Goal: Transaction & Acquisition: Book appointment/travel/reservation

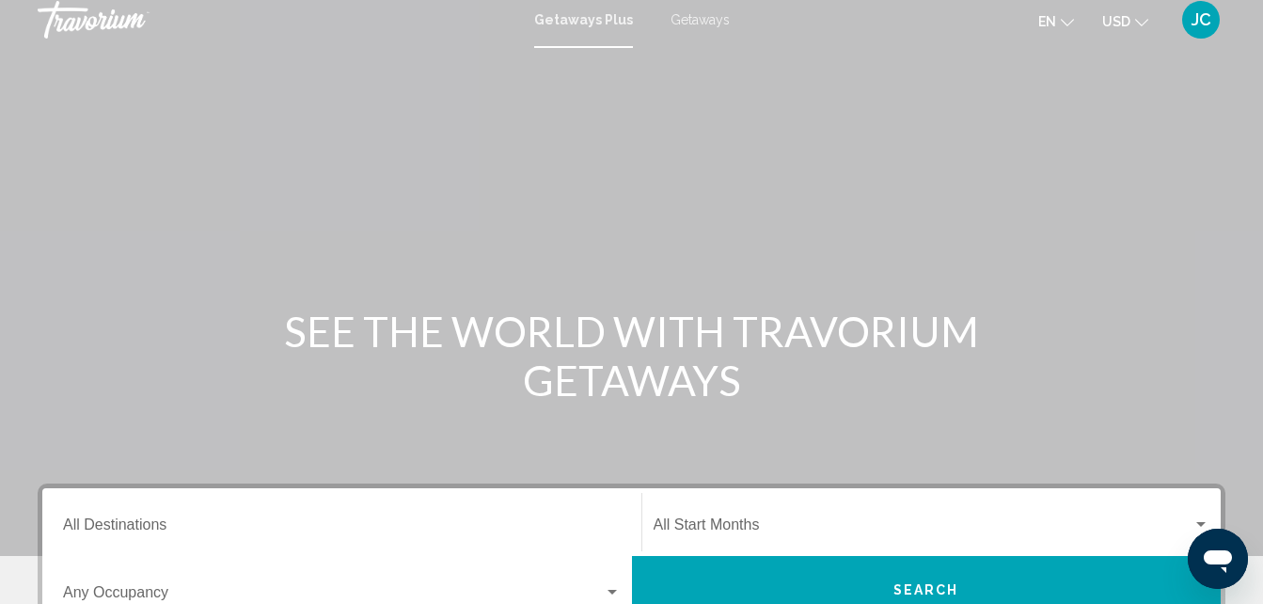
scroll to position [2, 0]
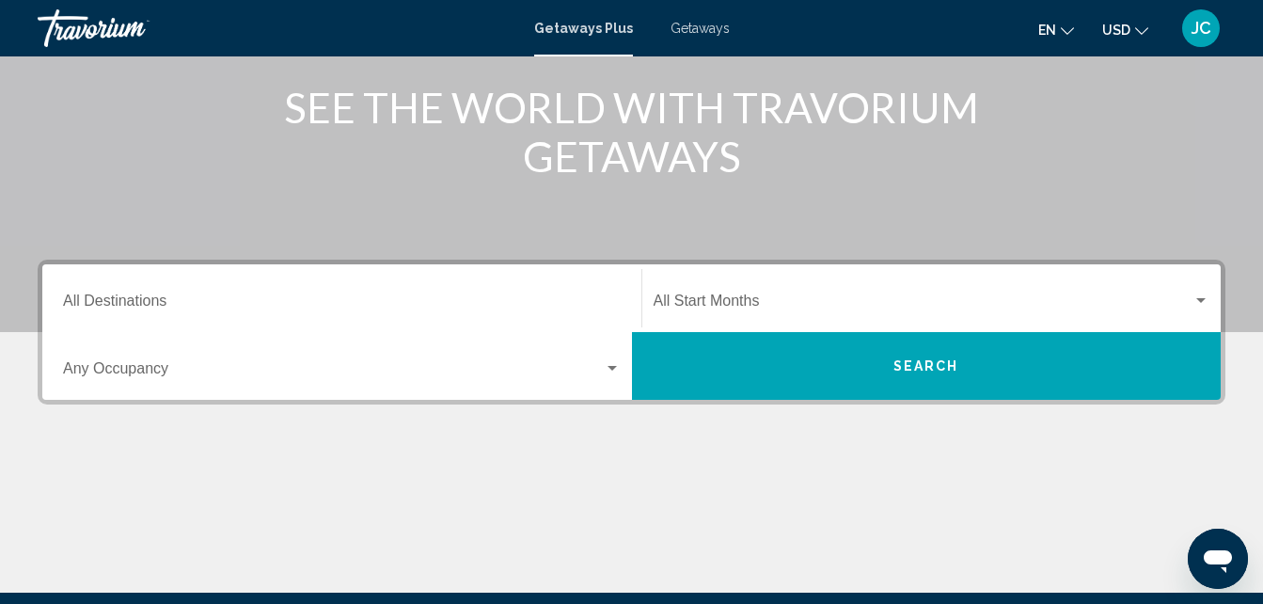
scroll to position [245, 0]
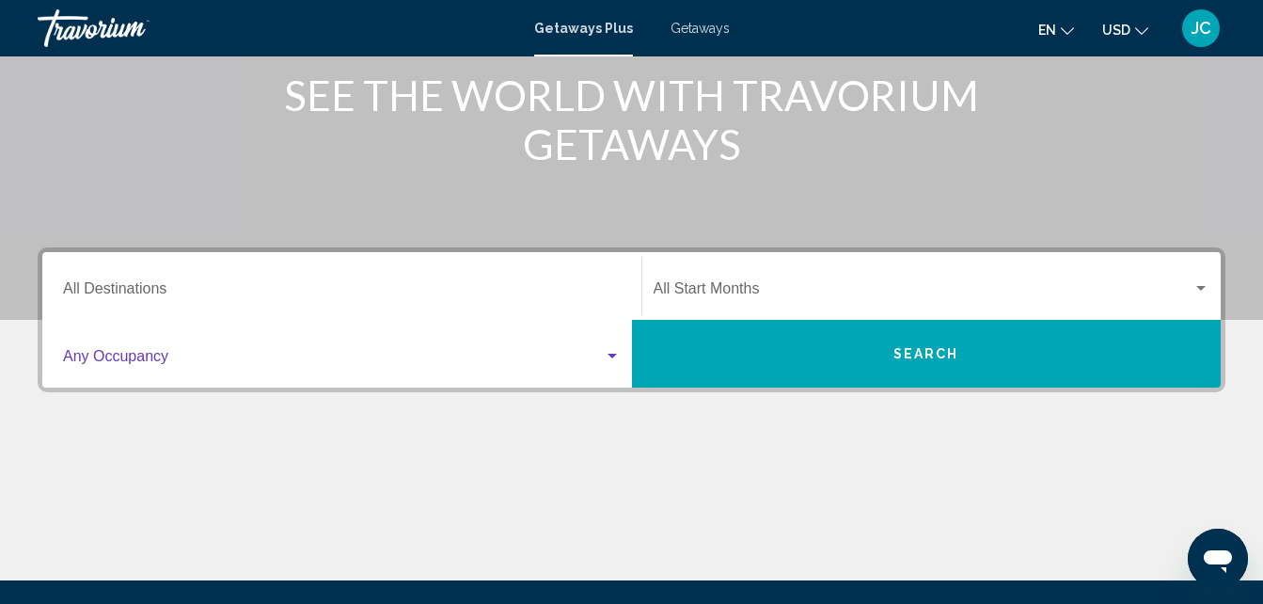
click at [611, 356] on div "Search widget" at bounding box center [612, 356] width 9 height 5
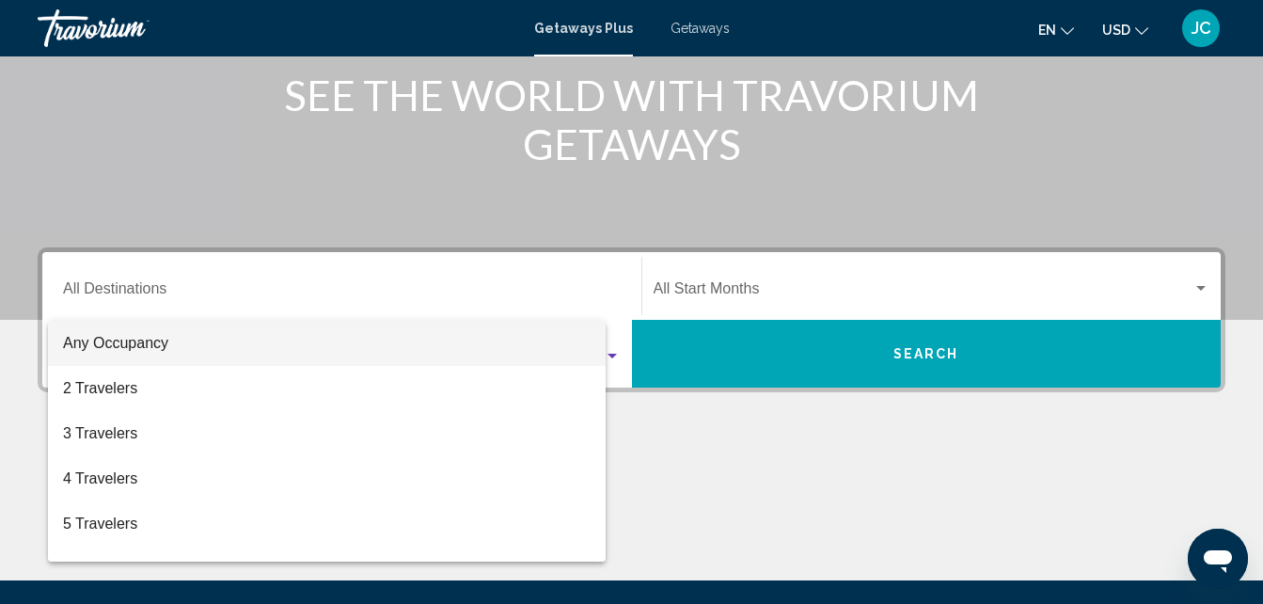
scroll to position [431, 0]
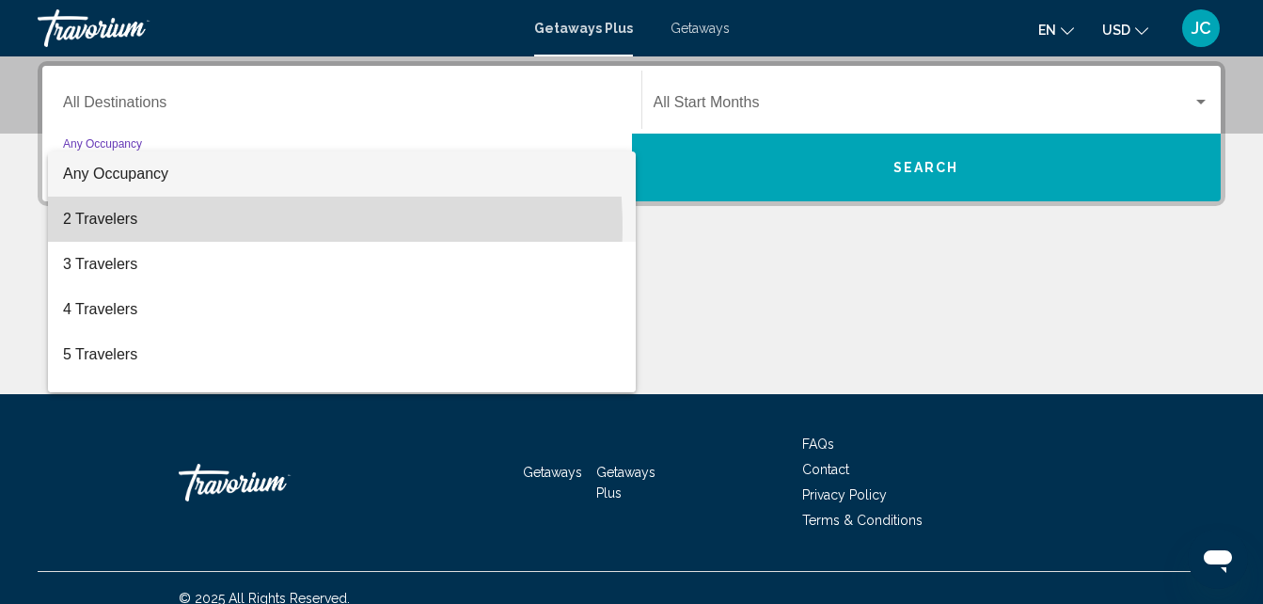
click at [128, 230] on span "2 Travelers" at bounding box center [342, 219] width 558 height 45
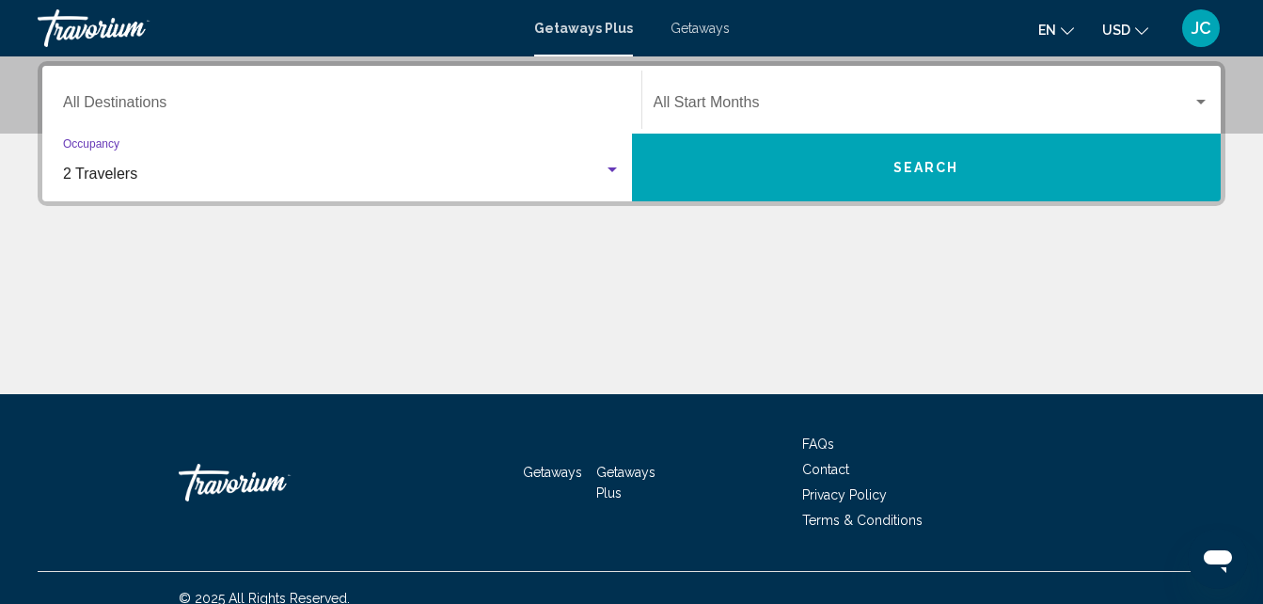
click at [865, 167] on button "Search" at bounding box center [927, 168] width 590 height 68
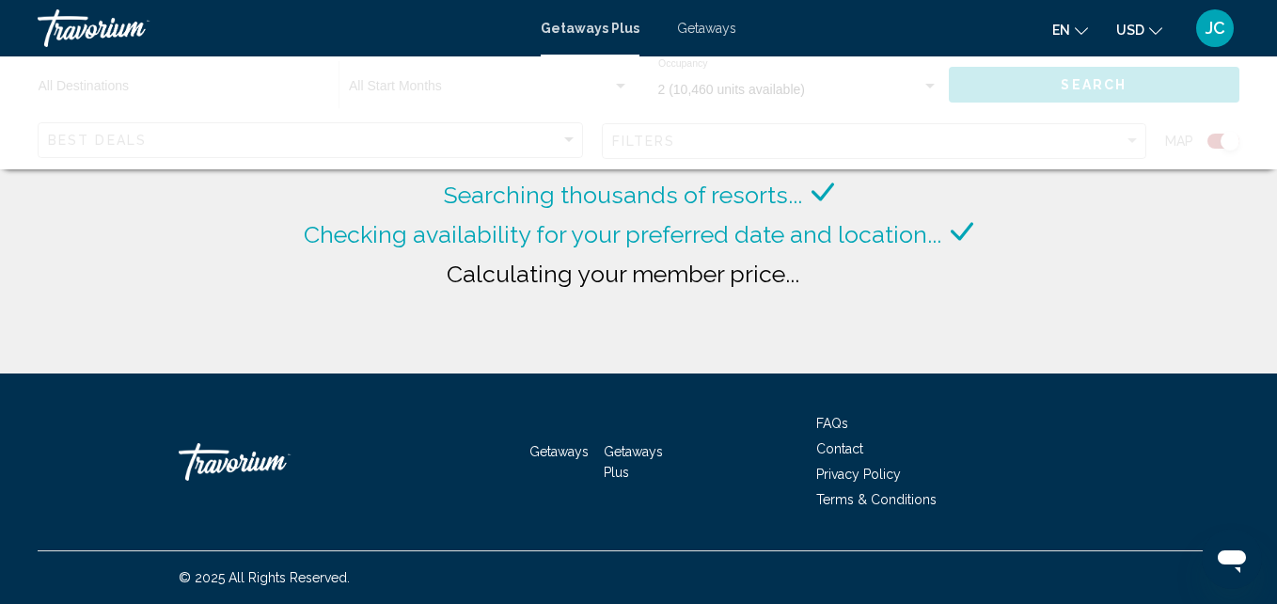
click at [1259, 104] on div "Main content" at bounding box center [638, 112] width 1277 height 113
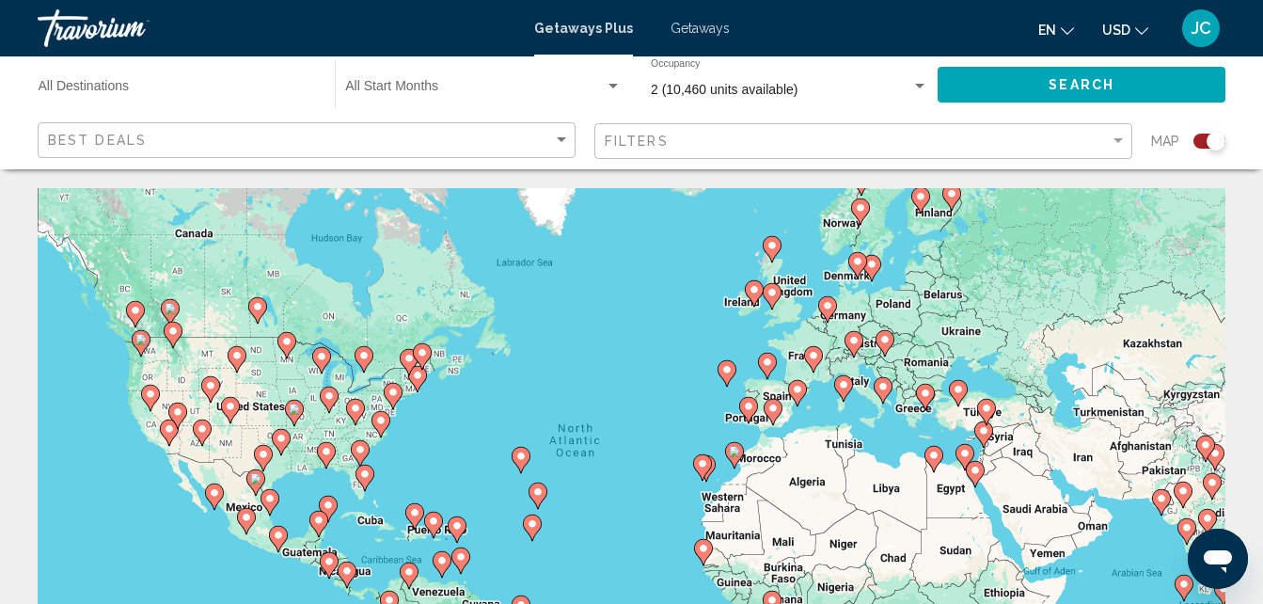
click at [941, 252] on div "To activate drag with keyboard, press Alt + Enter. Once in keyboard drag state,…" at bounding box center [632, 470] width 1188 height 564
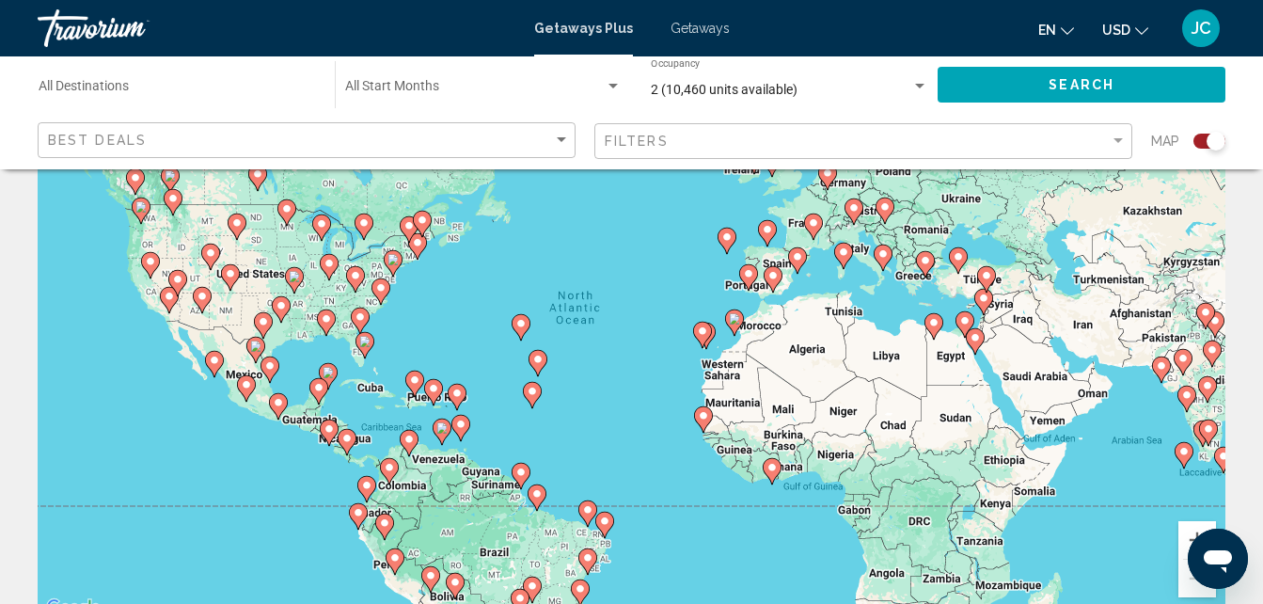
scroll to position [126, 0]
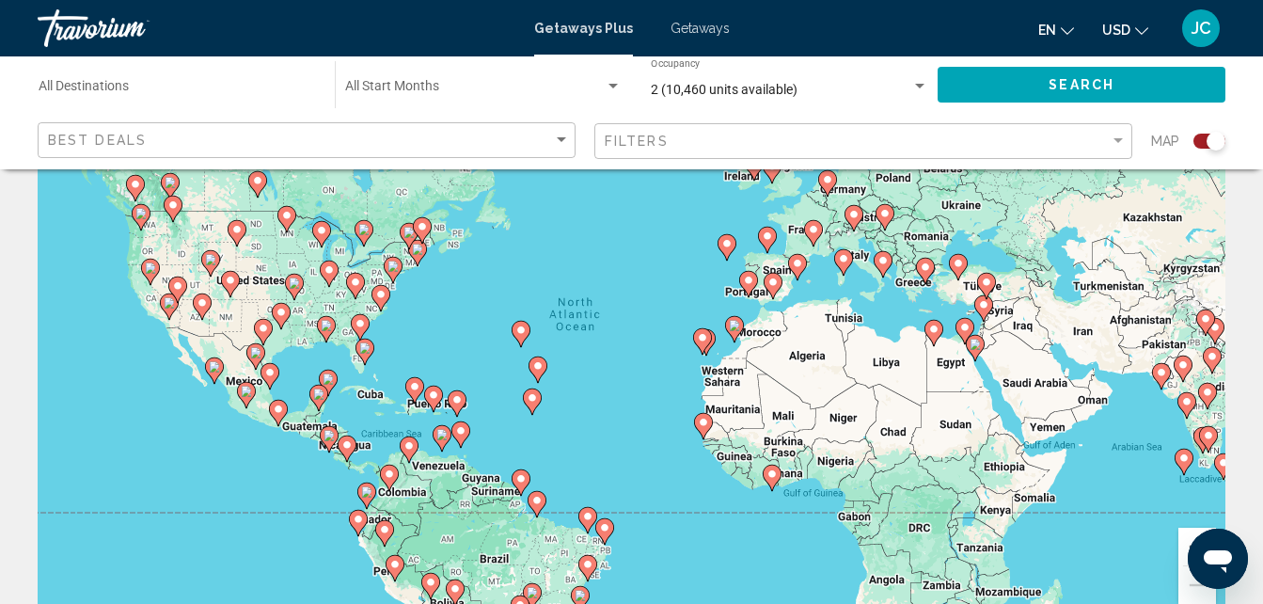
click at [364, 357] on icon "Main content" at bounding box center [364, 352] width 17 height 24
type input "**********"
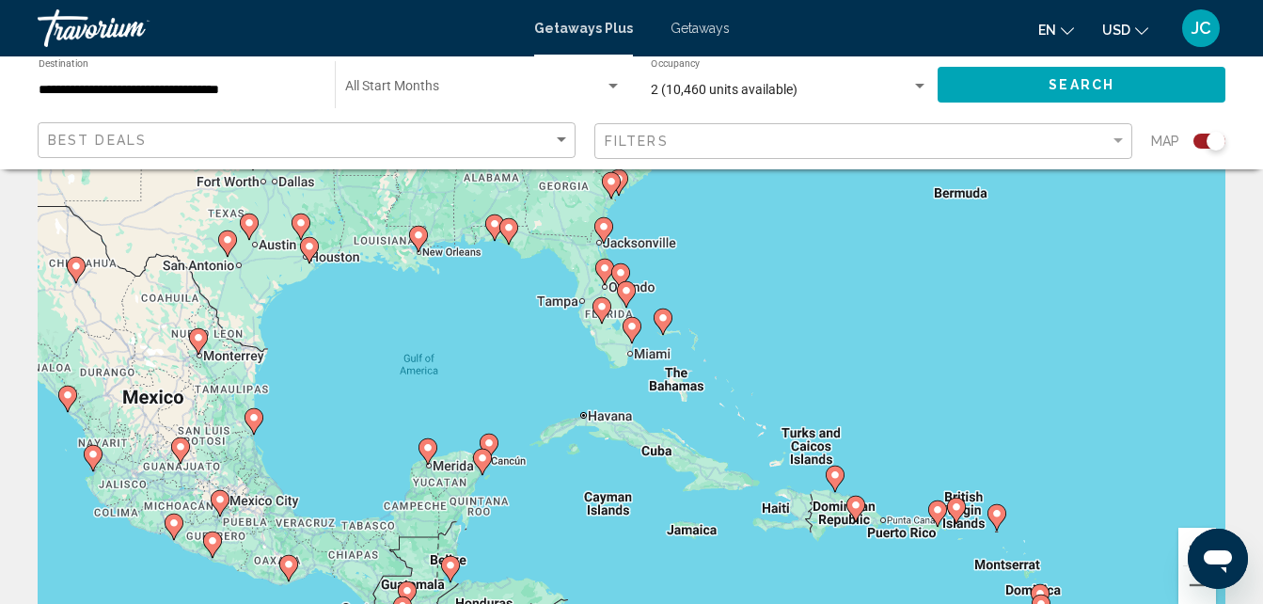
click at [595, 340] on div "To navigate, press the arrow keys. To activate drag with keyboard, press Alt + …" at bounding box center [632, 344] width 1188 height 564
click at [595, 341] on div "To navigate, press the arrow keys. To activate drag with keyboard, press Alt + …" at bounding box center [632, 344] width 1188 height 564
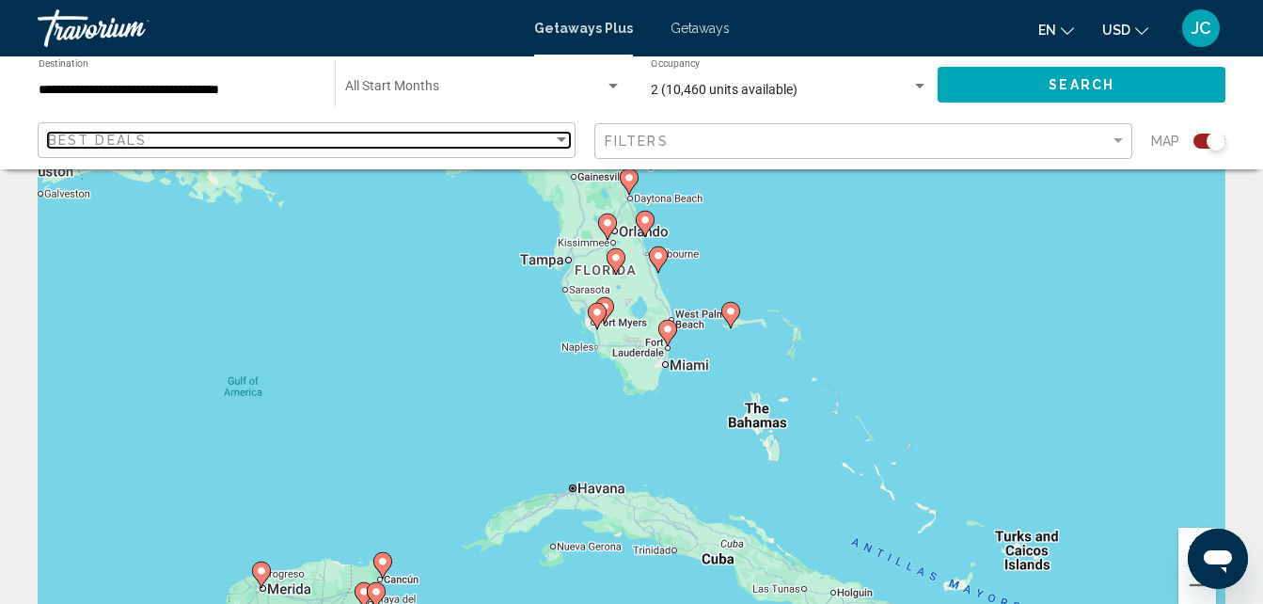
click at [557, 140] on div "Sort by" at bounding box center [561, 139] width 9 height 5
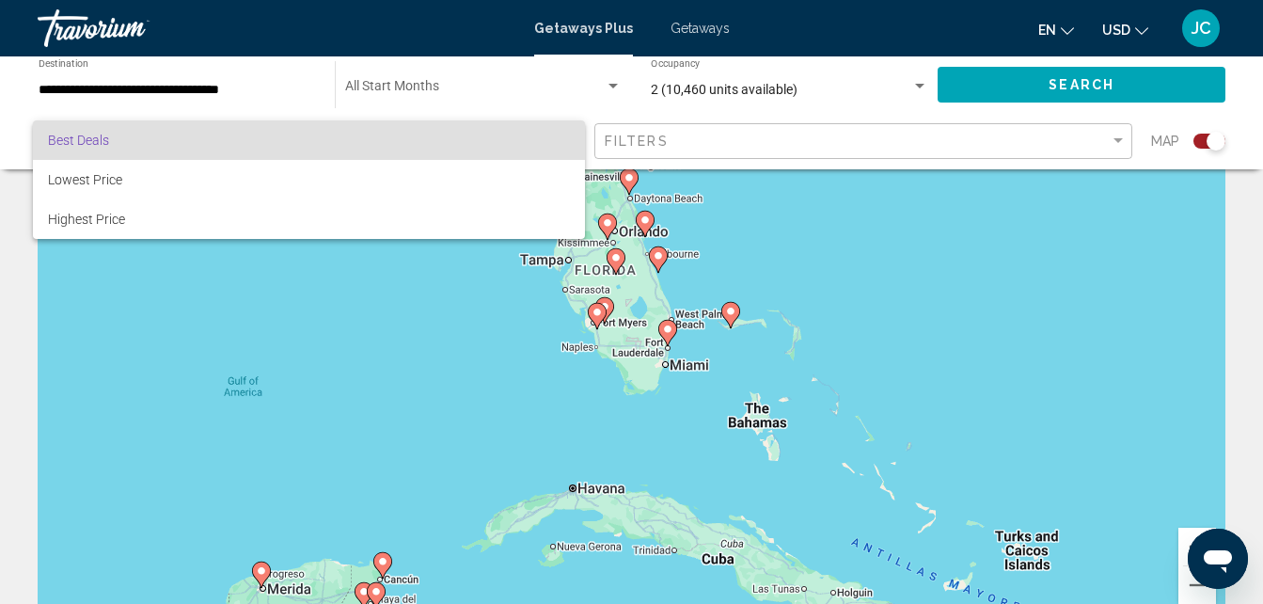
click at [272, 110] on div at bounding box center [631, 302] width 1263 height 604
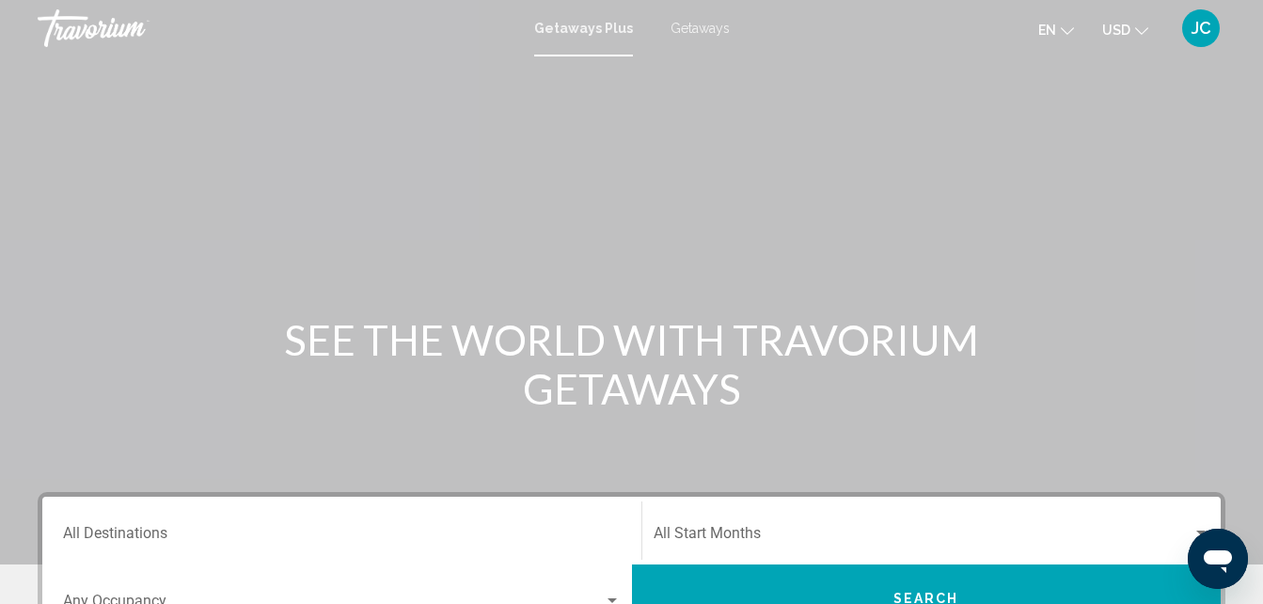
click at [697, 30] on span "Getaways" at bounding box center [700, 28] width 59 height 15
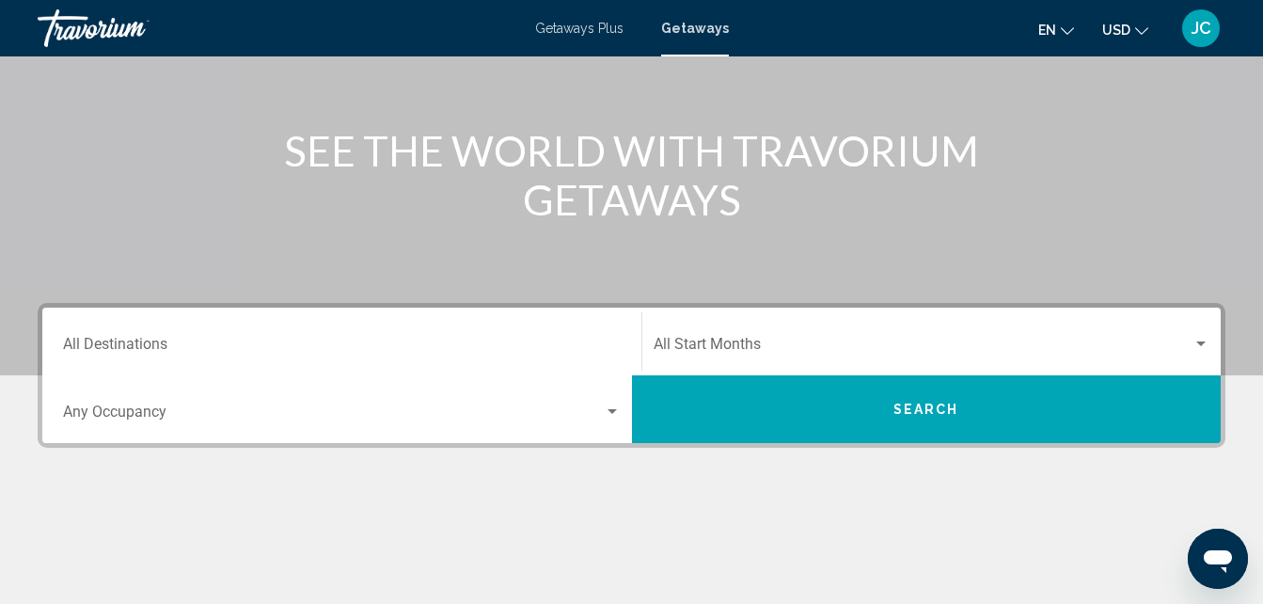
scroll to position [191, 0]
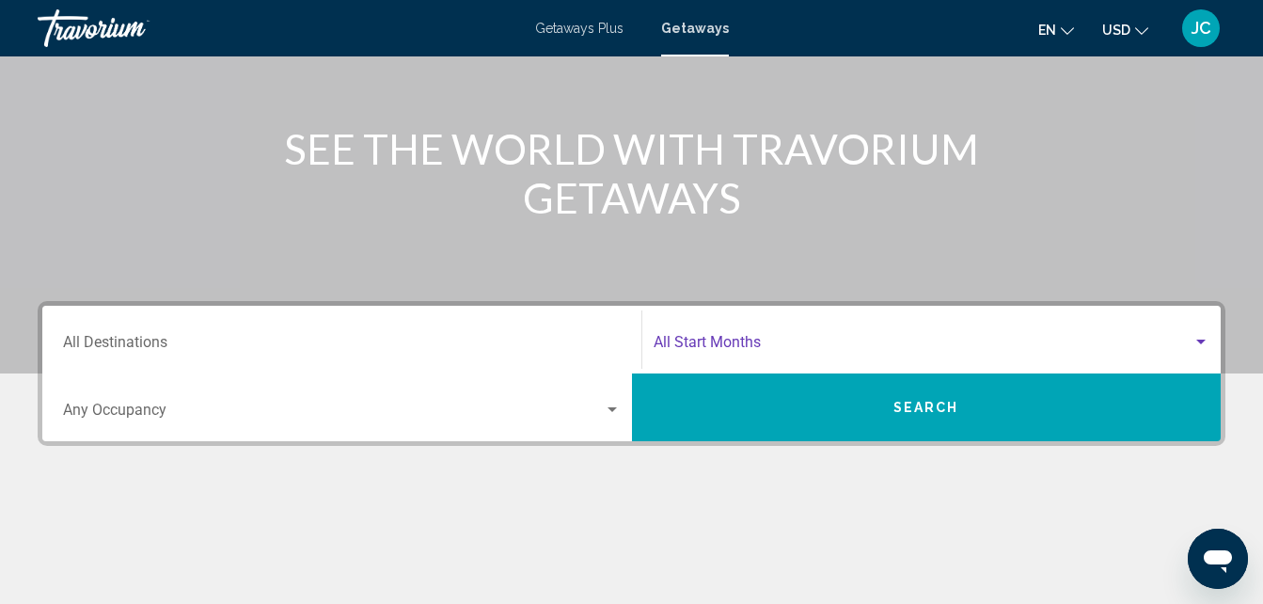
click at [1199, 340] on div "Search widget" at bounding box center [1201, 342] width 9 height 5
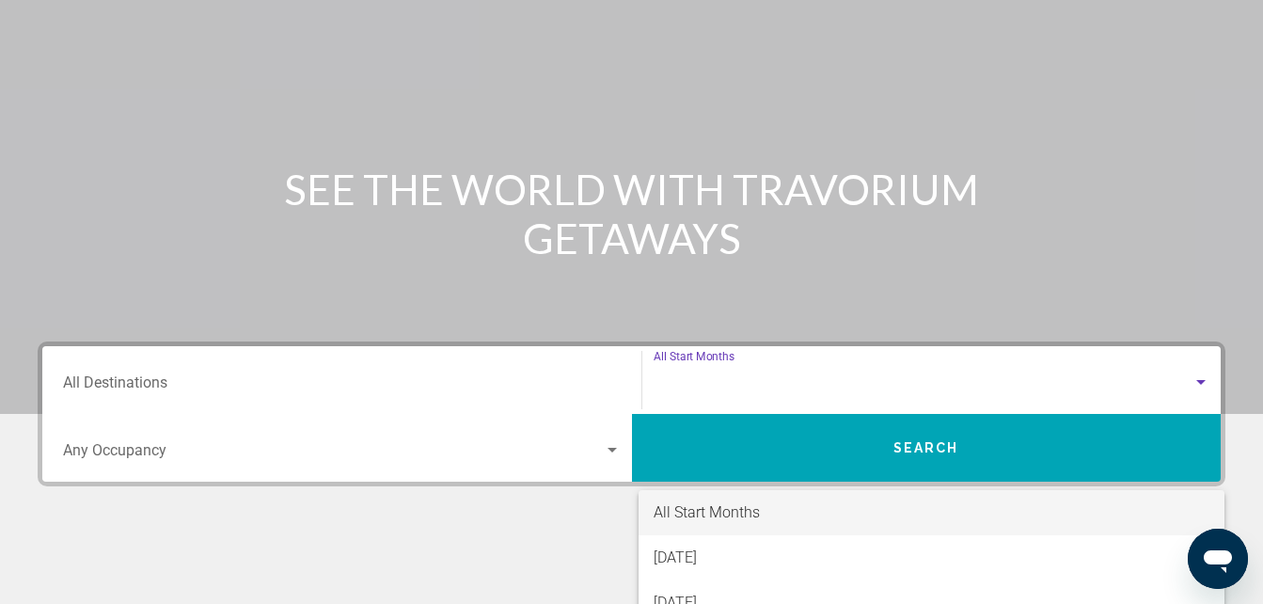
scroll to position [0, 0]
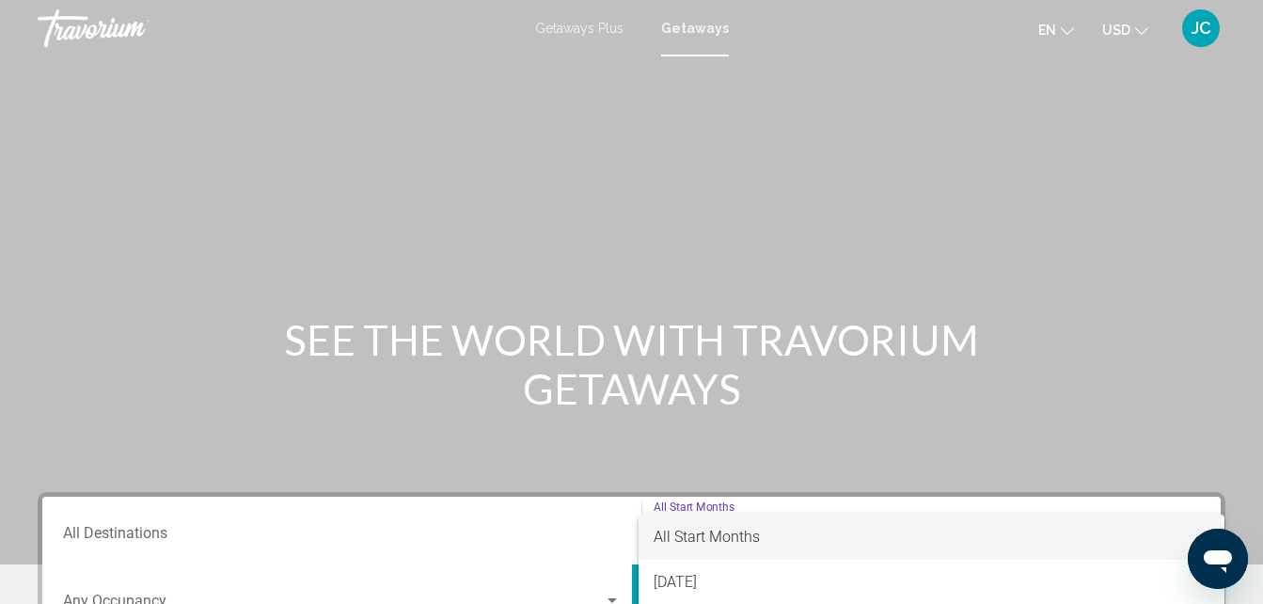
click at [1168, 119] on div at bounding box center [631, 302] width 1263 height 604
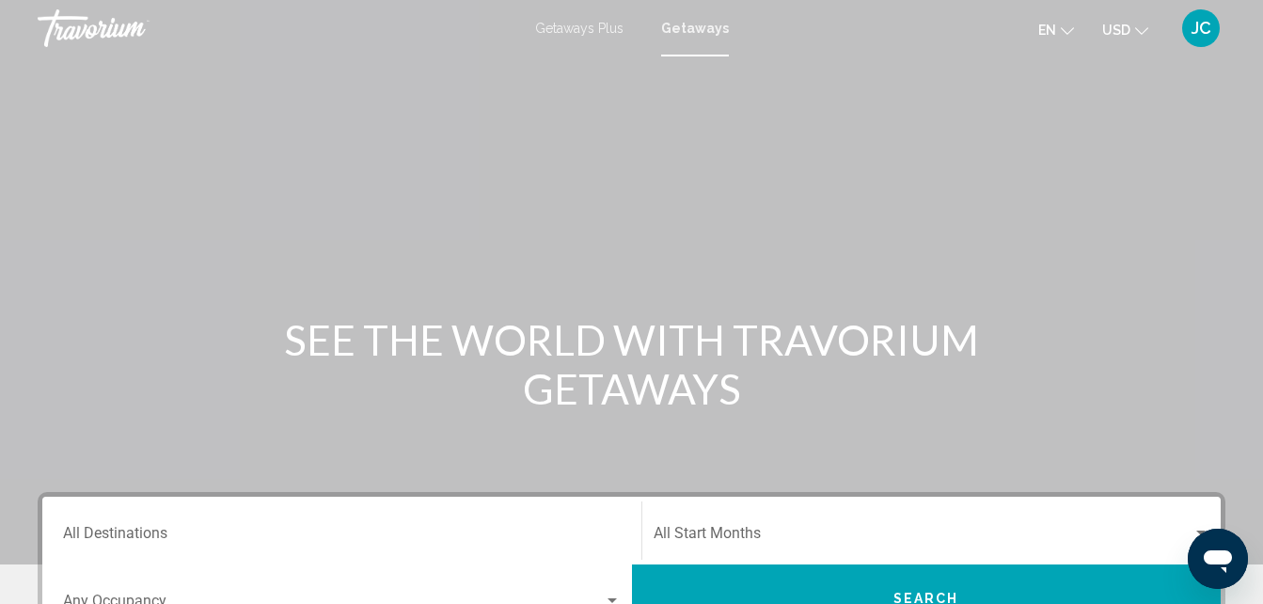
click at [571, 32] on span "Getaways Plus" at bounding box center [579, 28] width 88 height 15
click at [1138, 30] on icon "Change currency" at bounding box center [1141, 31] width 13 height 8
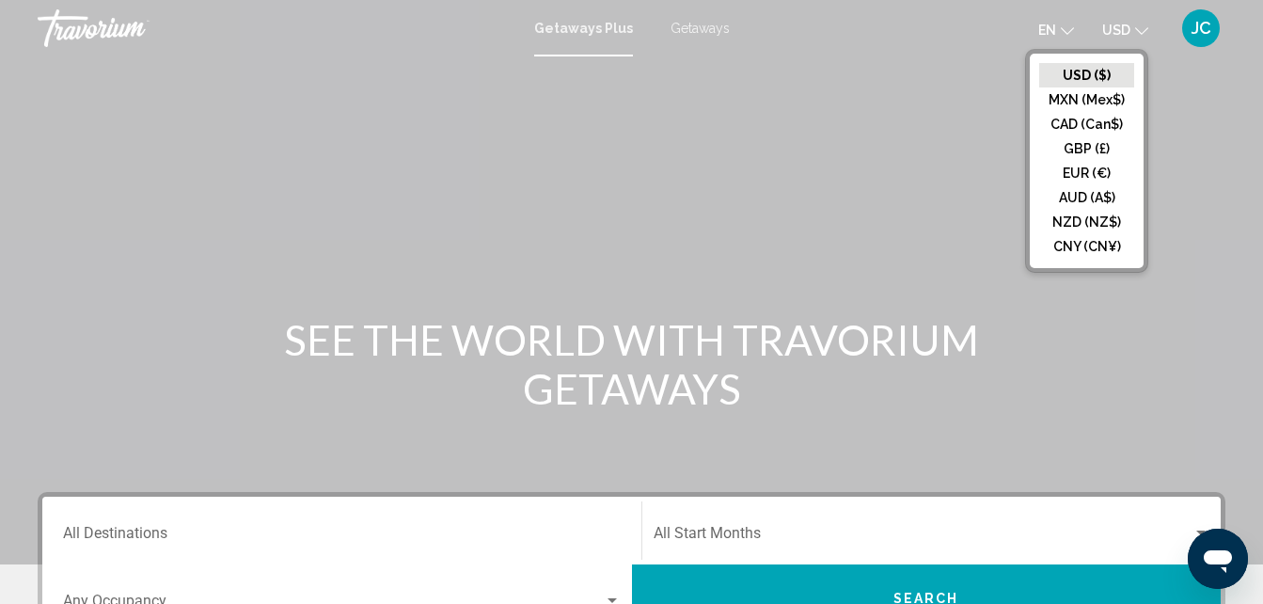
click at [1082, 79] on button "USD ($)" at bounding box center [1086, 75] width 95 height 24
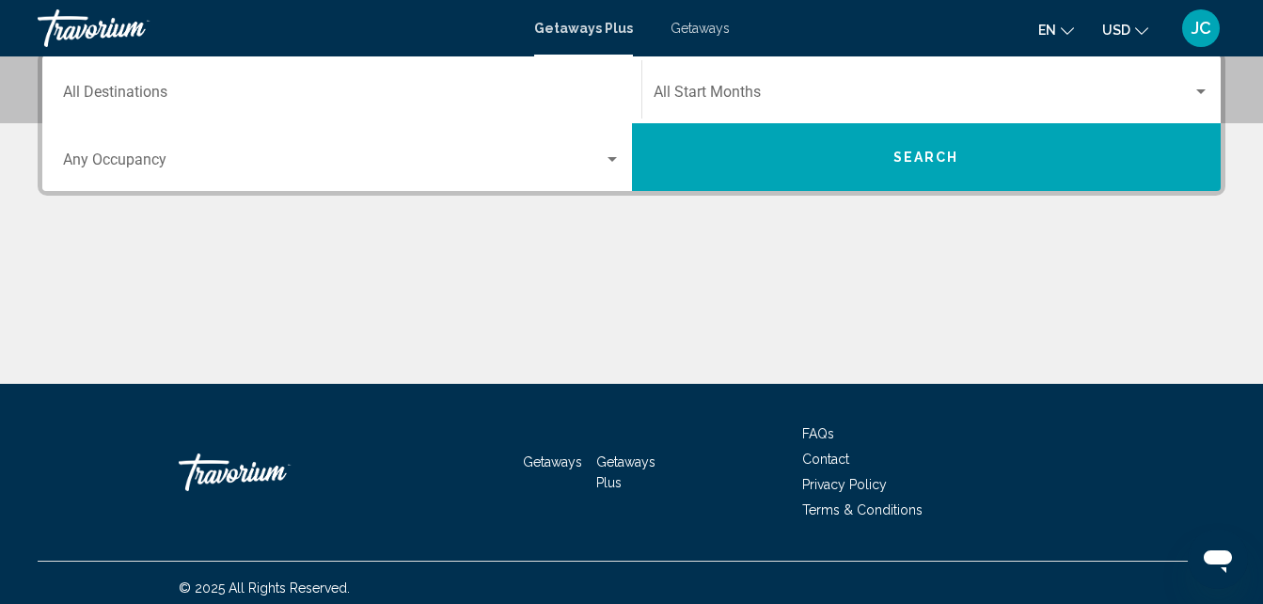
scroll to position [452, 0]
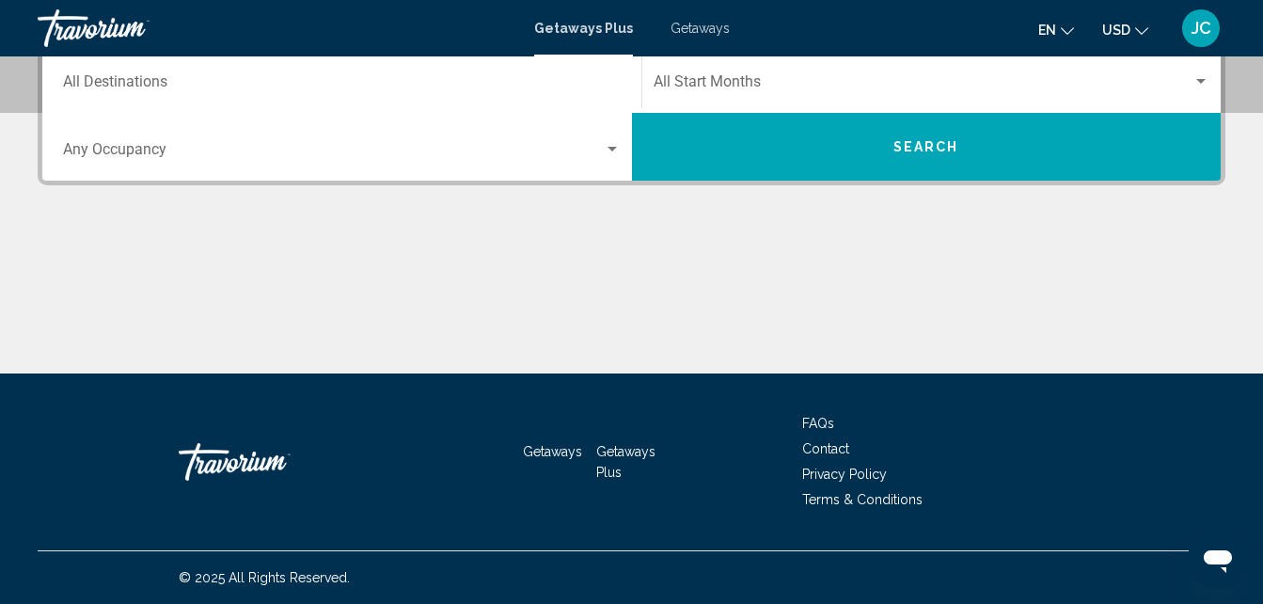
click at [551, 452] on span "Getaways" at bounding box center [552, 451] width 59 height 15
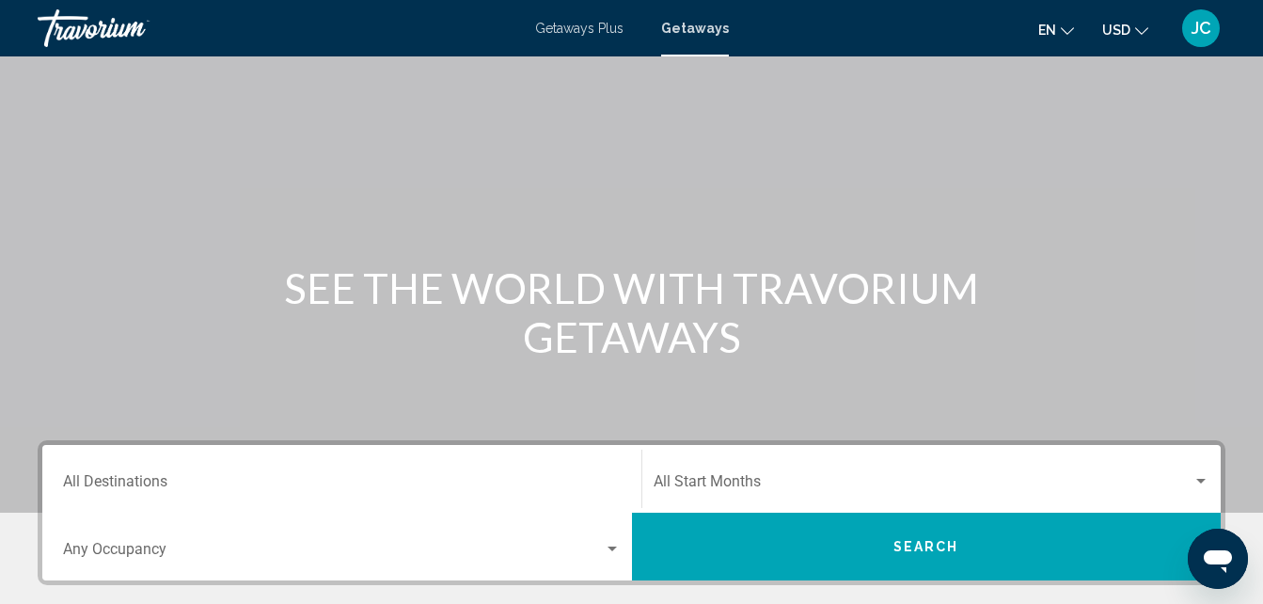
scroll to position [214, 0]
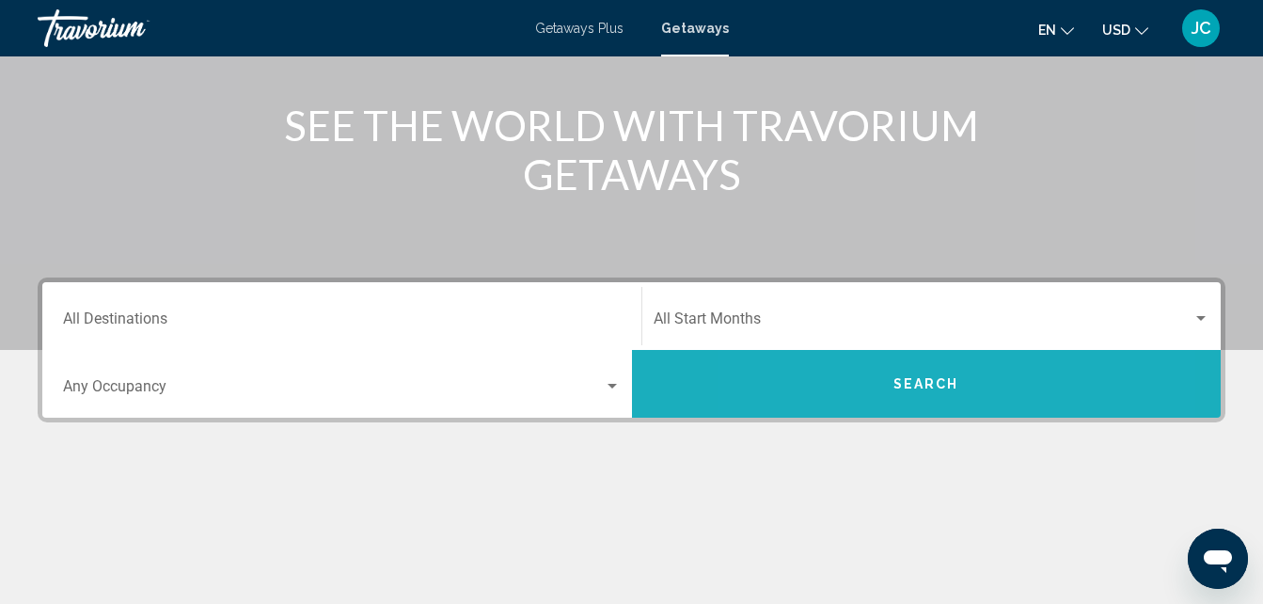
click at [850, 383] on button "Search" at bounding box center [927, 384] width 590 height 68
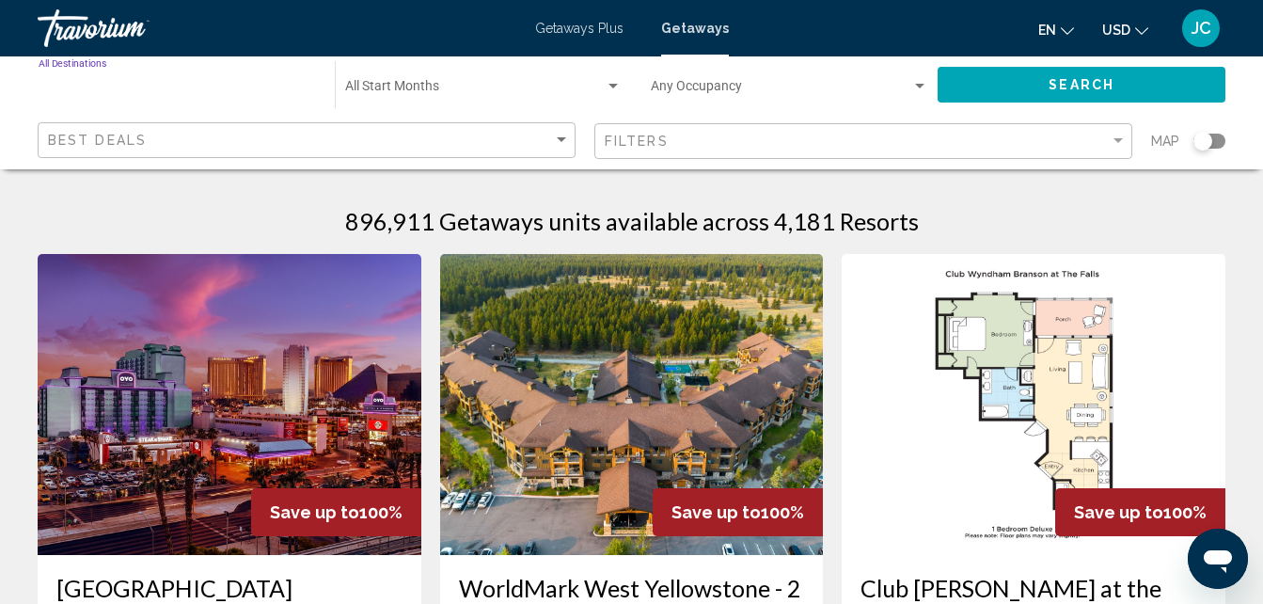
click at [241, 96] on input "Destination All Destinations" at bounding box center [178, 90] width 278 height 15
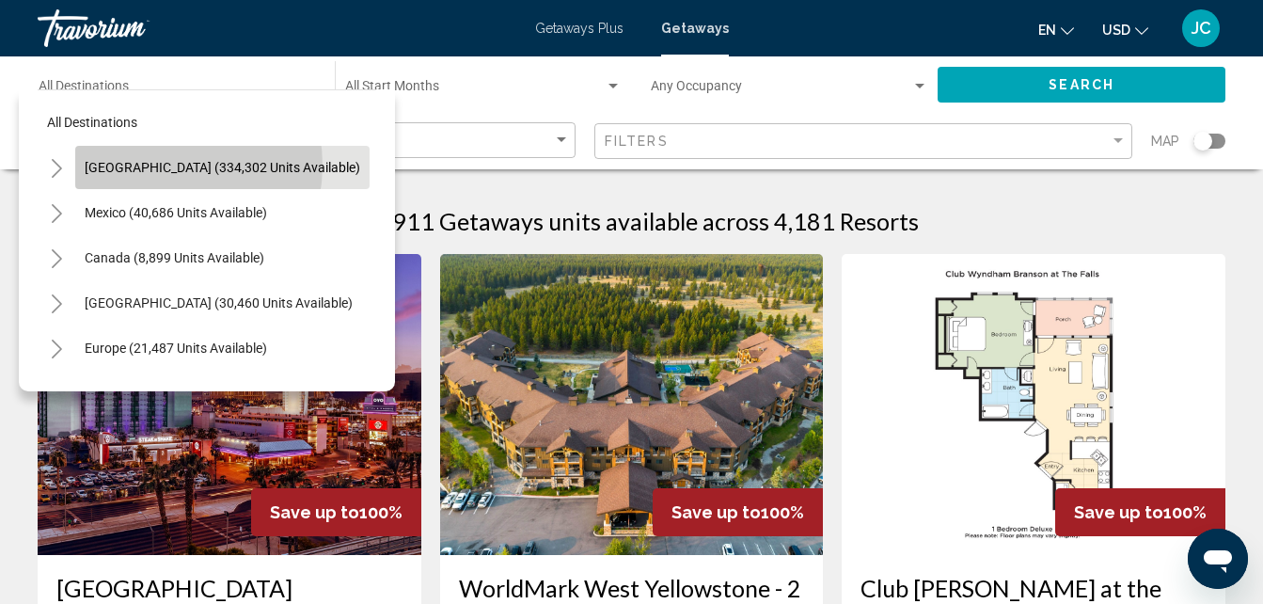
click at [155, 166] on span "[GEOGRAPHIC_DATA] (334,302 units available)" at bounding box center [223, 167] width 276 height 15
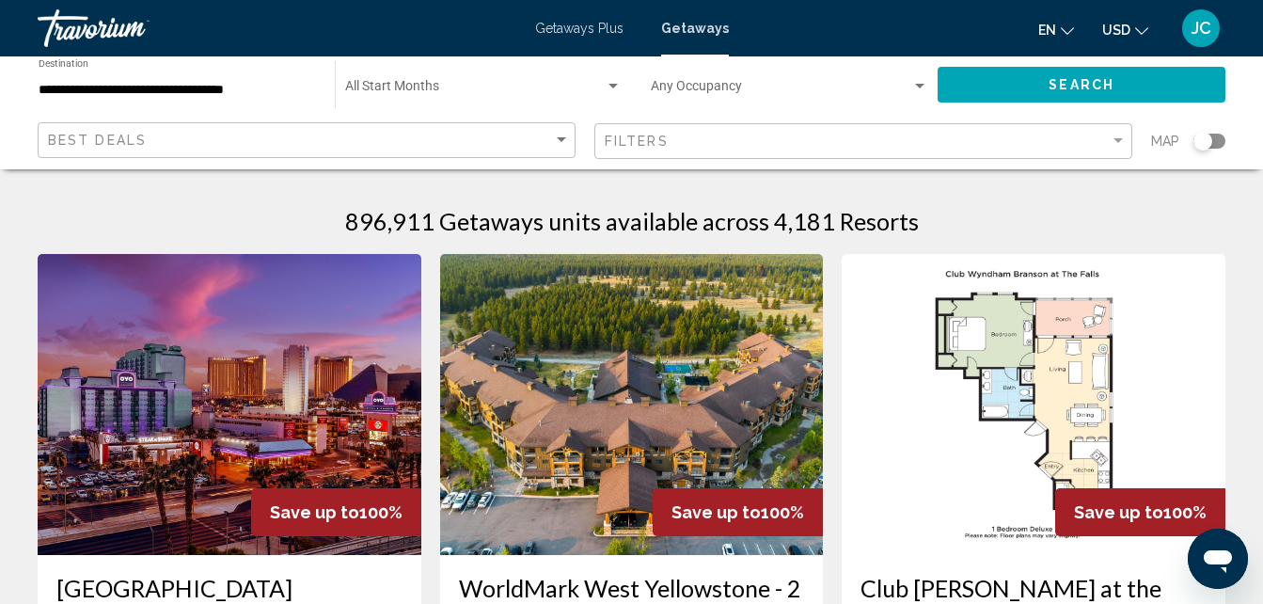
click at [155, 166] on app-map-search-filters "Best Deals Filters Map" at bounding box center [632, 141] width 1226 height 56
drag, startPoint x: 155, startPoint y: 166, endPoint x: 466, endPoint y: 93, distance: 318.8
click at [466, 93] on span "Search widget" at bounding box center [475, 90] width 260 height 15
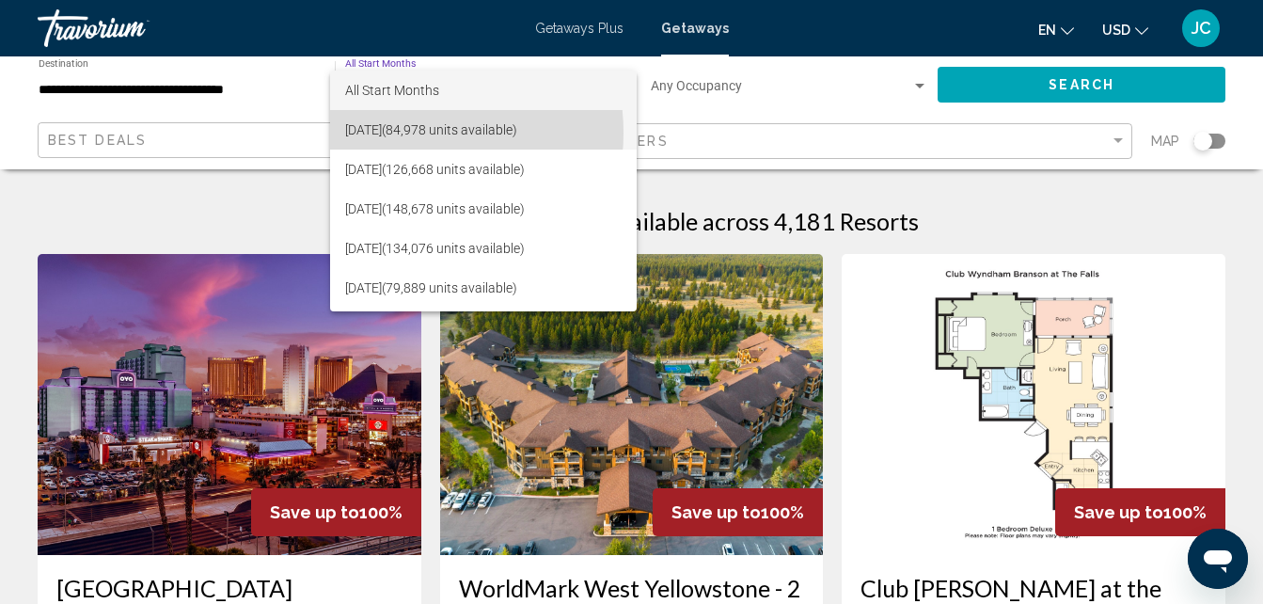
click at [396, 133] on span "[DATE] (84,978 units available)" at bounding box center [483, 130] width 277 height 40
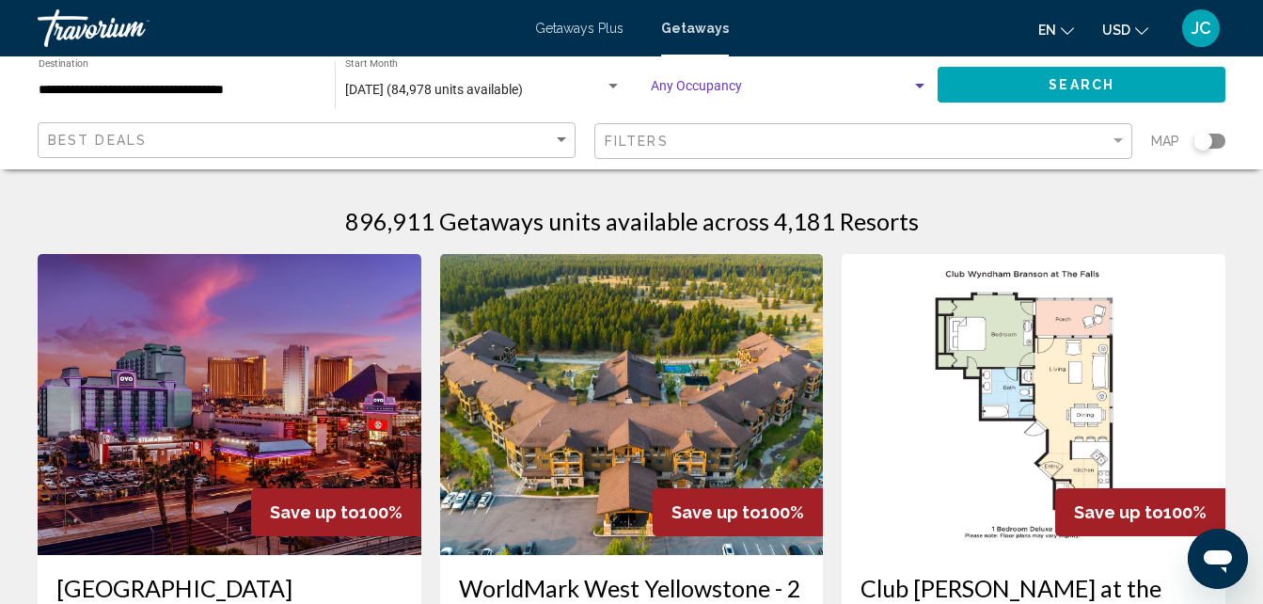
click at [915, 81] on div "Search widget" at bounding box center [920, 86] width 17 height 15
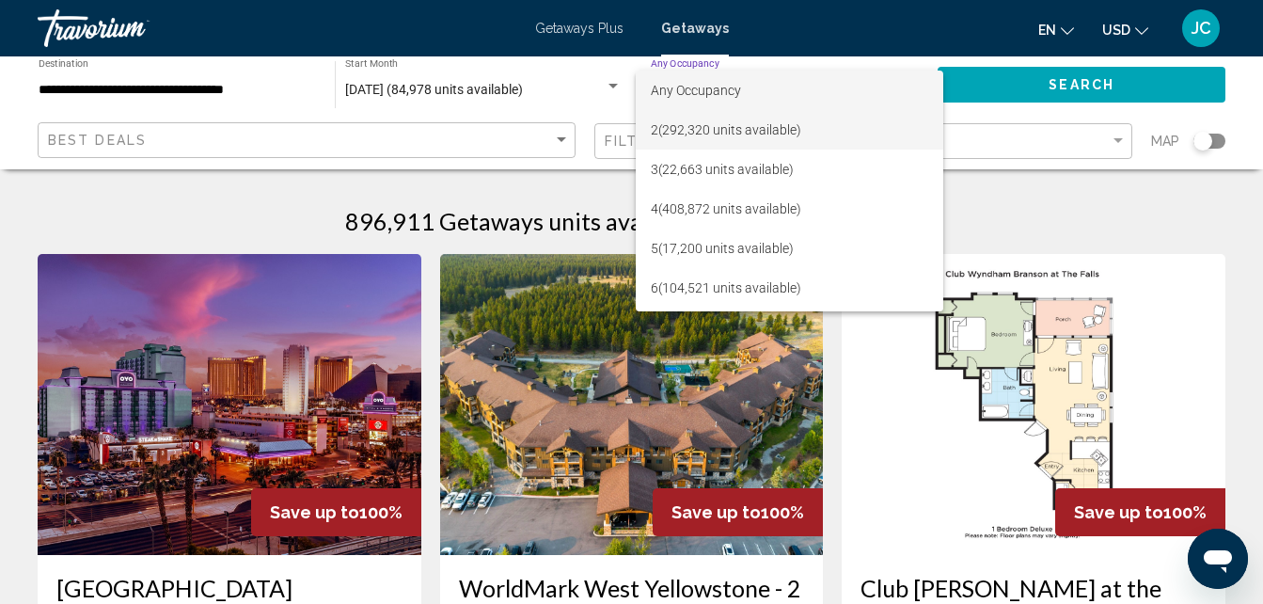
click at [726, 134] on span "2 (292,320 units available)" at bounding box center [790, 130] width 278 height 40
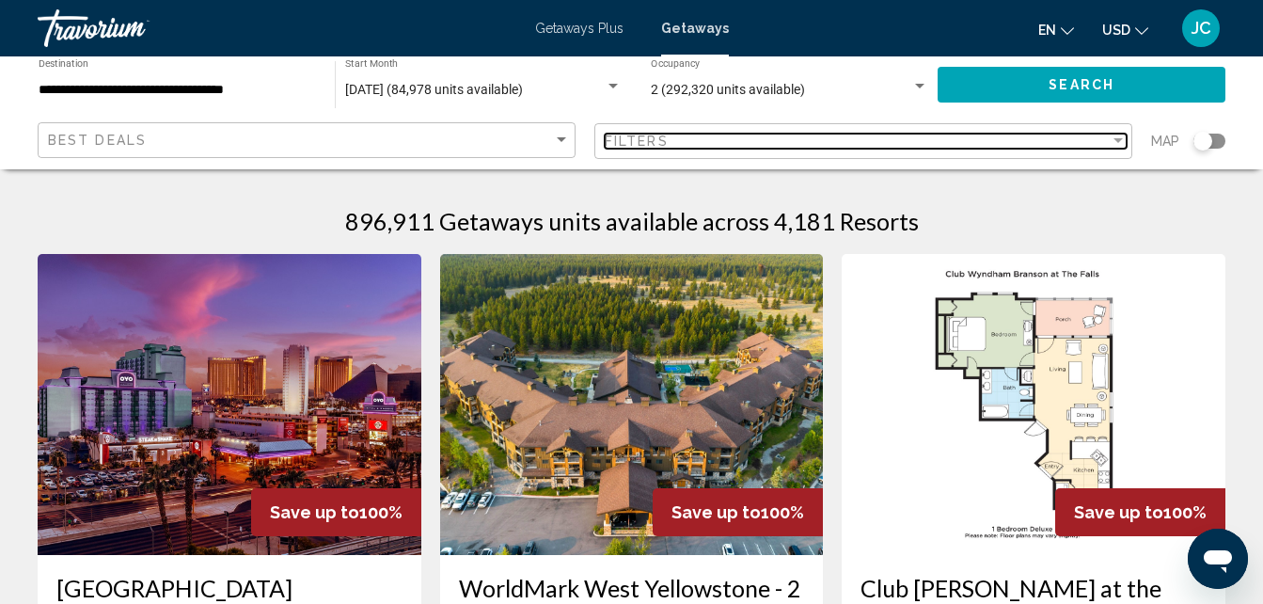
click at [1118, 140] on div "Filter" at bounding box center [1118, 140] width 9 height 5
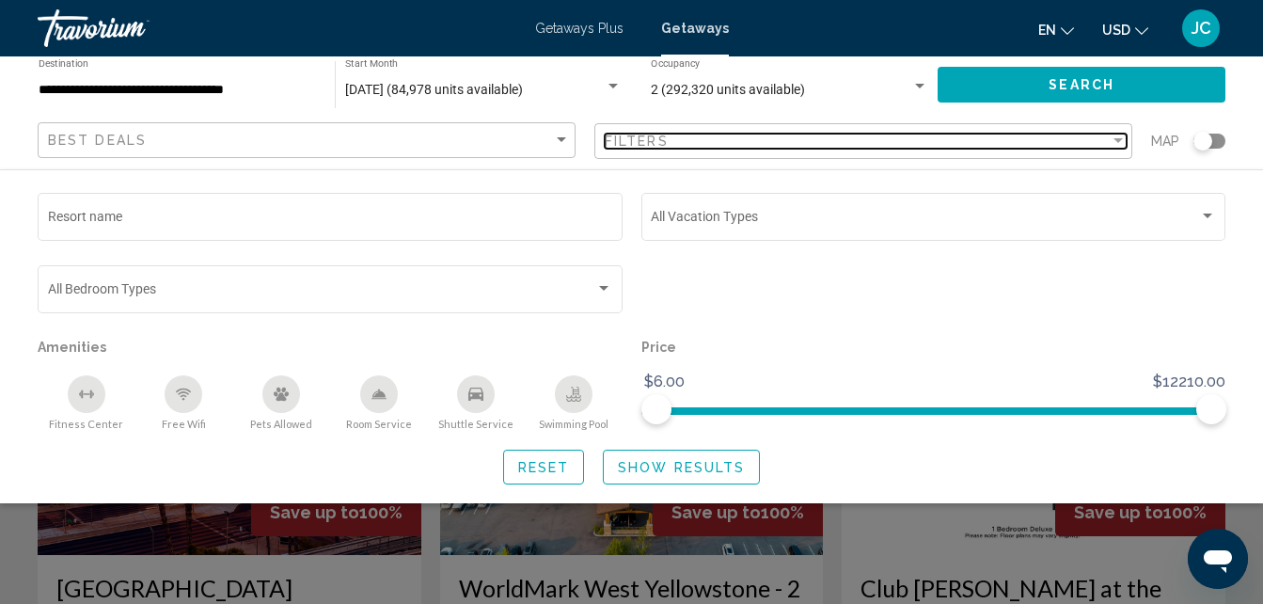
click at [1105, 139] on div "Filters" at bounding box center [857, 141] width 505 height 15
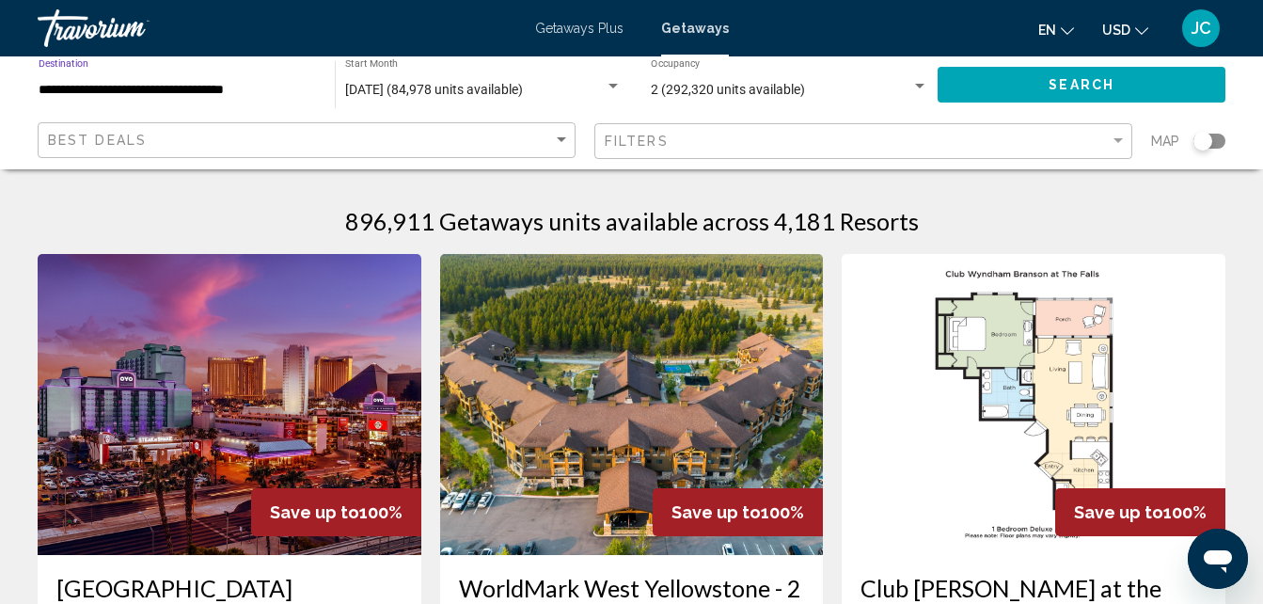
click at [262, 84] on input "**********" at bounding box center [178, 90] width 278 height 15
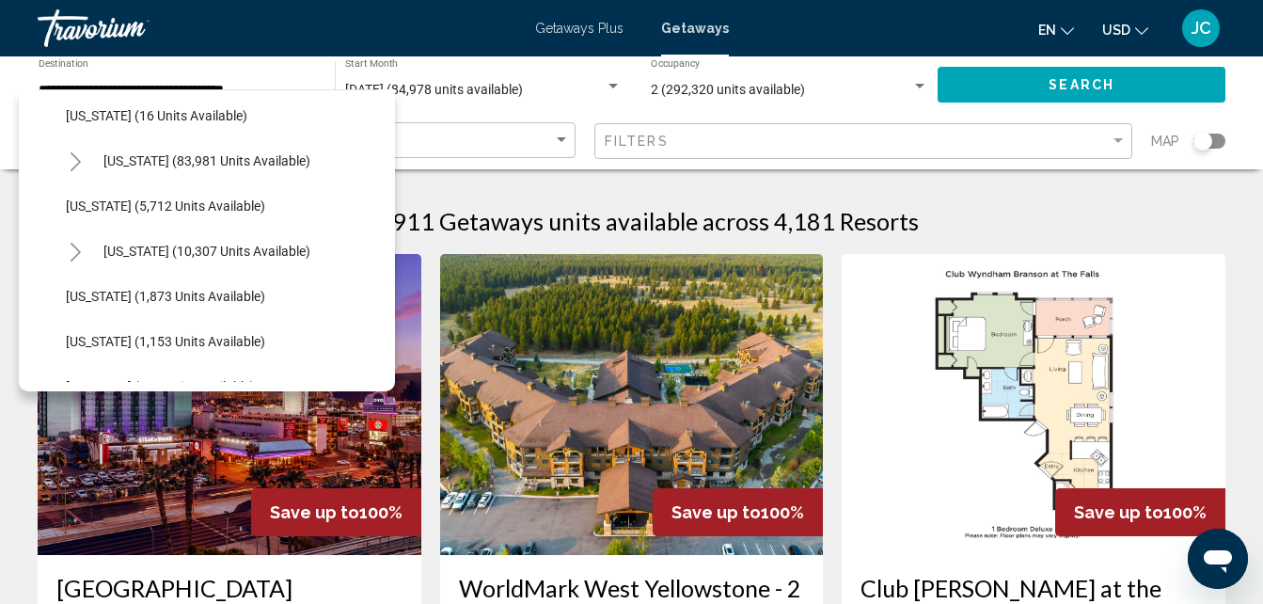
scroll to position [351, 0]
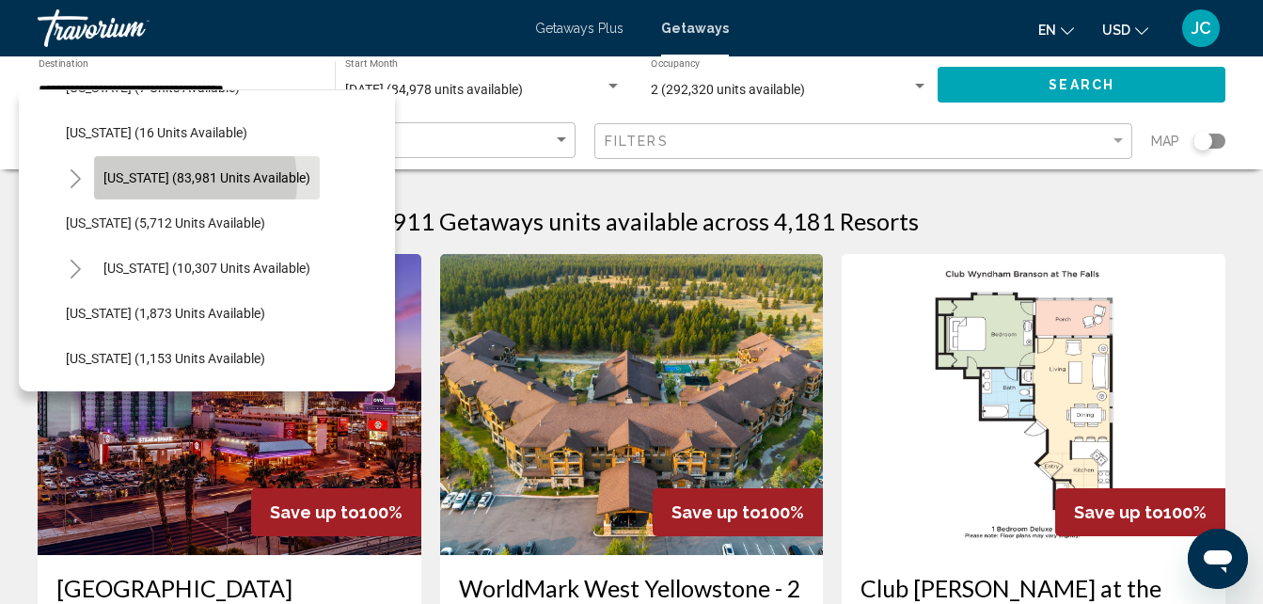
click at [179, 182] on span "[US_STATE] (83,981 units available)" at bounding box center [206, 177] width 207 height 15
type input "**********"
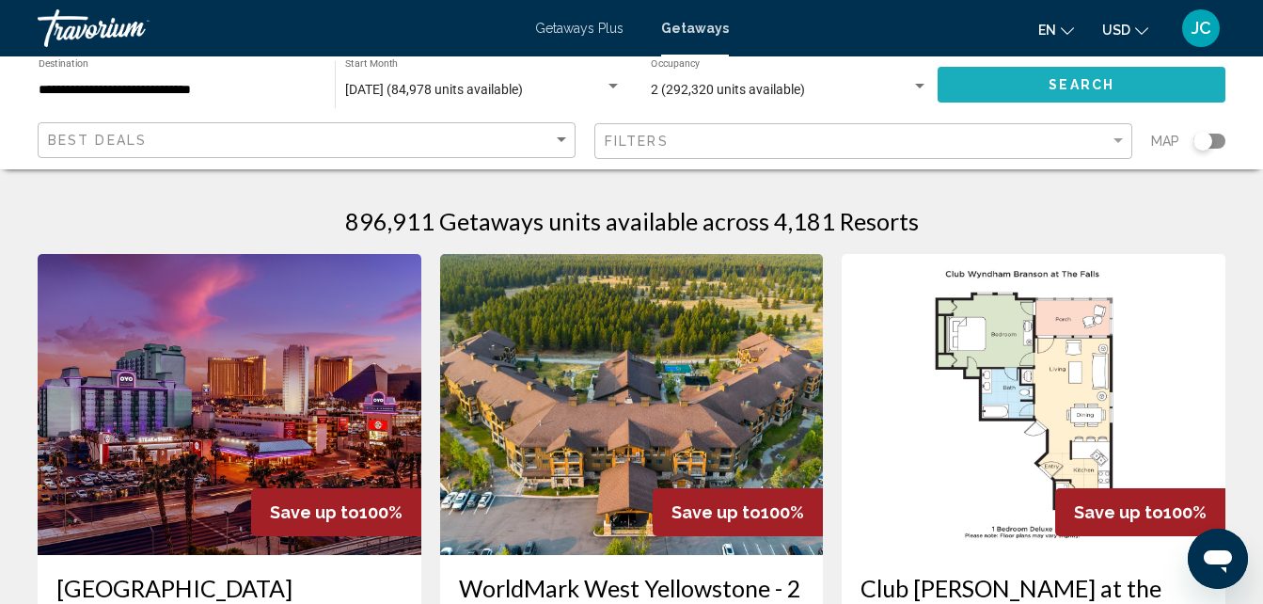
click at [1045, 89] on button "Search" at bounding box center [1082, 84] width 288 height 35
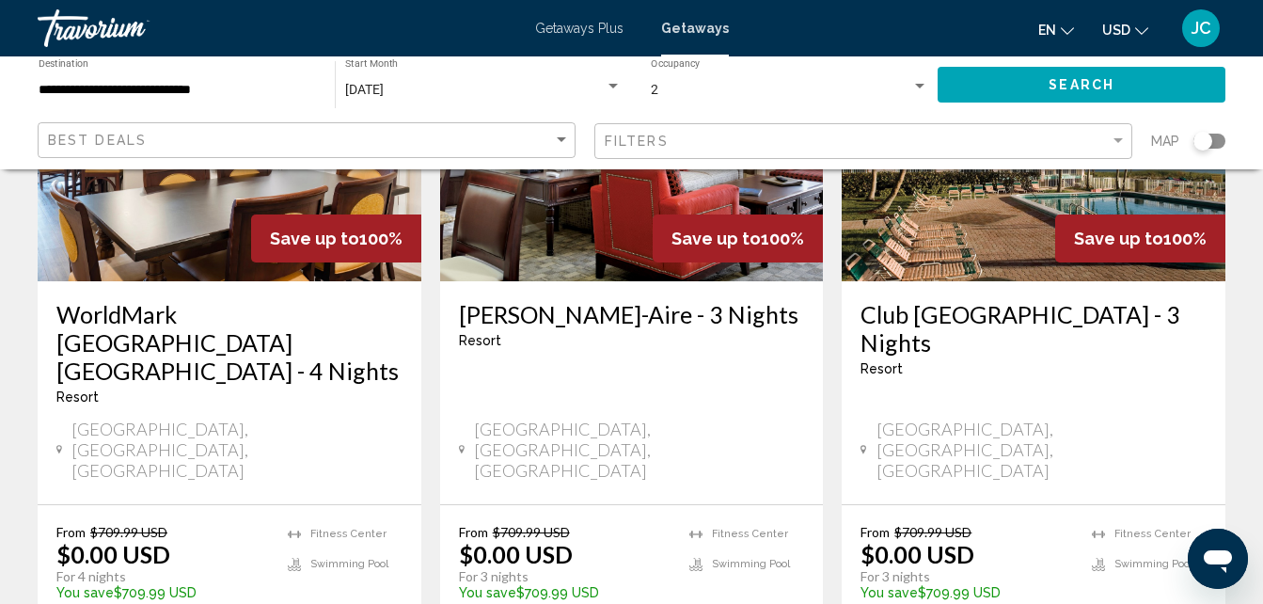
scroll to position [2514, 0]
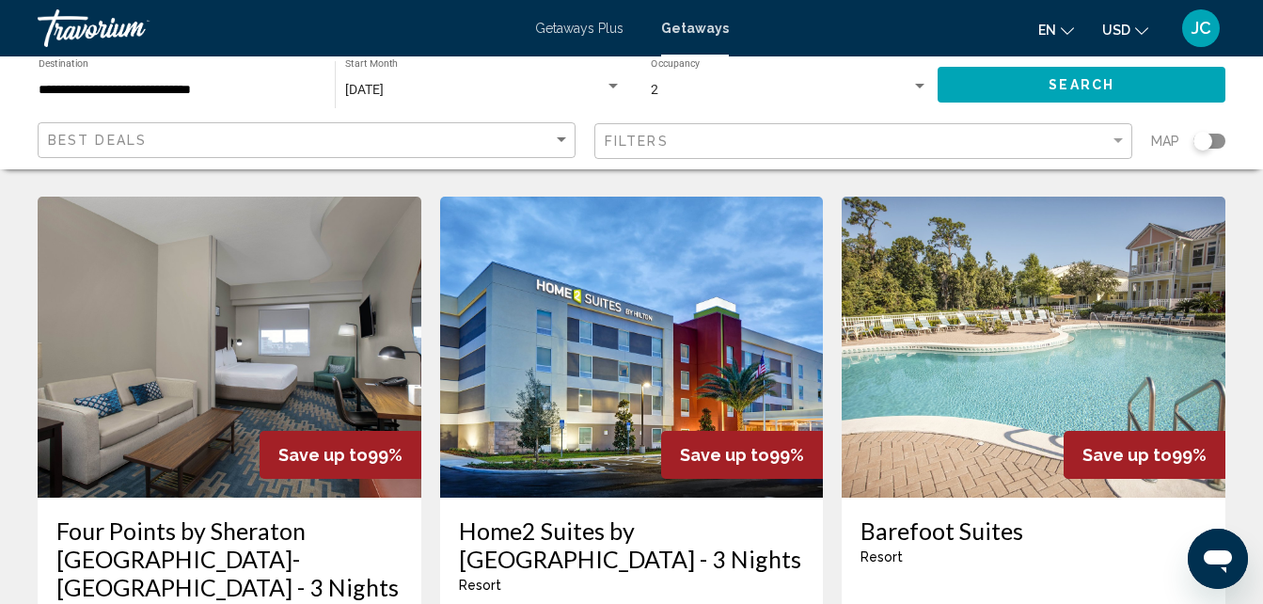
scroll to position [1541, 0]
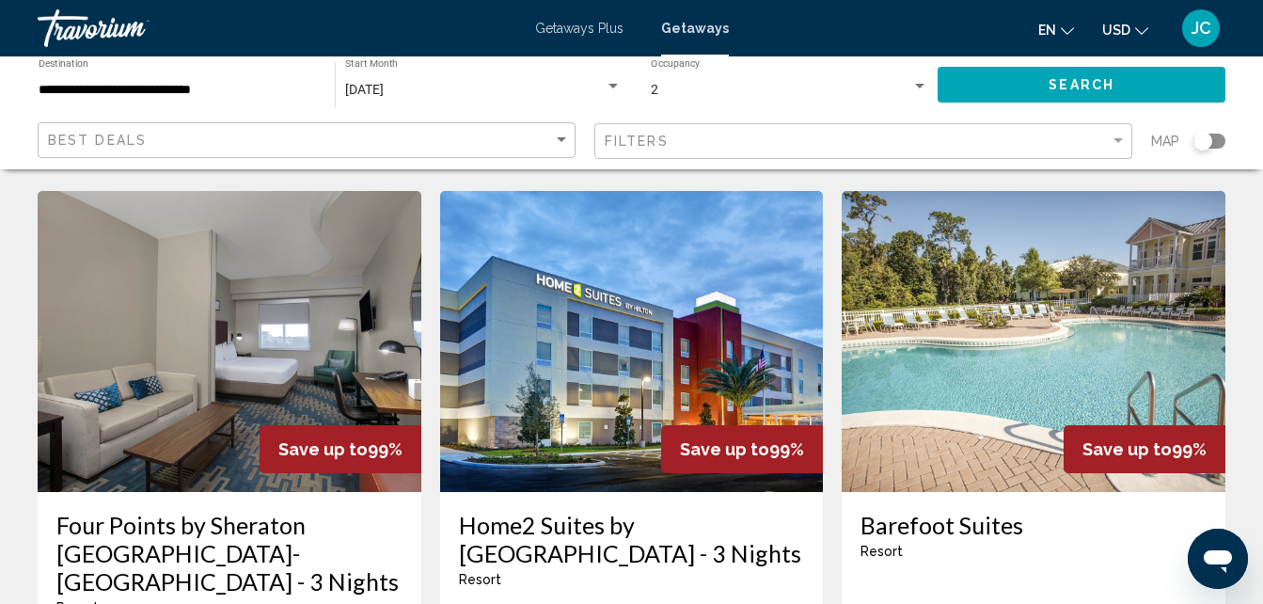
click at [612, 244] on img "Main content" at bounding box center [632, 341] width 384 height 301
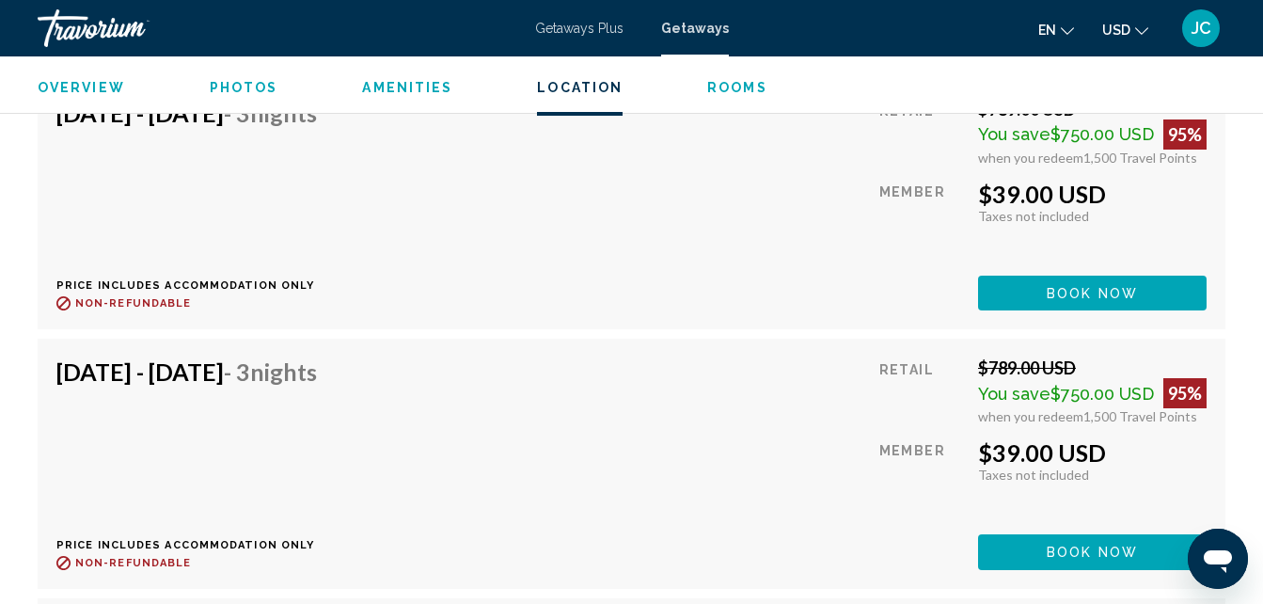
scroll to position [3534, 0]
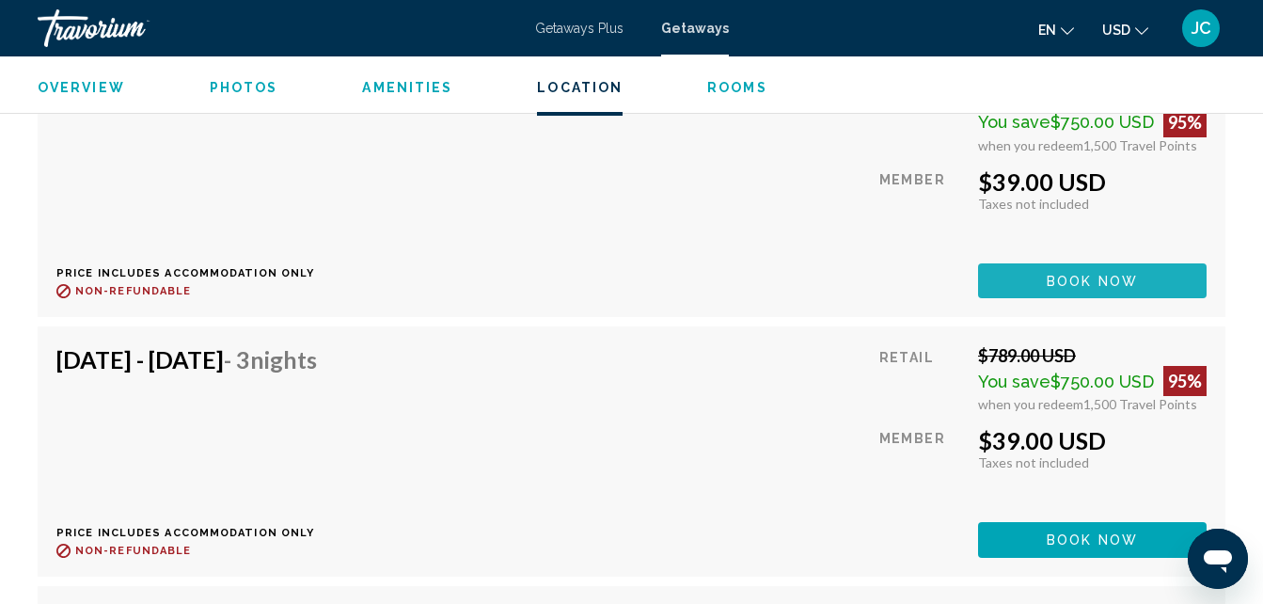
click at [1117, 278] on span "Book now" at bounding box center [1092, 281] width 91 height 15
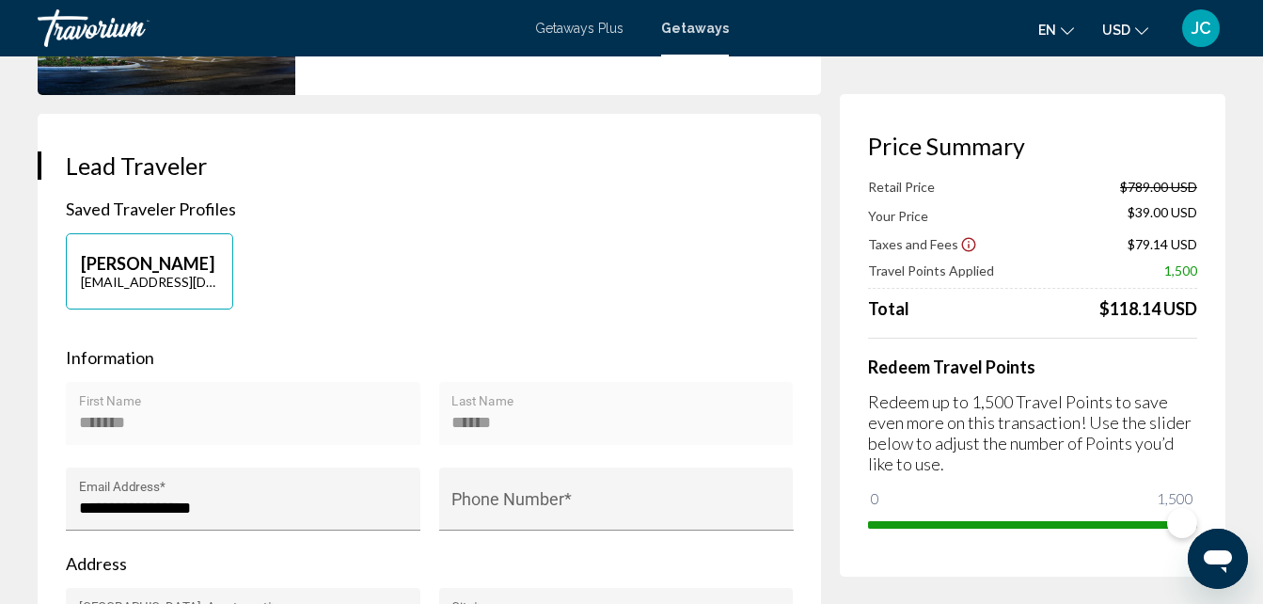
scroll to position [380, 0]
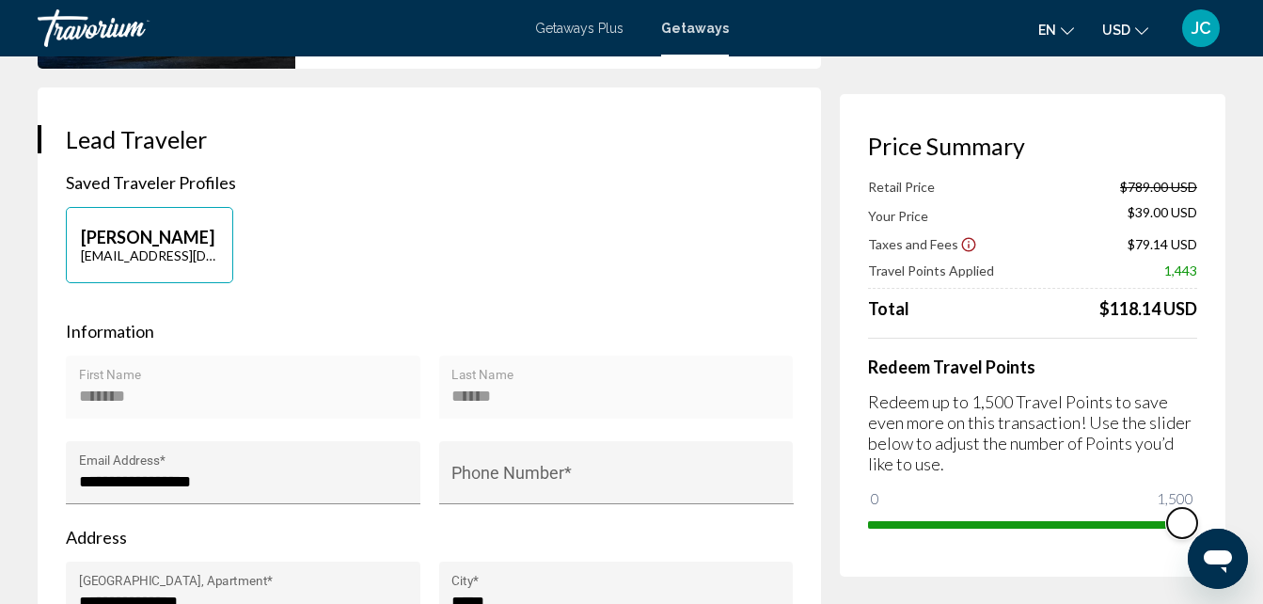
drag, startPoint x: 1174, startPoint y: 524, endPoint x: 1277, endPoint y: 484, distance: 109.9
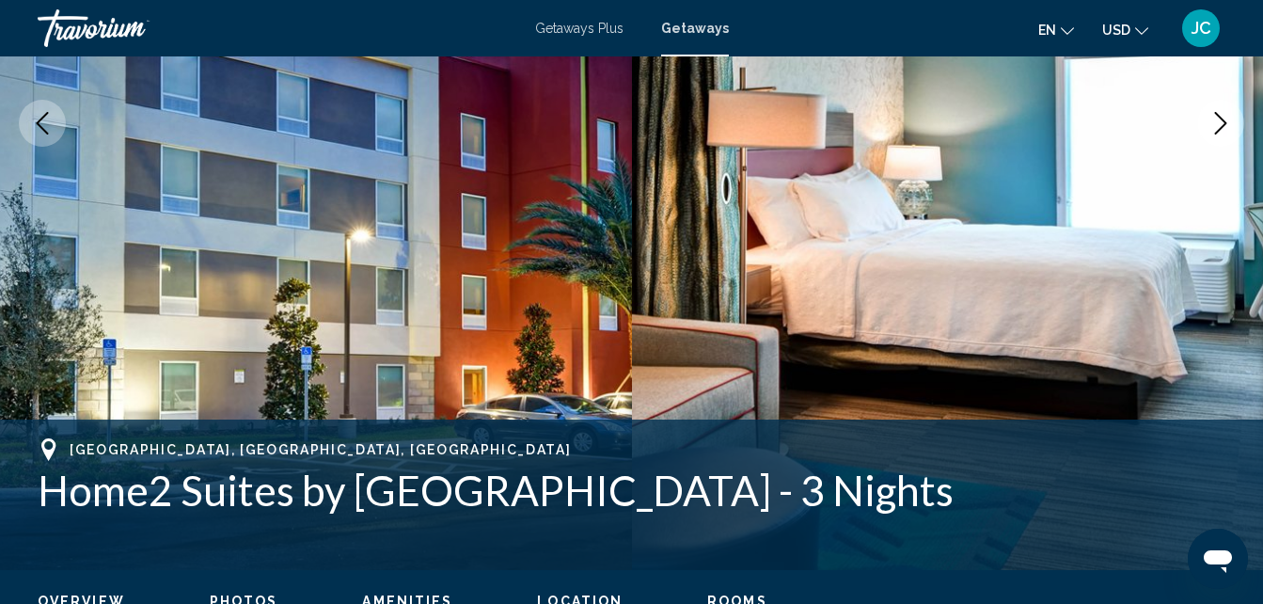
scroll to position [201, 0]
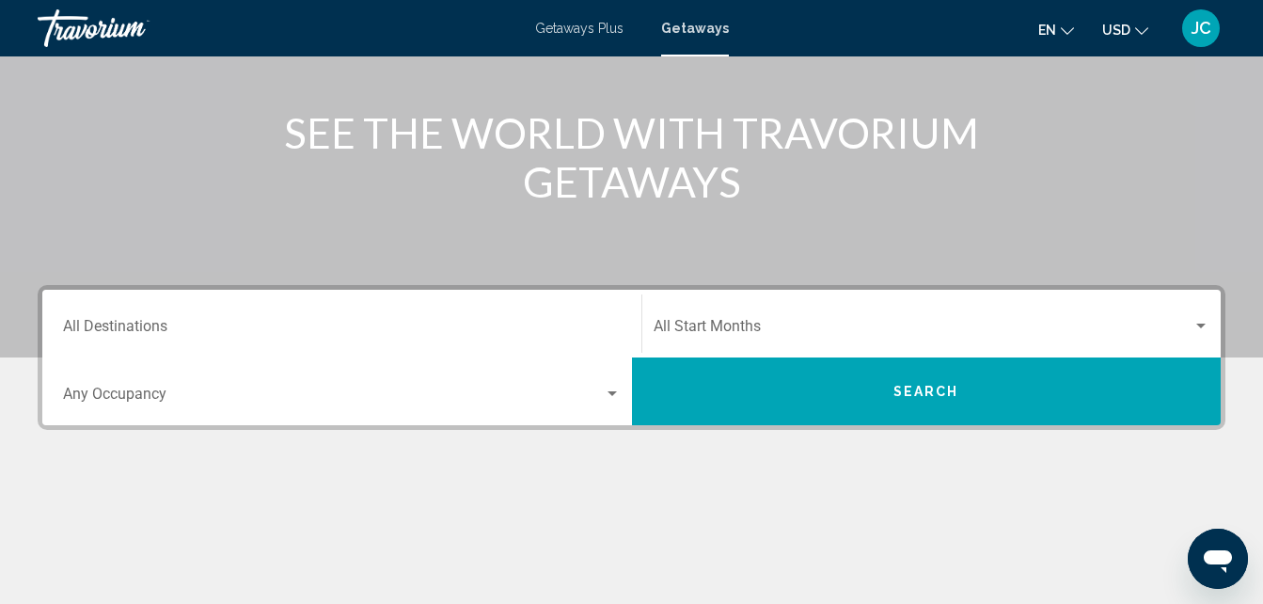
scroll to position [347, 0]
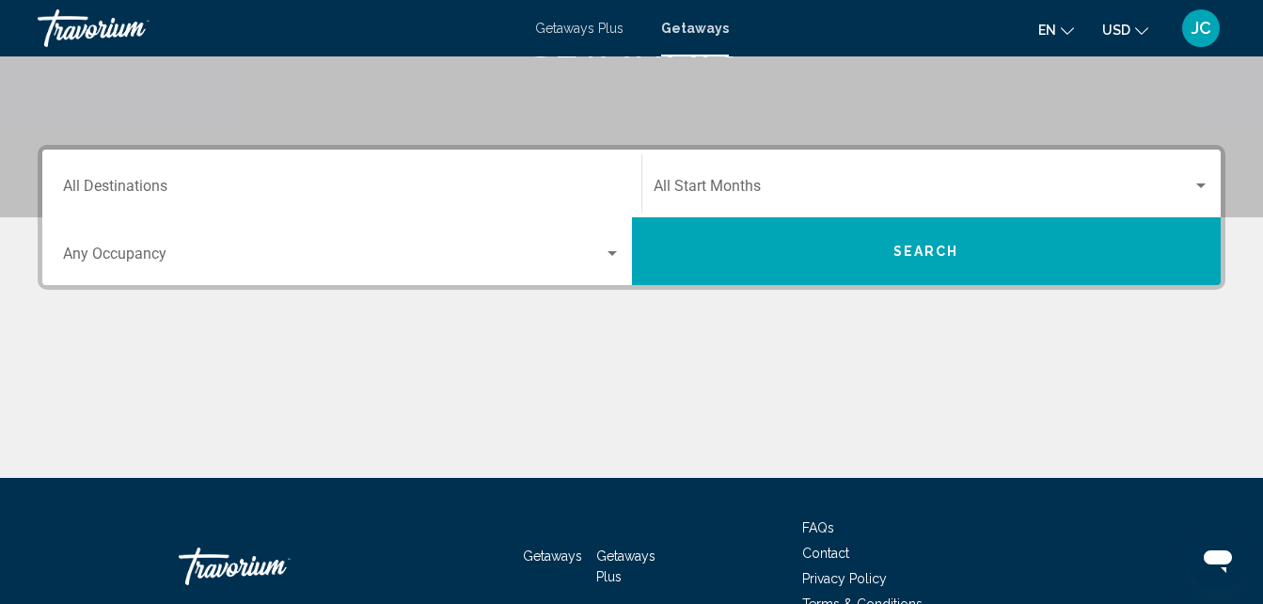
click at [407, 177] on div "Destination All Destinations" at bounding box center [342, 183] width 558 height 59
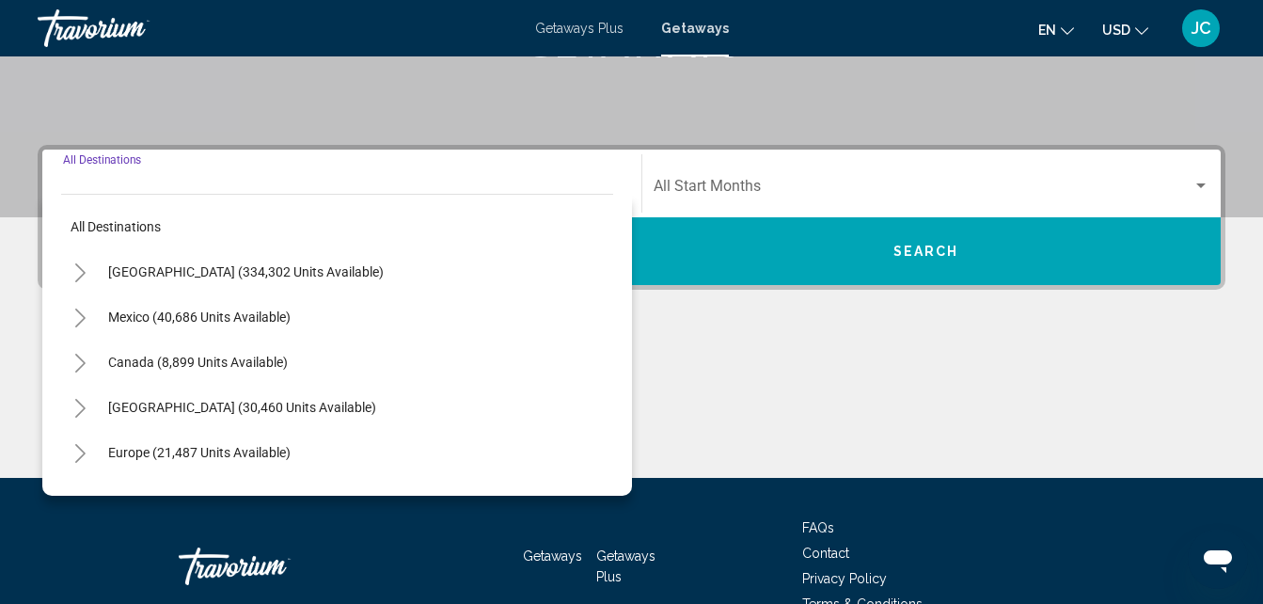
scroll to position [431, 0]
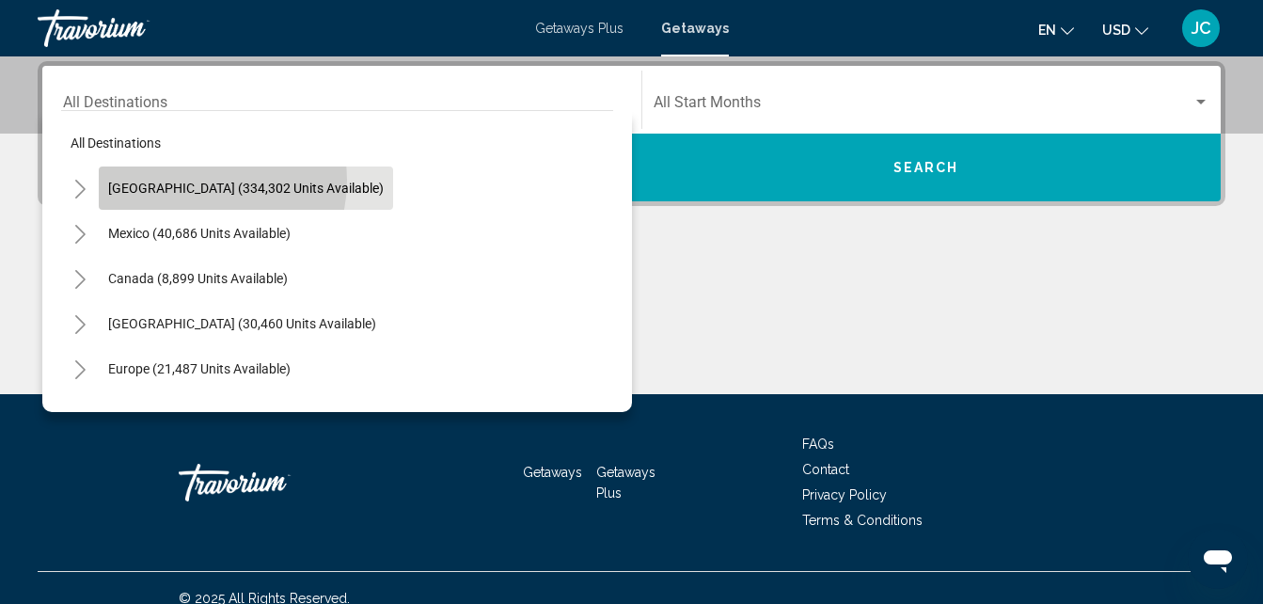
click at [180, 181] on span "[GEOGRAPHIC_DATA] (334,302 units available)" at bounding box center [246, 188] width 276 height 15
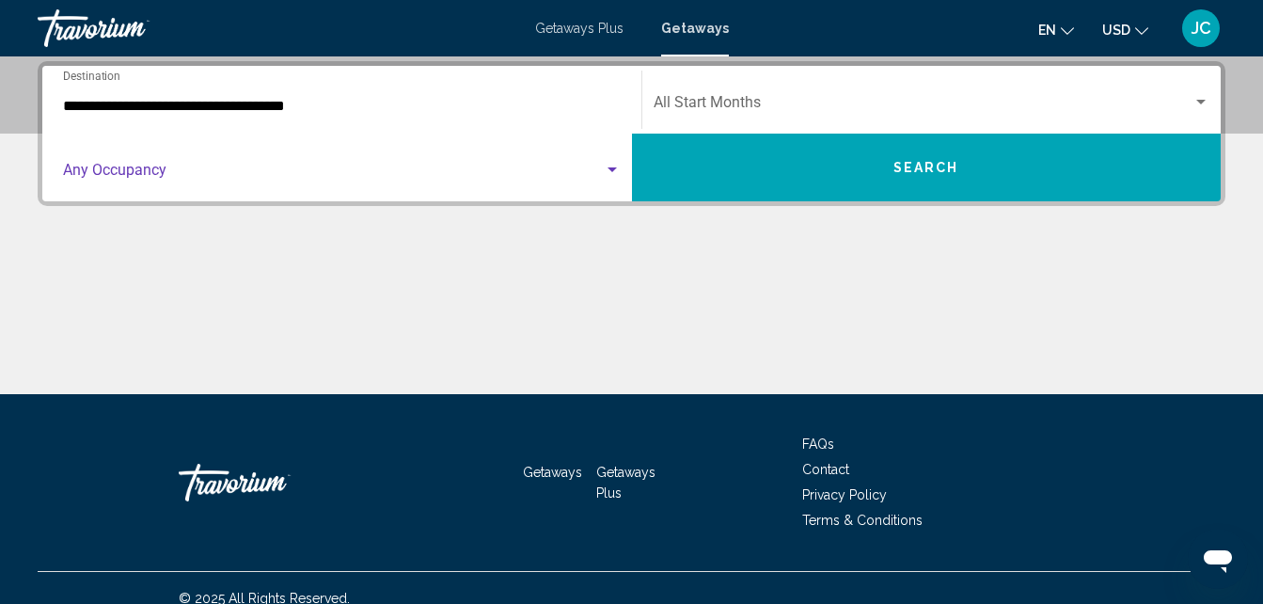
click at [609, 167] on div "Search widget" at bounding box center [612, 170] width 17 height 15
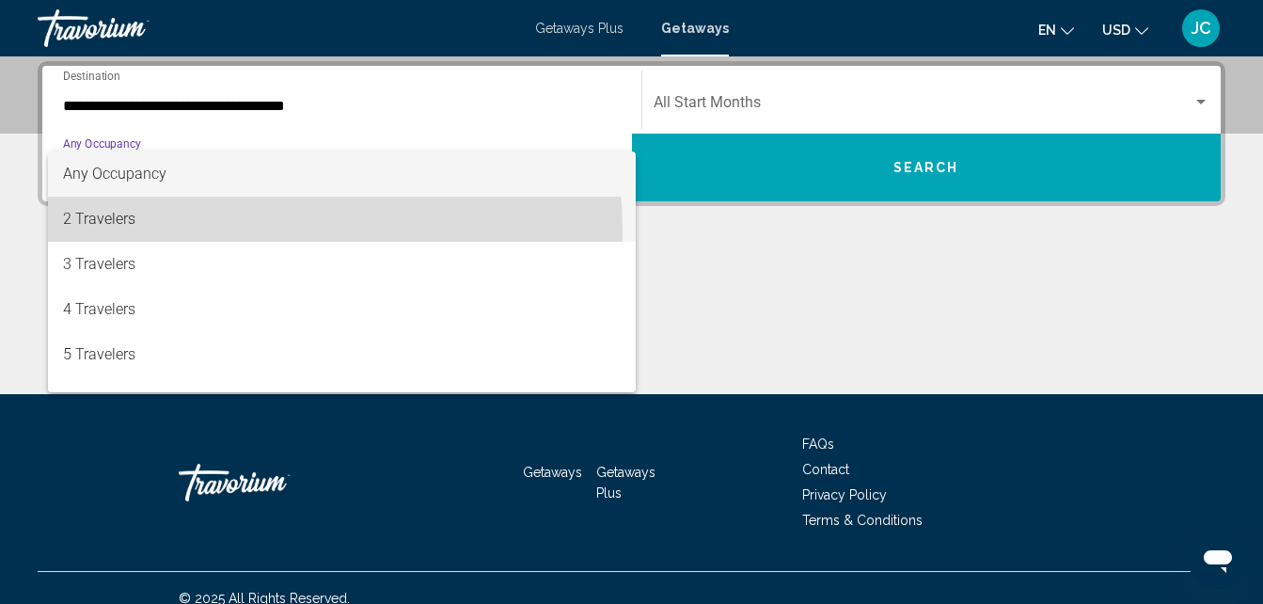
click at [219, 230] on span "2 Travelers" at bounding box center [342, 219] width 558 height 45
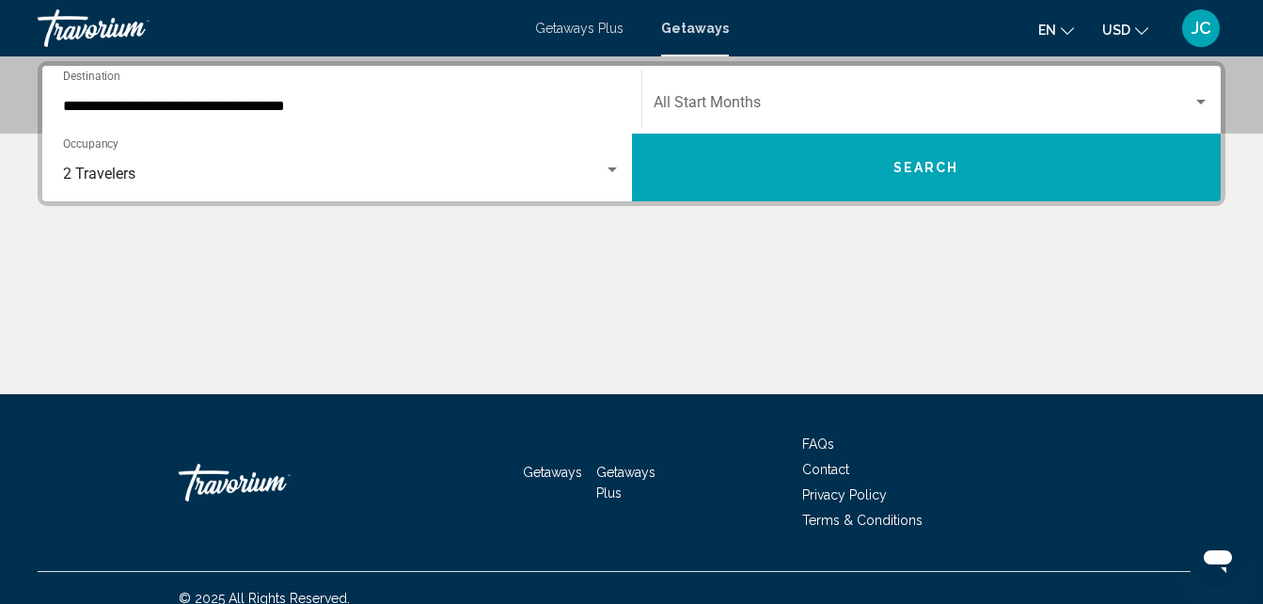
click at [512, 86] on div "**********" at bounding box center [342, 100] width 558 height 59
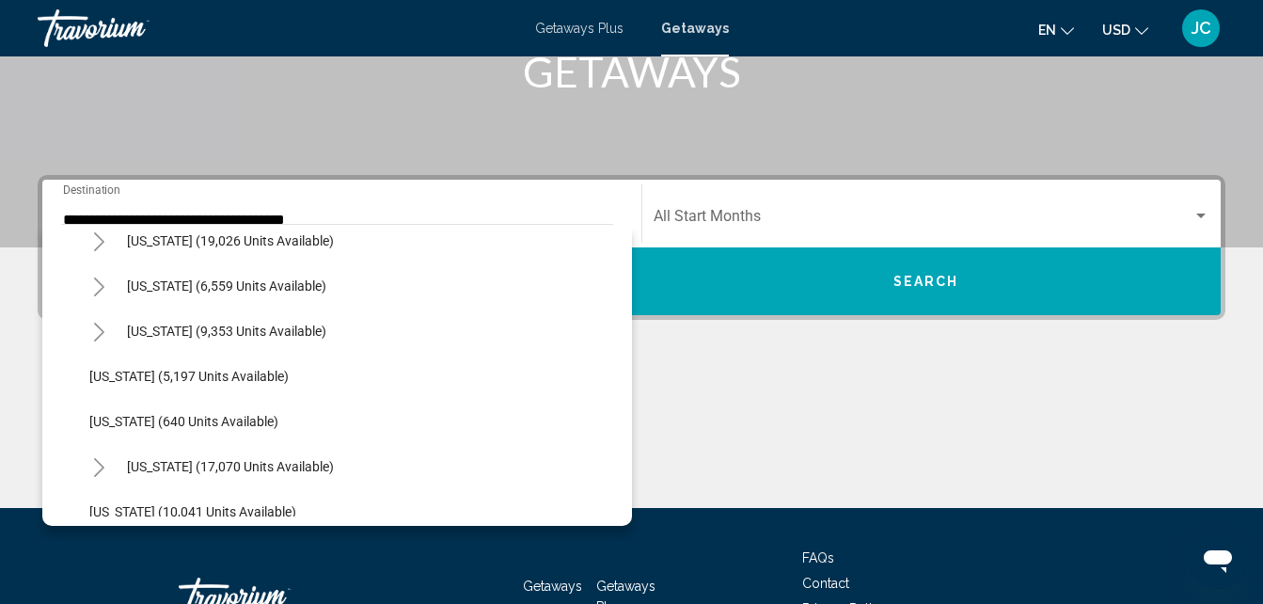
scroll to position [1693, 0]
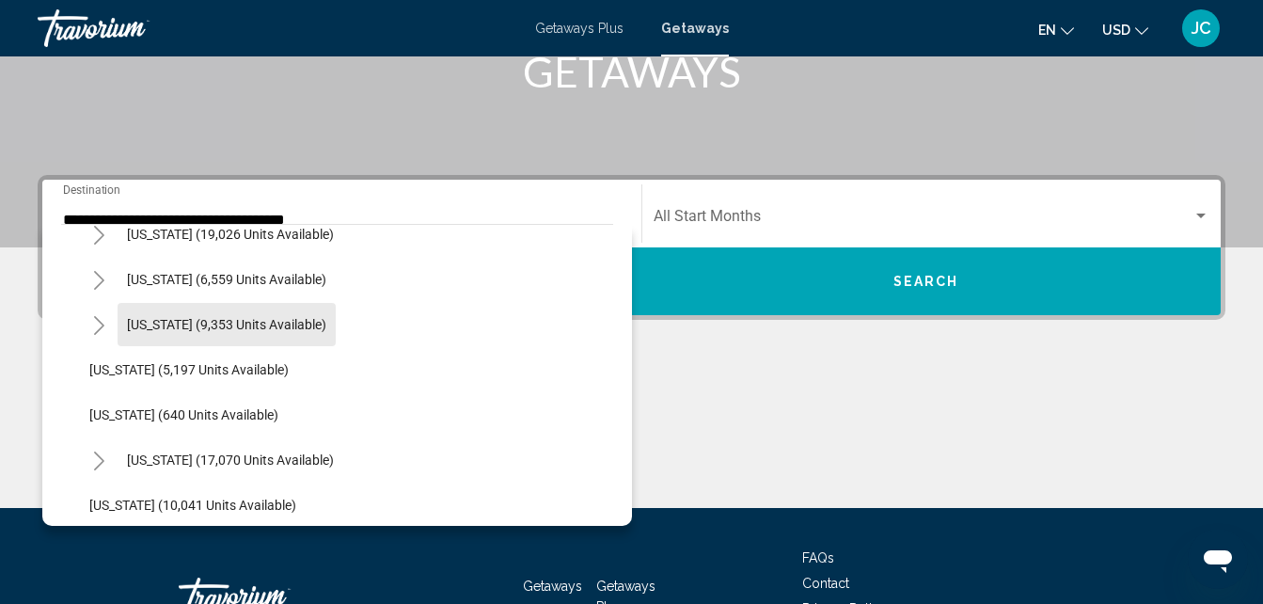
click at [243, 325] on span "[US_STATE] (9,353 units available)" at bounding box center [226, 324] width 199 height 15
type input "**********"
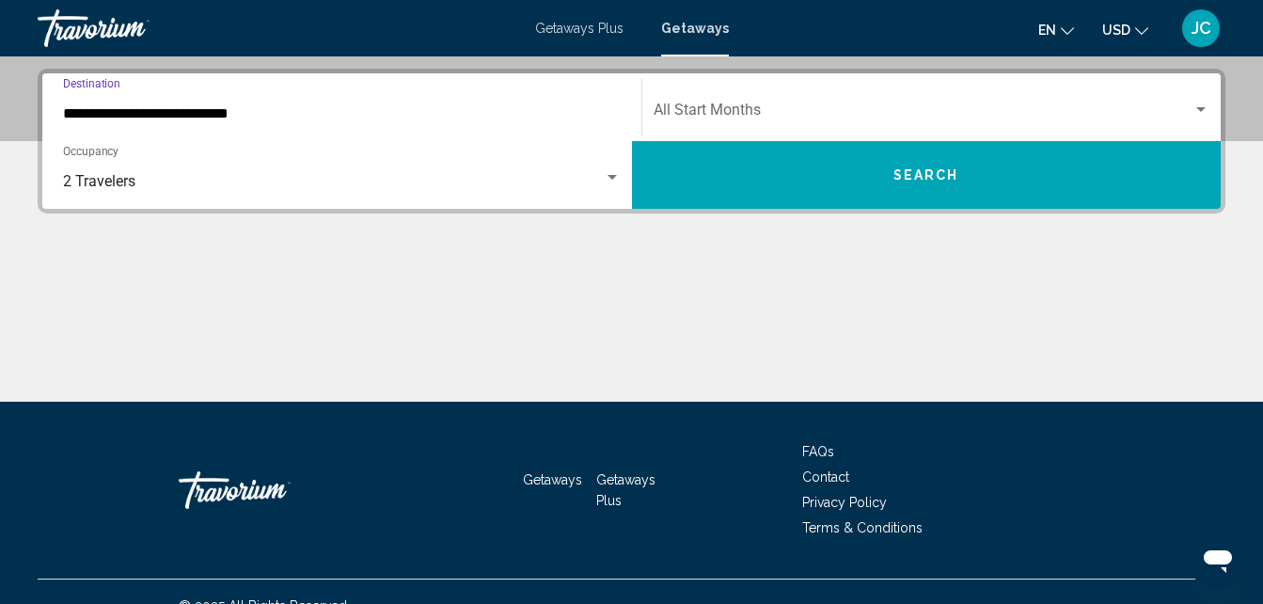
scroll to position [431, 0]
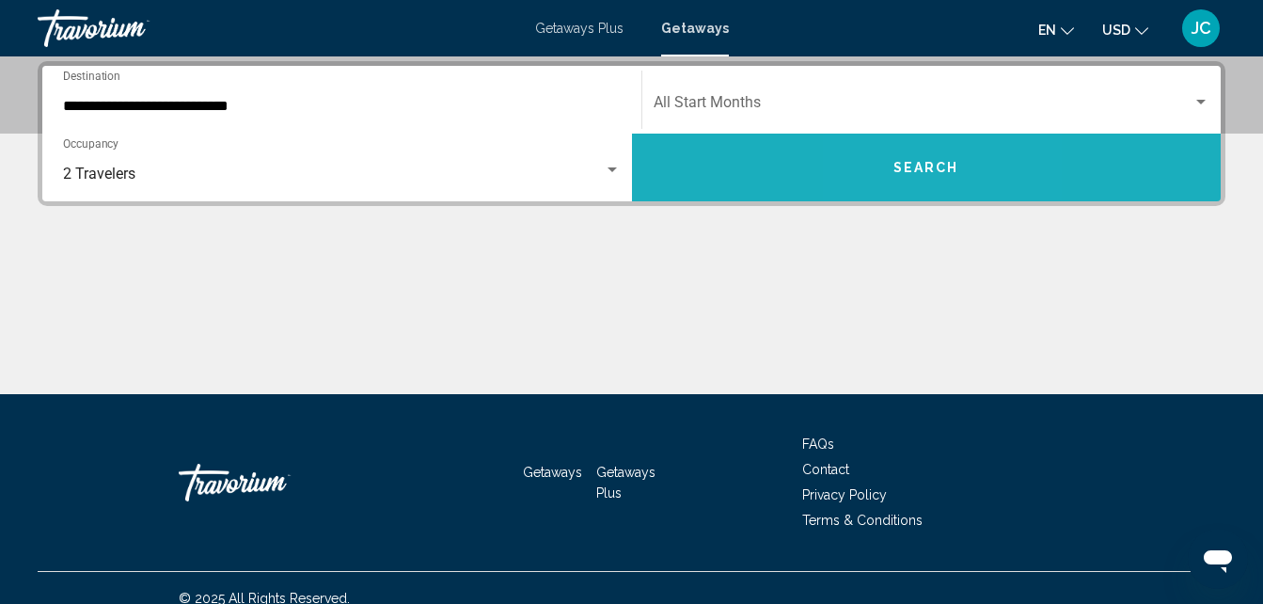
click at [903, 168] on span "Search" at bounding box center [927, 168] width 66 height 15
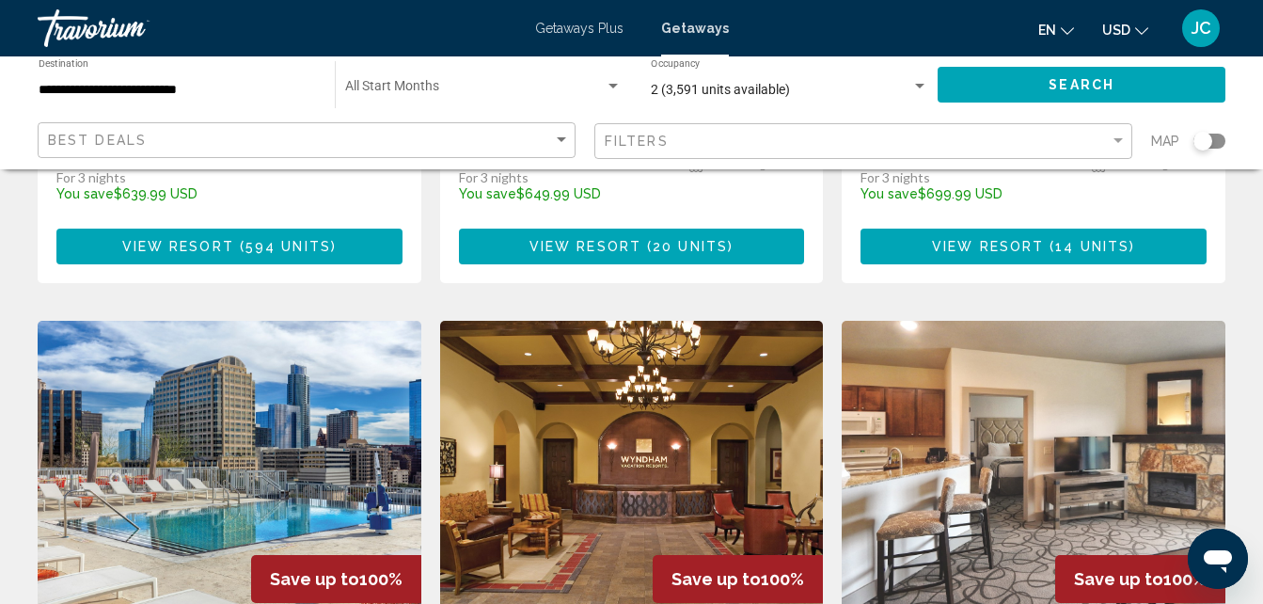
scroll to position [1454, 0]
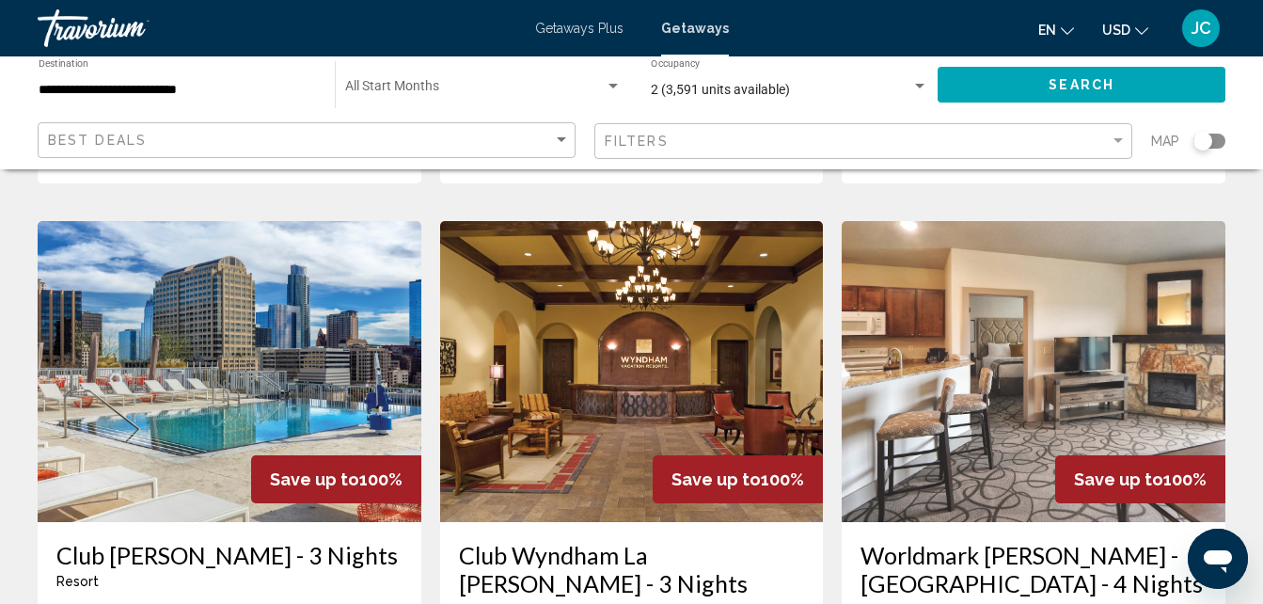
click at [586, 362] on img "Main content" at bounding box center [632, 371] width 384 height 301
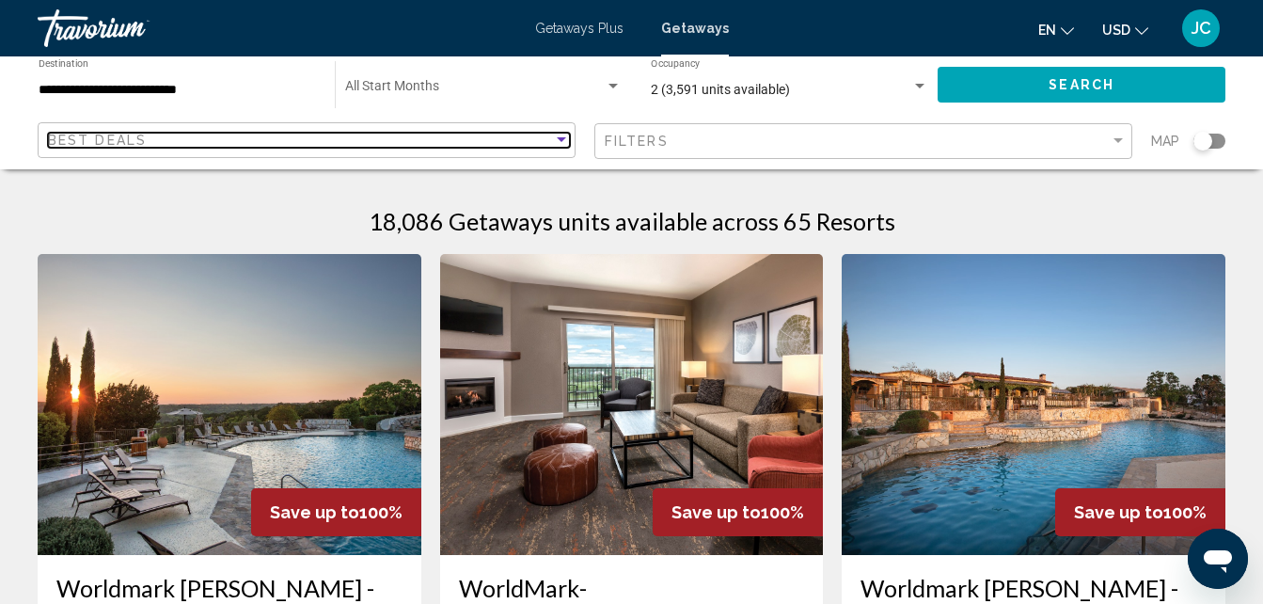
click at [562, 136] on div "Sort by" at bounding box center [561, 140] width 17 height 15
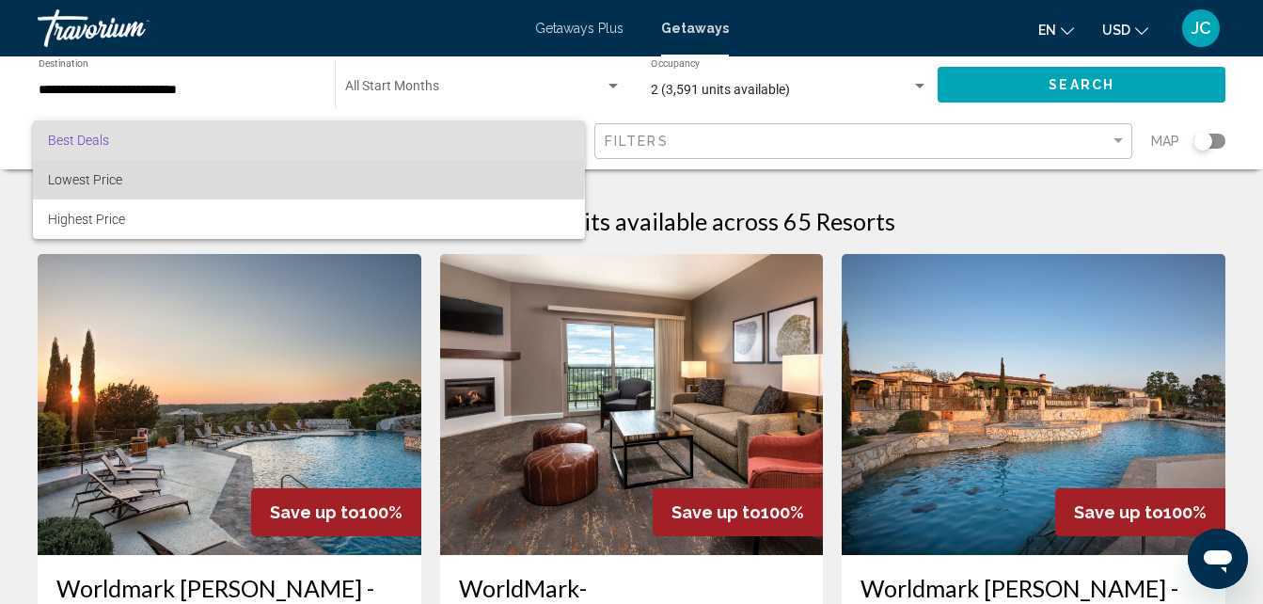
click at [82, 174] on span "Lowest Price" at bounding box center [85, 179] width 74 height 15
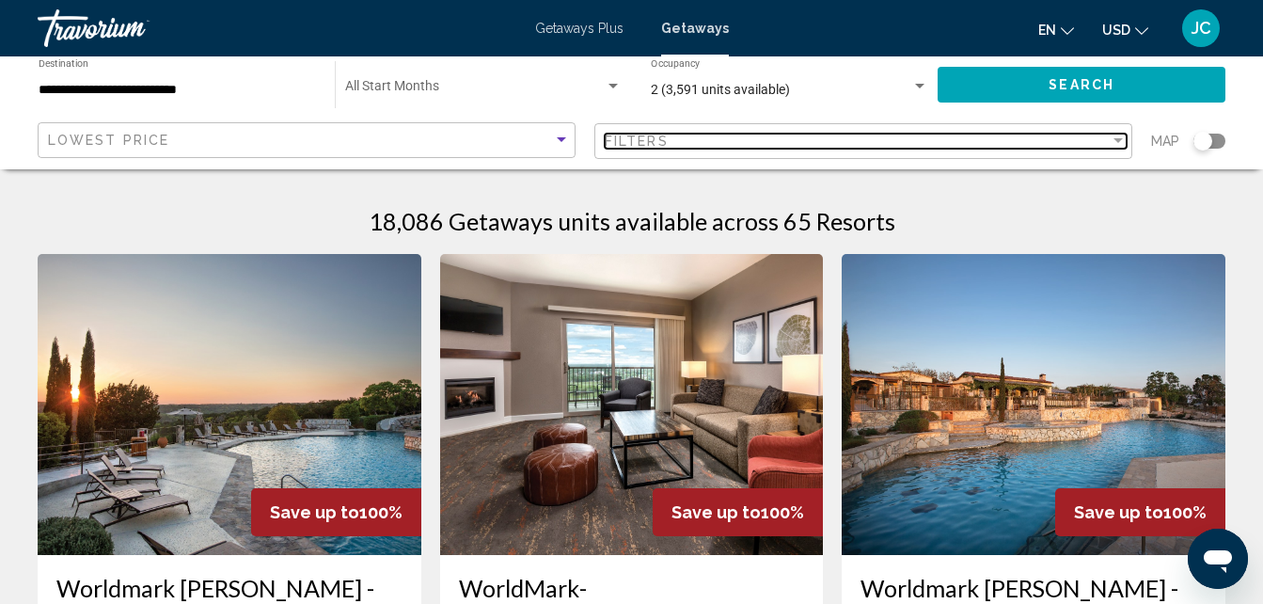
click at [1118, 139] on div "Filter" at bounding box center [1118, 140] width 9 height 5
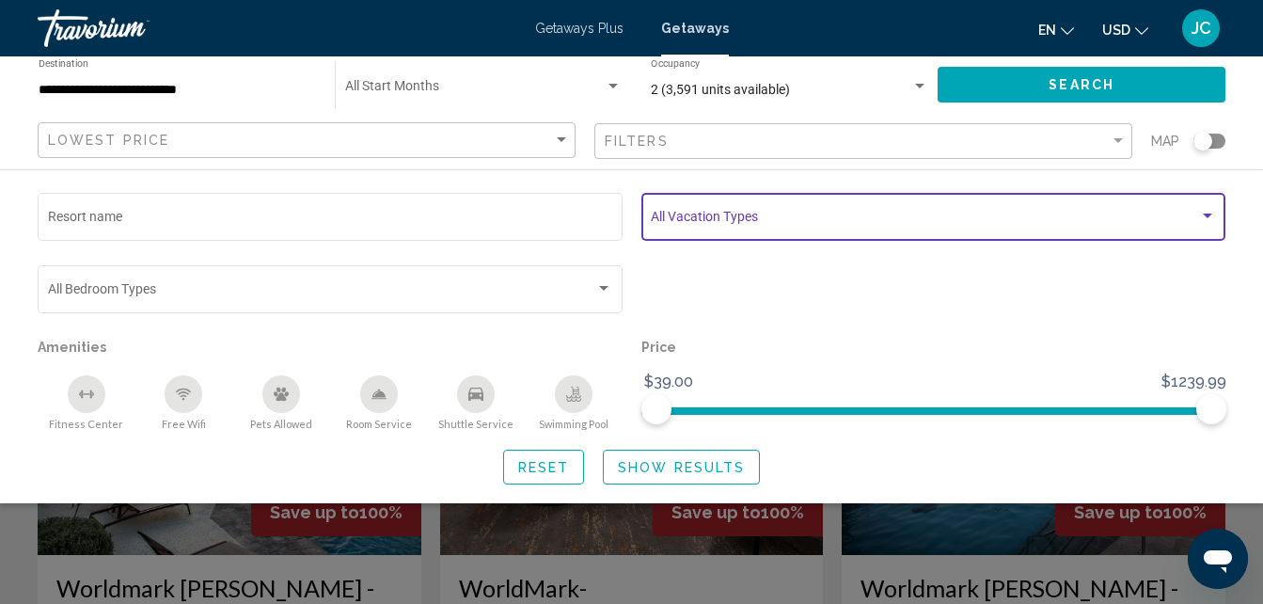
click at [1206, 216] on div "Search widget" at bounding box center [1207, 216] width 9 height 5
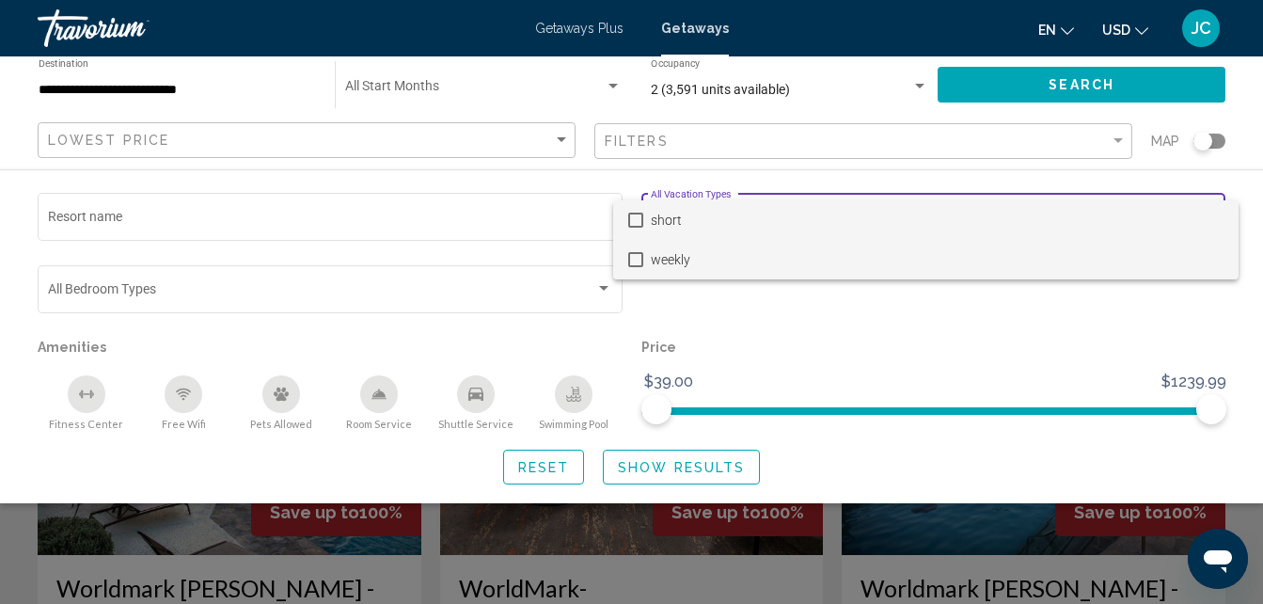
click at [634, 262] on mat-pseudo-checkbox at bounding box center [635, 259] width 15 height 15
click at [638, 216] on mat-pseudo-checkbox at bounding box center [635, 220] width 15 height 15
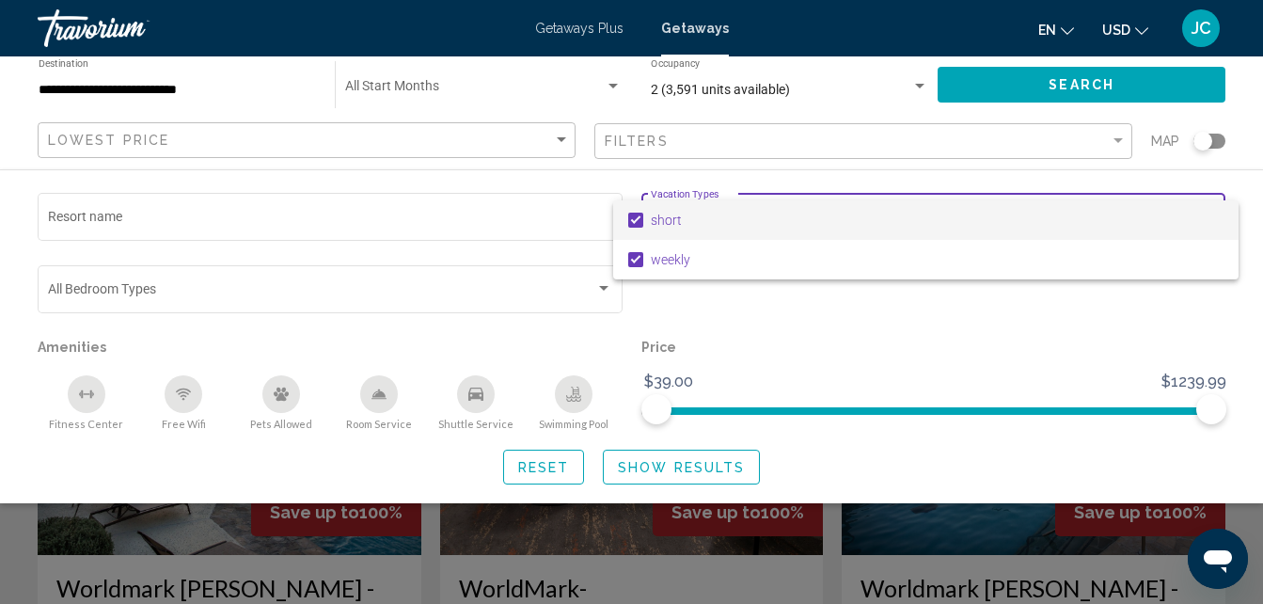
click at [147, 216] on div at bounding box center [631, 302] width 1263 height 604
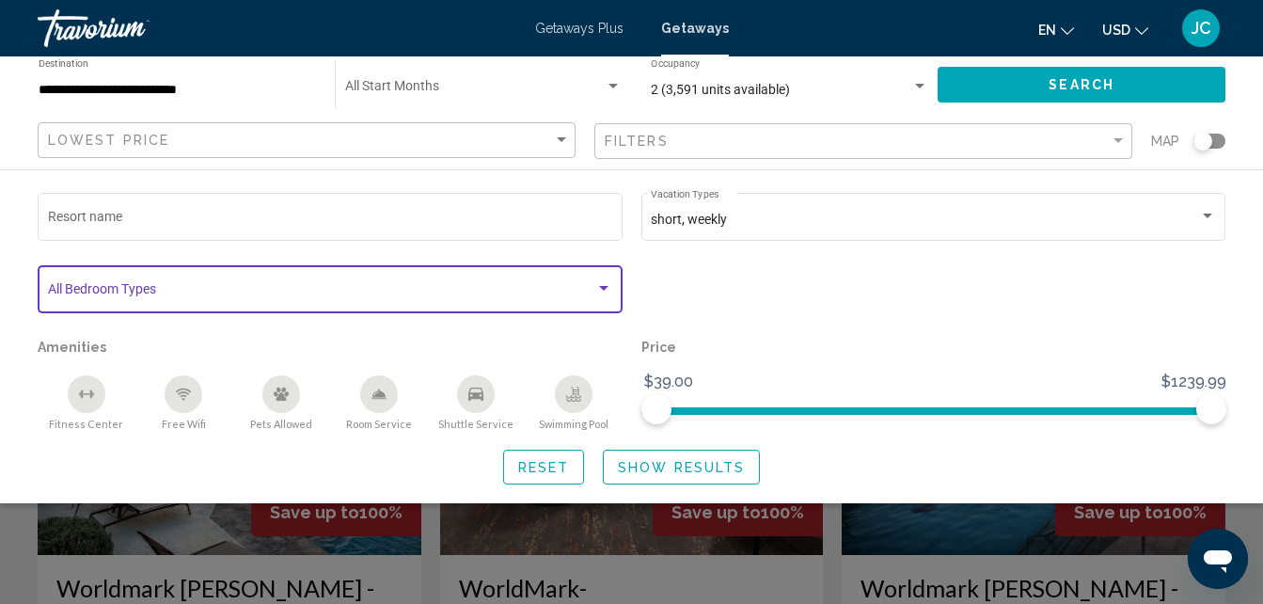
click at [600, 288] on div "Search widget" at bounding box center [603, 288] width 9 height 5
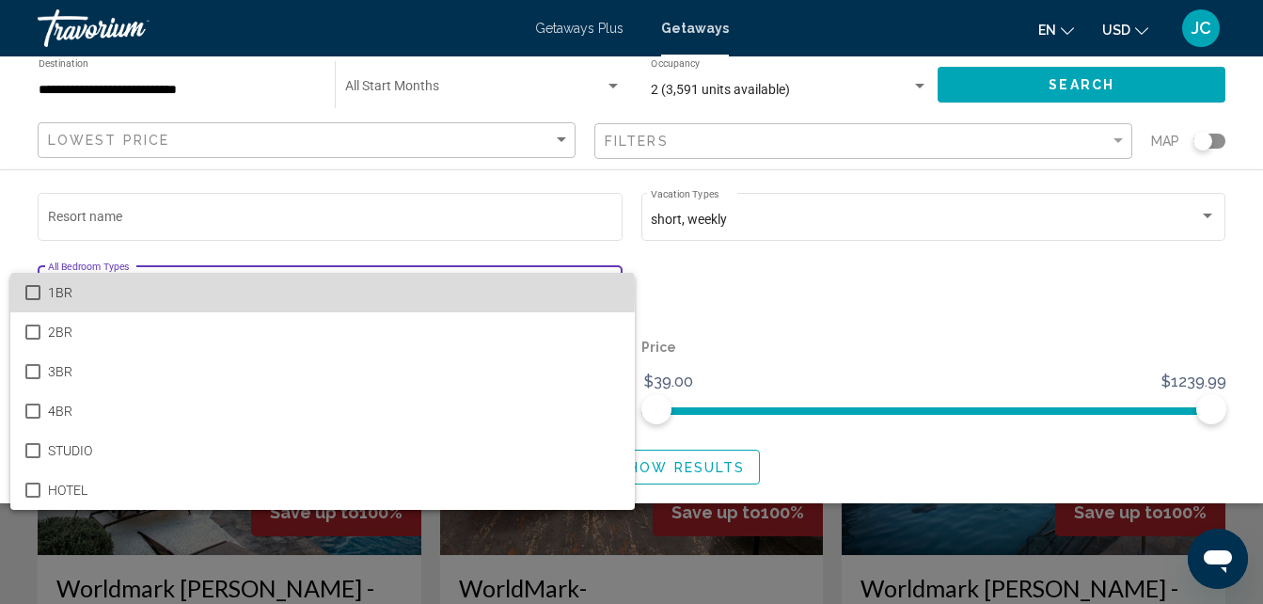
click at [32, 293] on mat-pseudo-checkbox at bounding box center [32, 292] width 15 height 15
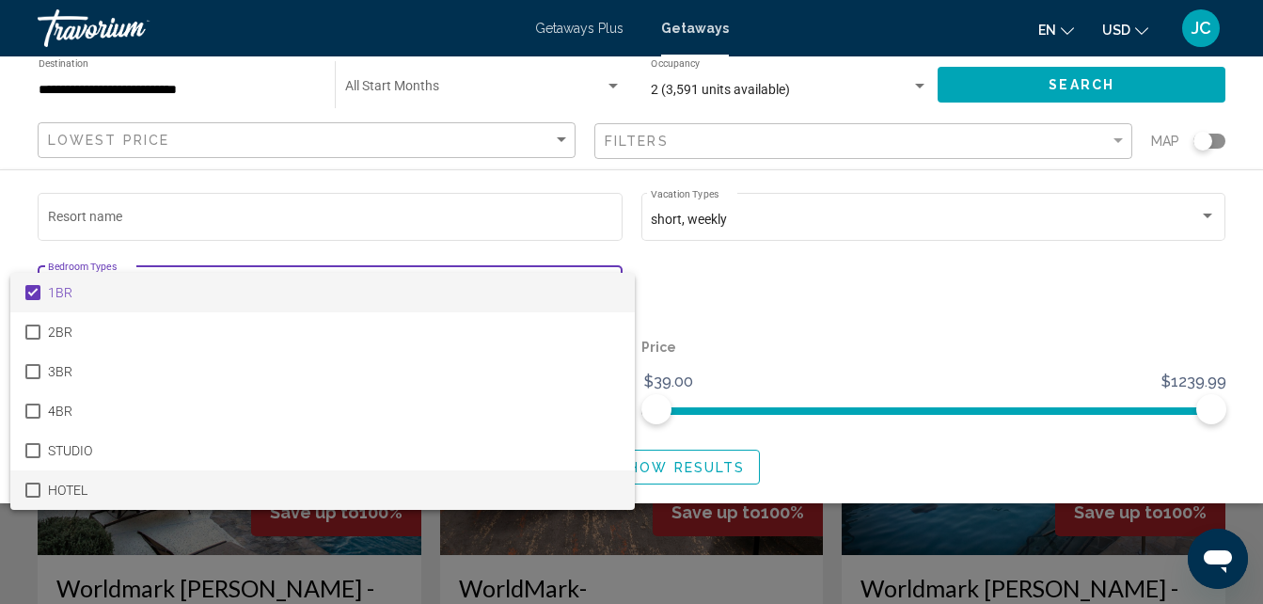
click at [38, 485] on mat-pseudo-checkbox at bounding box center [32, 490] width 15 height 15
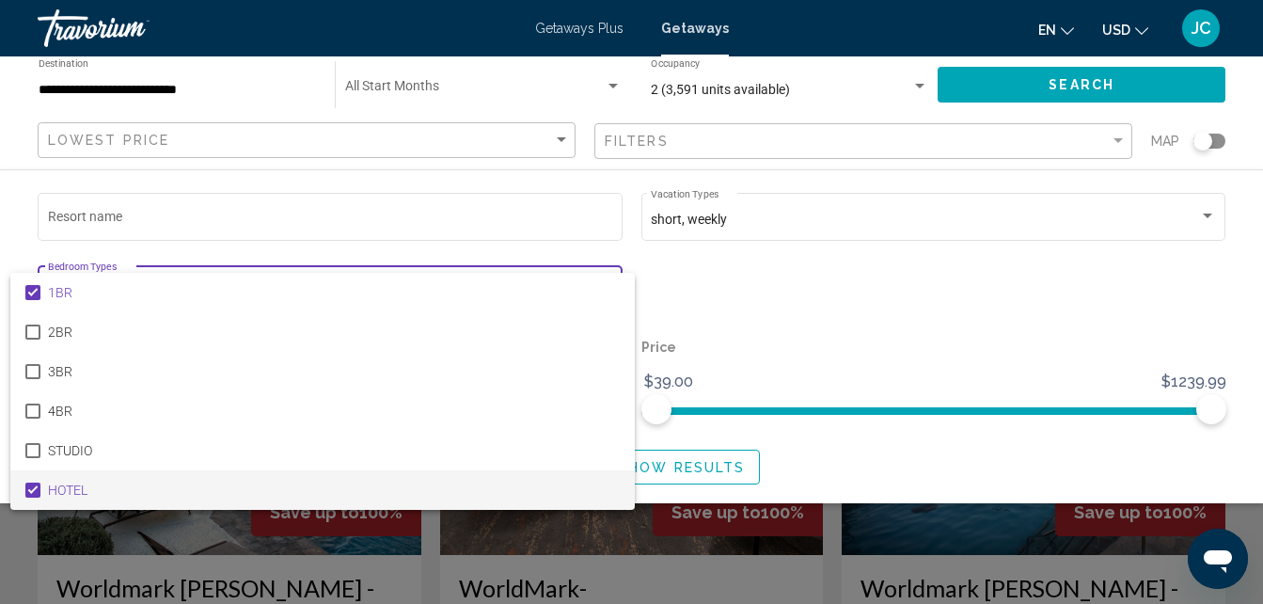
click at [38, 485] on mat-pseudo-checkbox at bounding box center [32, 490] width 15 height 15
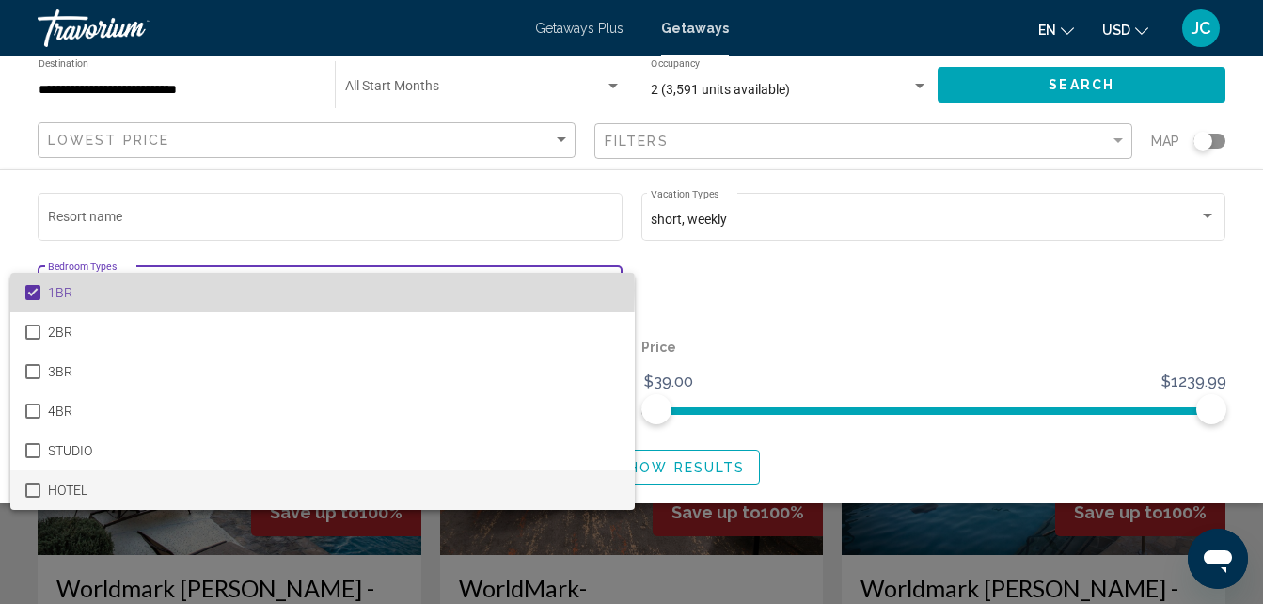
click at [37, 290] on mat-pseudo-checkbox at bounding box center [32, 292] width 15 height 15
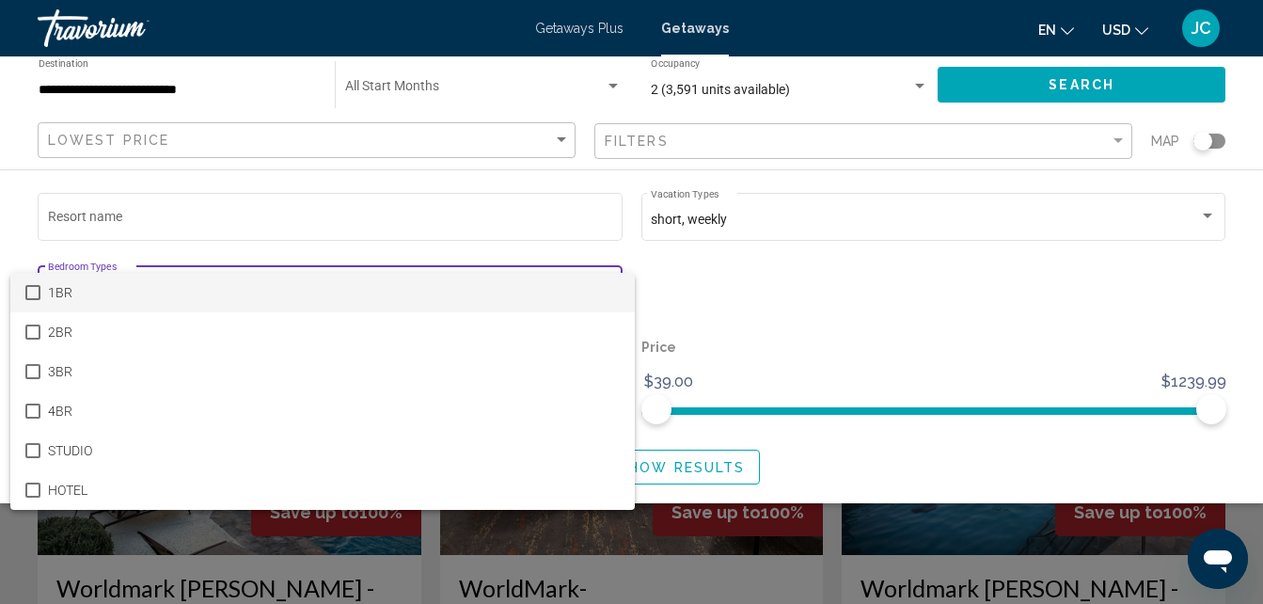
click at [1106, 84] on div at bounding box center [631, 302] width 1263 height 604
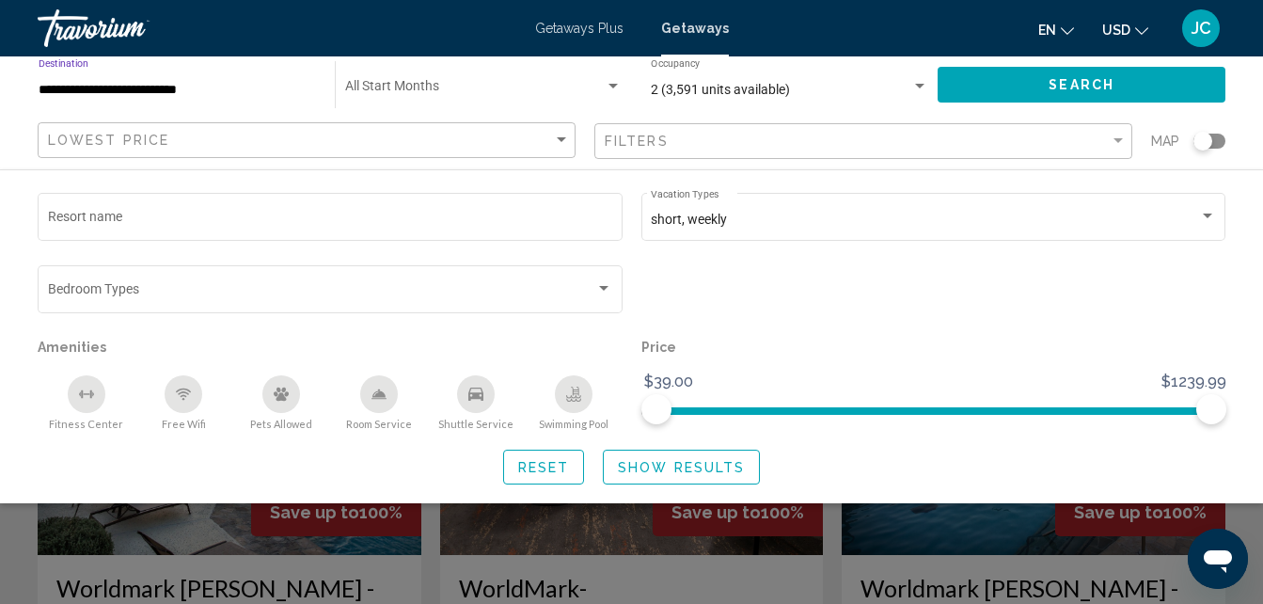
click at [236, 90] on input "**********" at bounding box center [178, 90] width 278 height 15
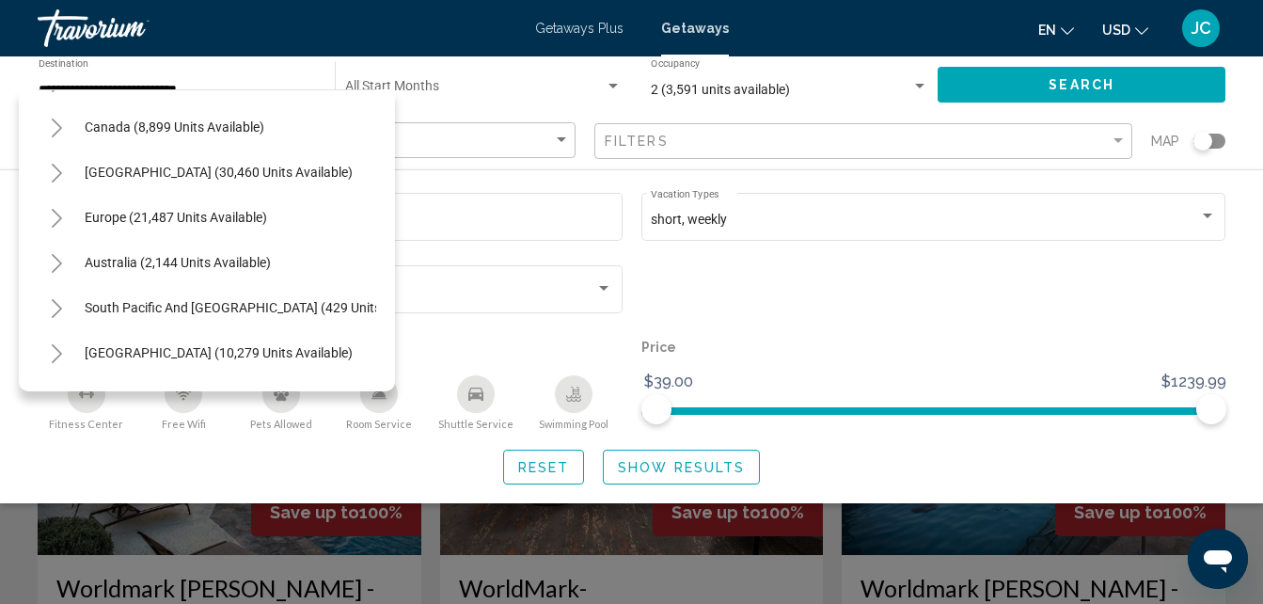
scroll to position [2243, 0]
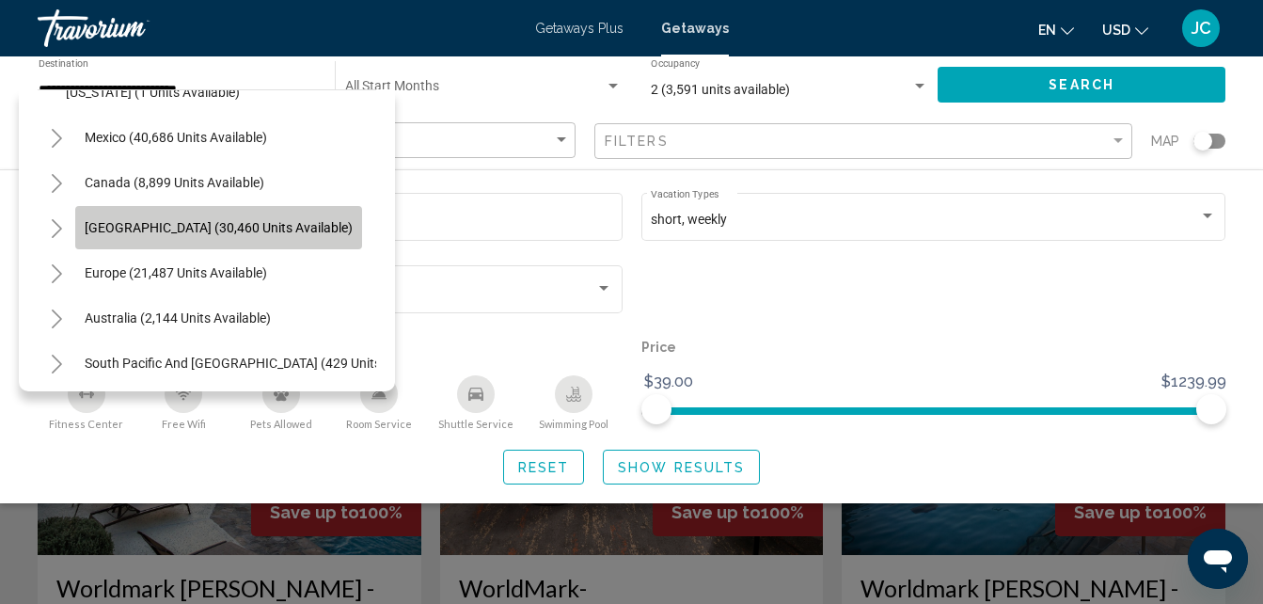
click at [289, 227] on span "[GEOGRAPHIC_DATA] (30,460 units available)" at bounding box center [219, 227] width 268 height 15
type input "**********"
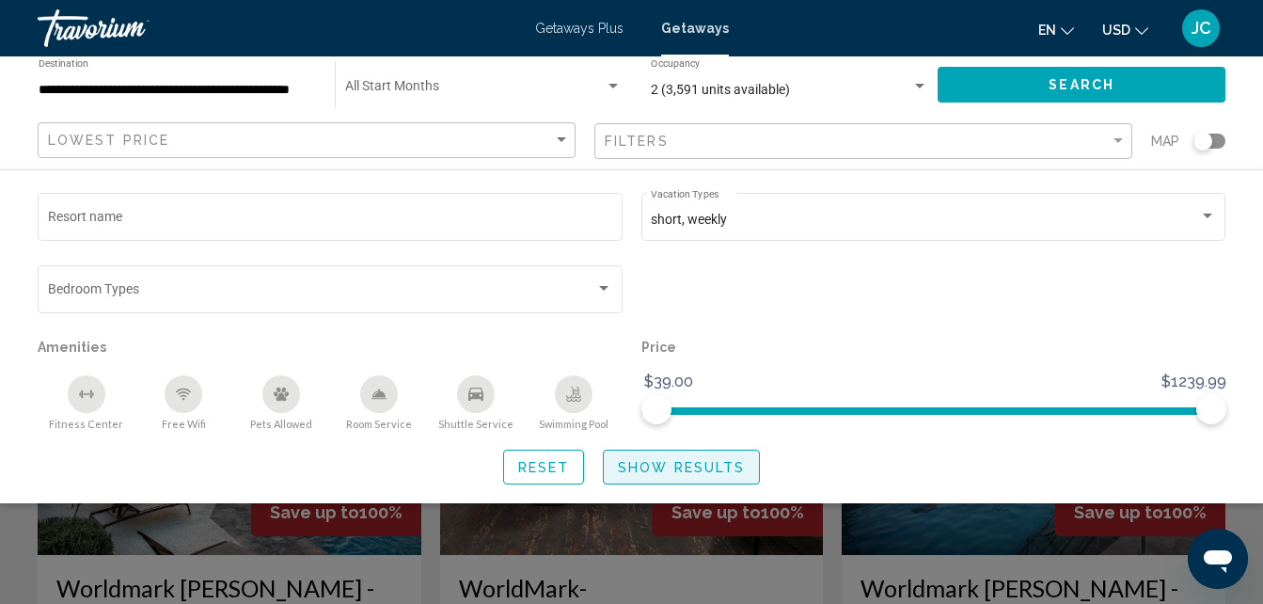
click at [648, 469] on span "Show Results" at bounding box center [681, 467] width 127 height 15
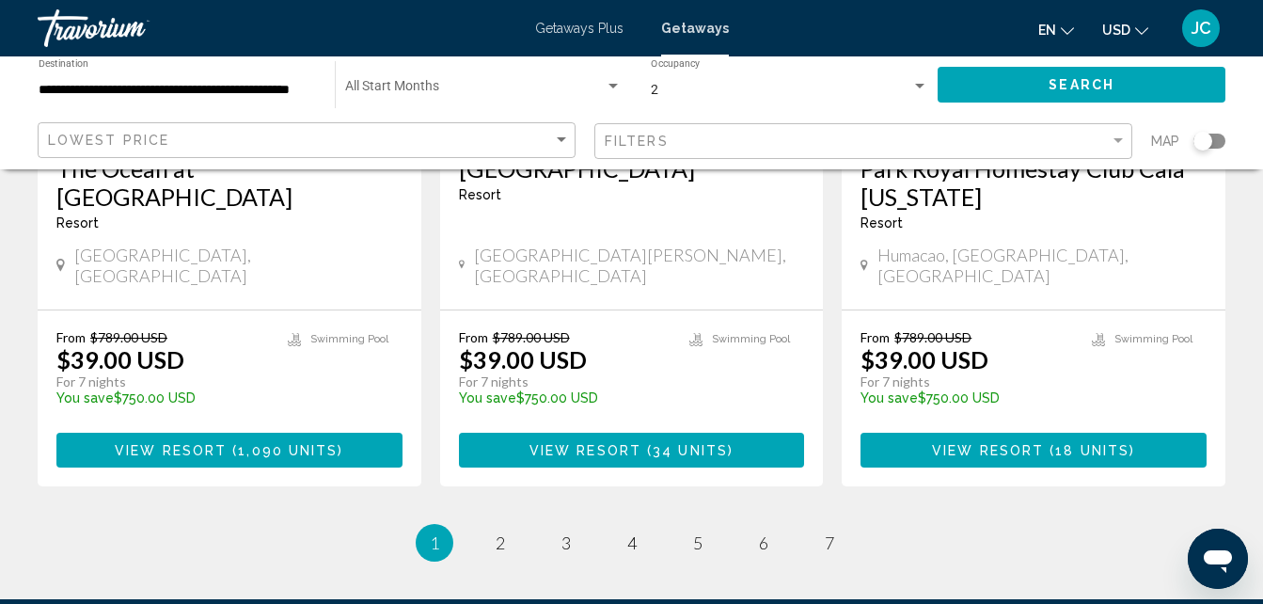
scroll to position [2451, 0]
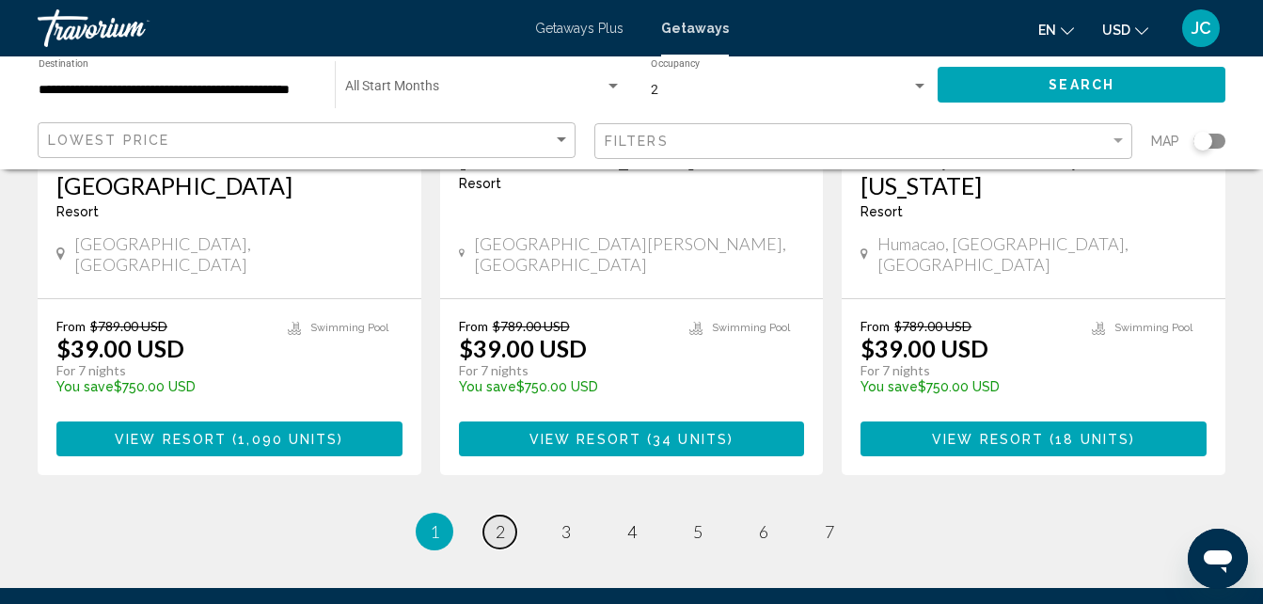
click at [506, 516] on link "page 2" at bounding box center [500, 532] width 33 height 33
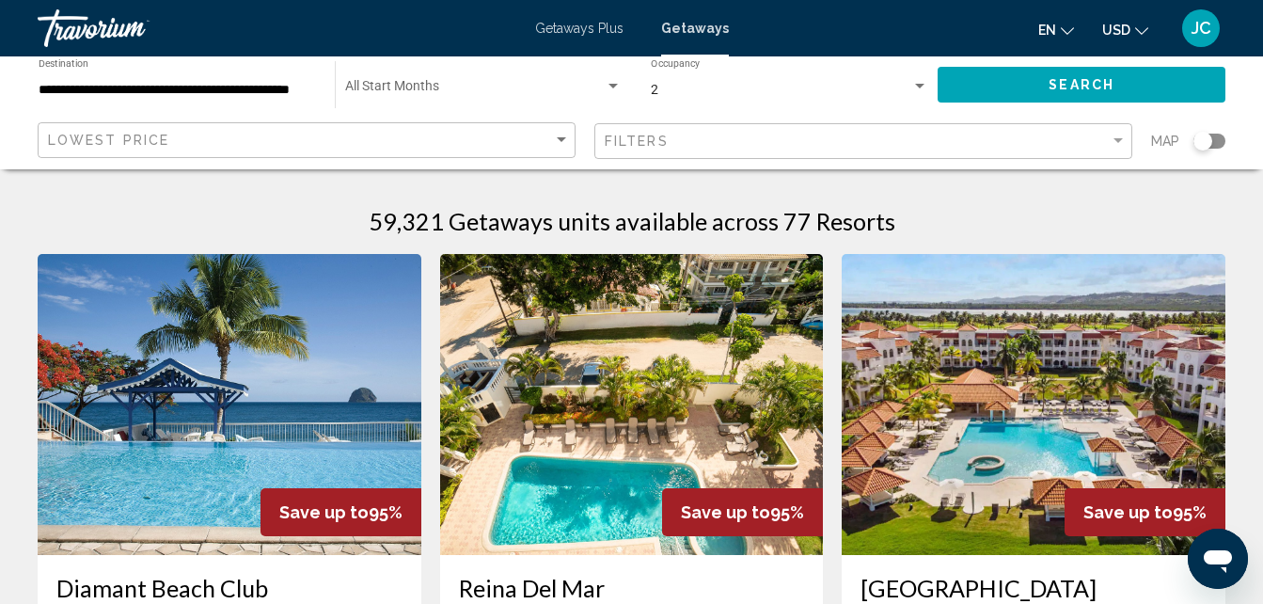
click at [1219, 138] on div "Search widget" at bounding box center [1210, 141] width 32 height 15
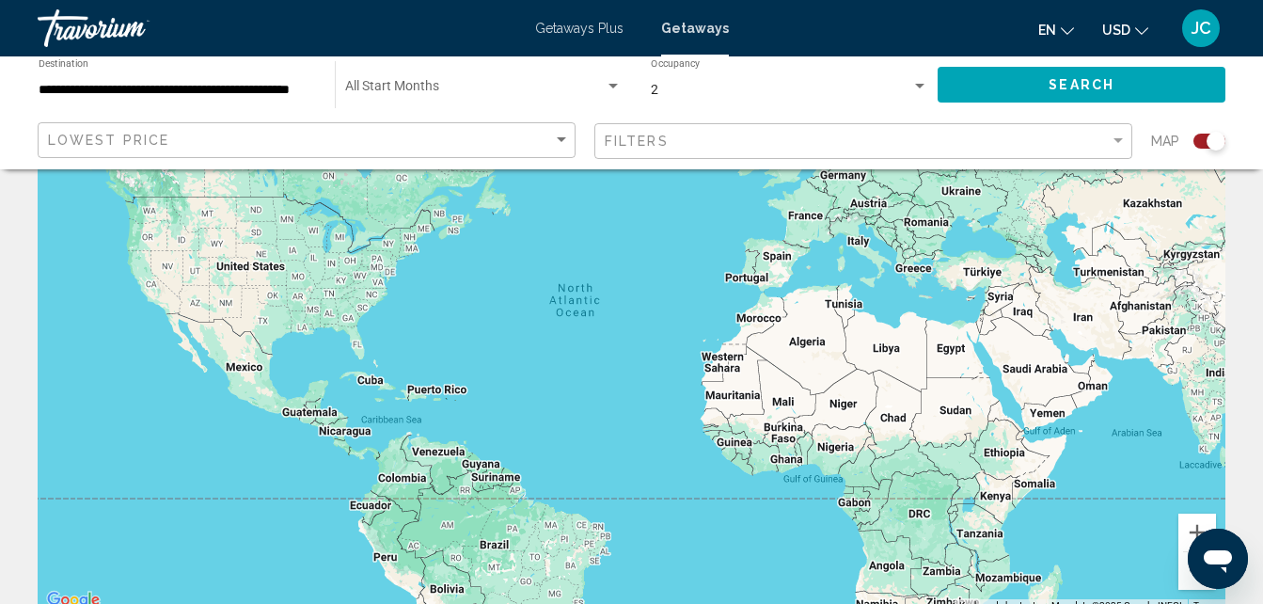
scroll to position [135, 0]
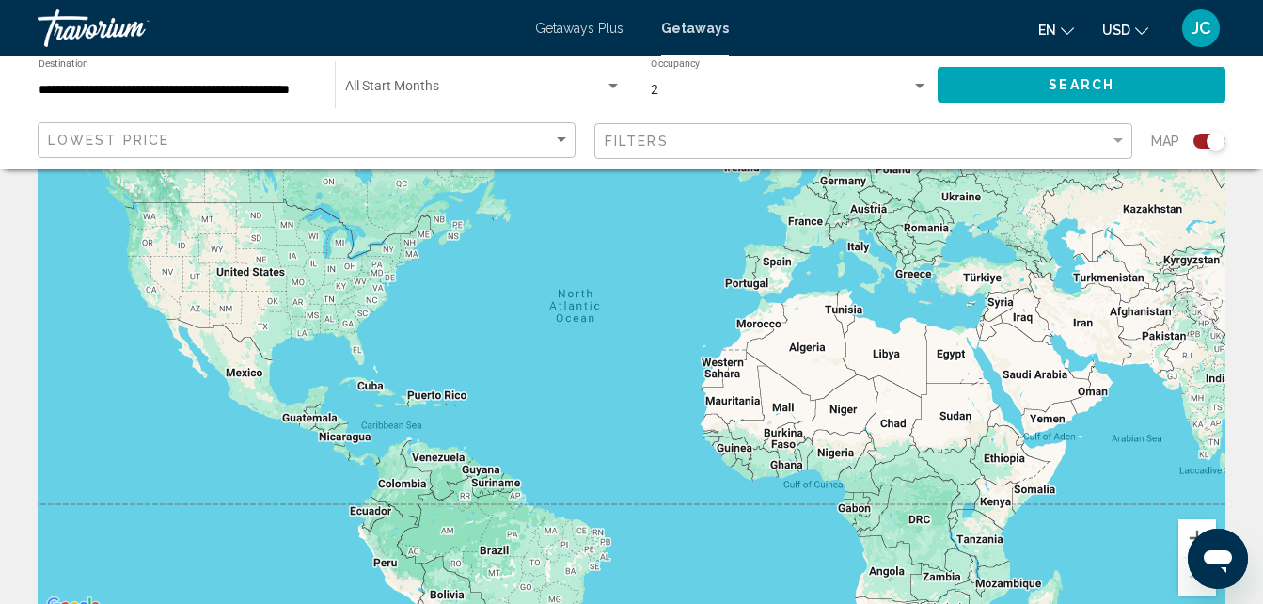
click at [1201, 136] on div "Search widget" at bounding box center [1210, 141] width 32 height 15
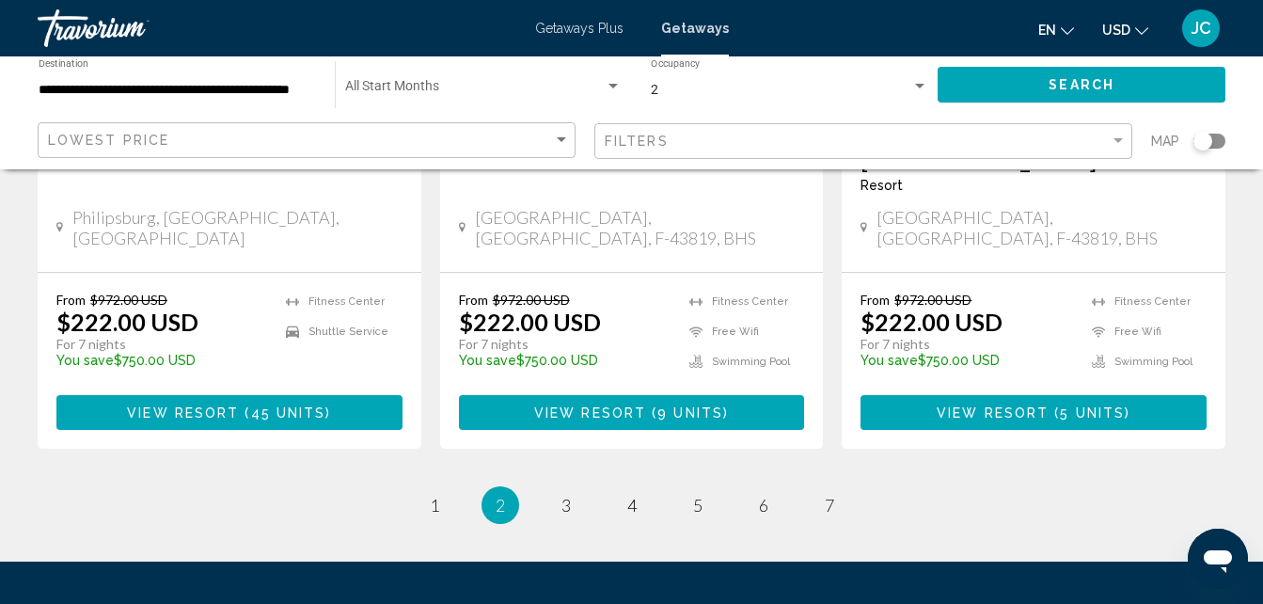
scroll to position [2493, 0]
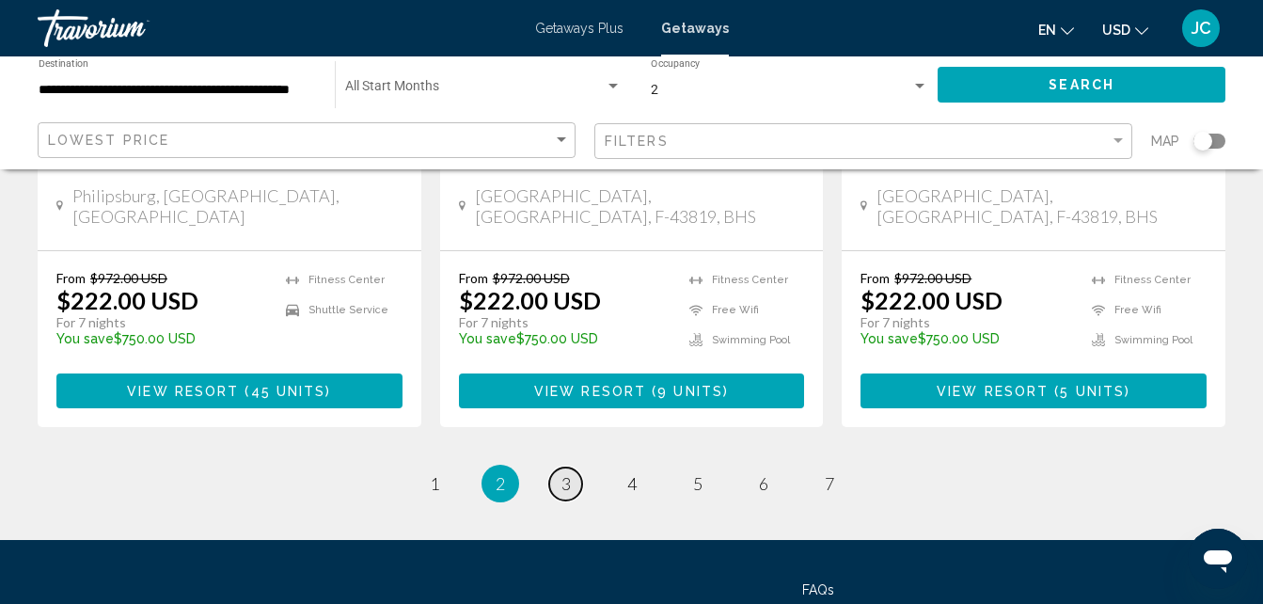
click at [565, 473] on span "3" at bounding box center [566, 483] width 9 height 21
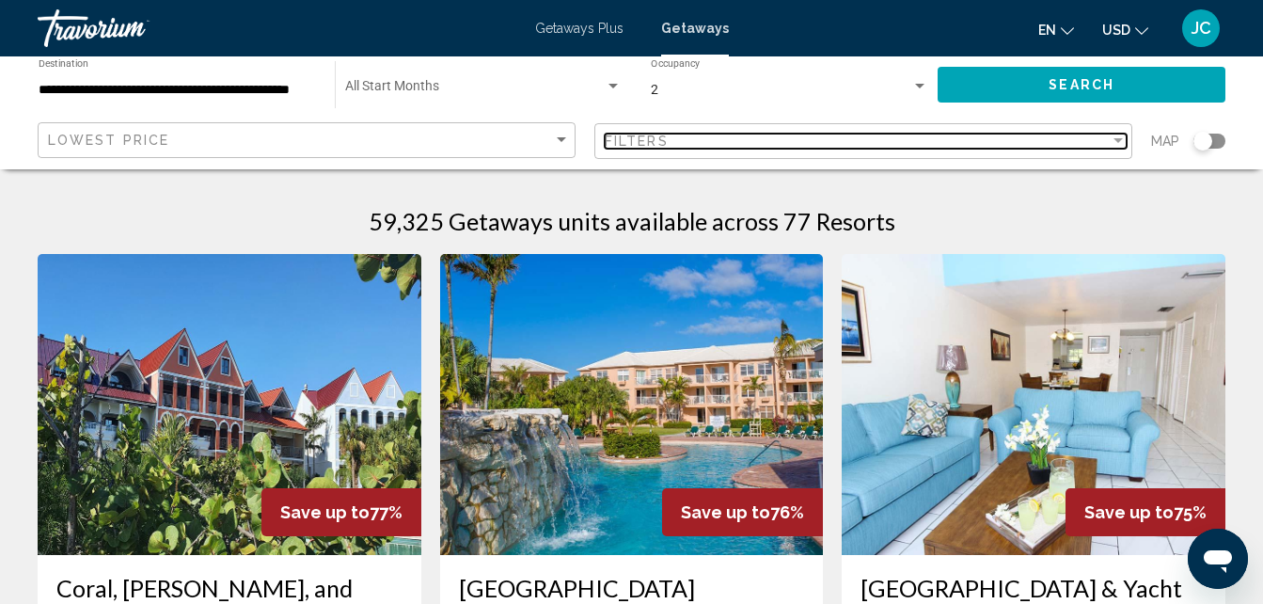
click at [1116, 141] on div "Filter" at bounding box center [1118, 140] width 9 height 5
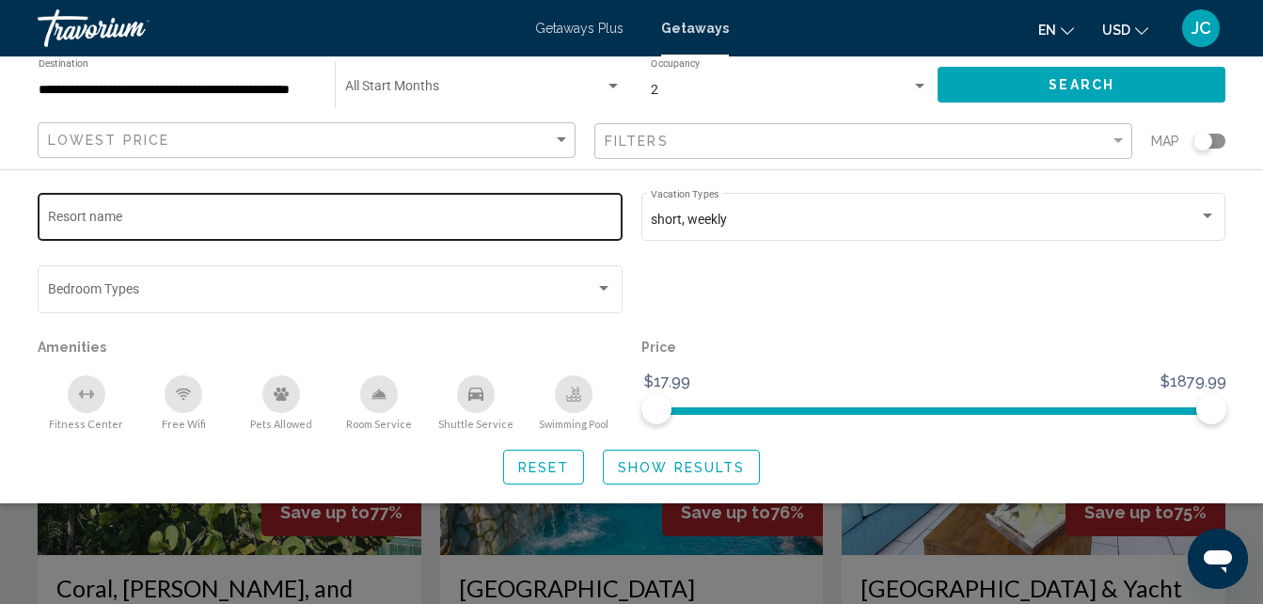
click at [144, 207] on div "Resort name" at bounding box center [330, 215] width 565 height 52
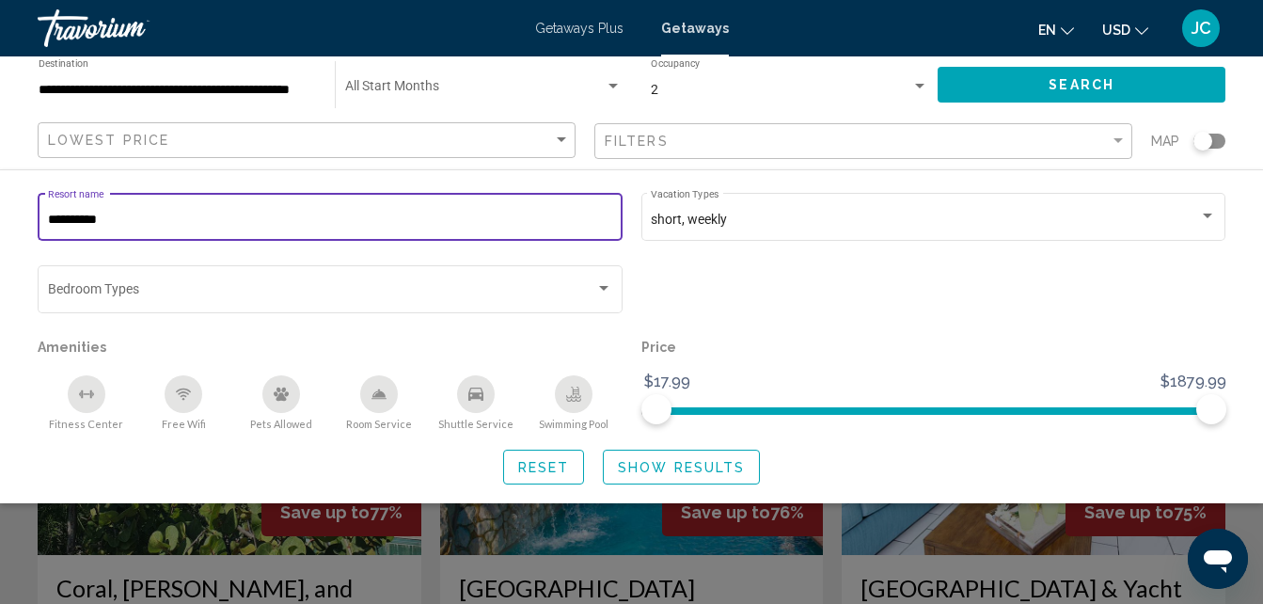
type input "**********"
click at [1087, 84] on span "Search" at bounding box center [1082, 85] width 66 height 15
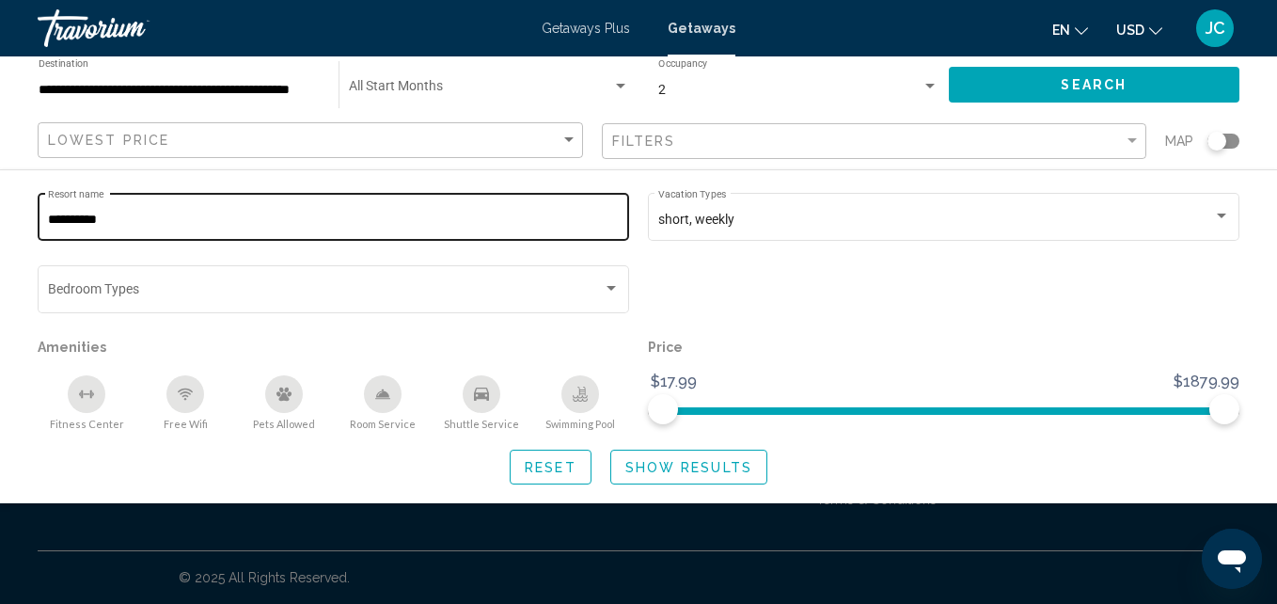
click at [436, 207] on div "**********" at bounding box center [334, 215] width 572 height 52
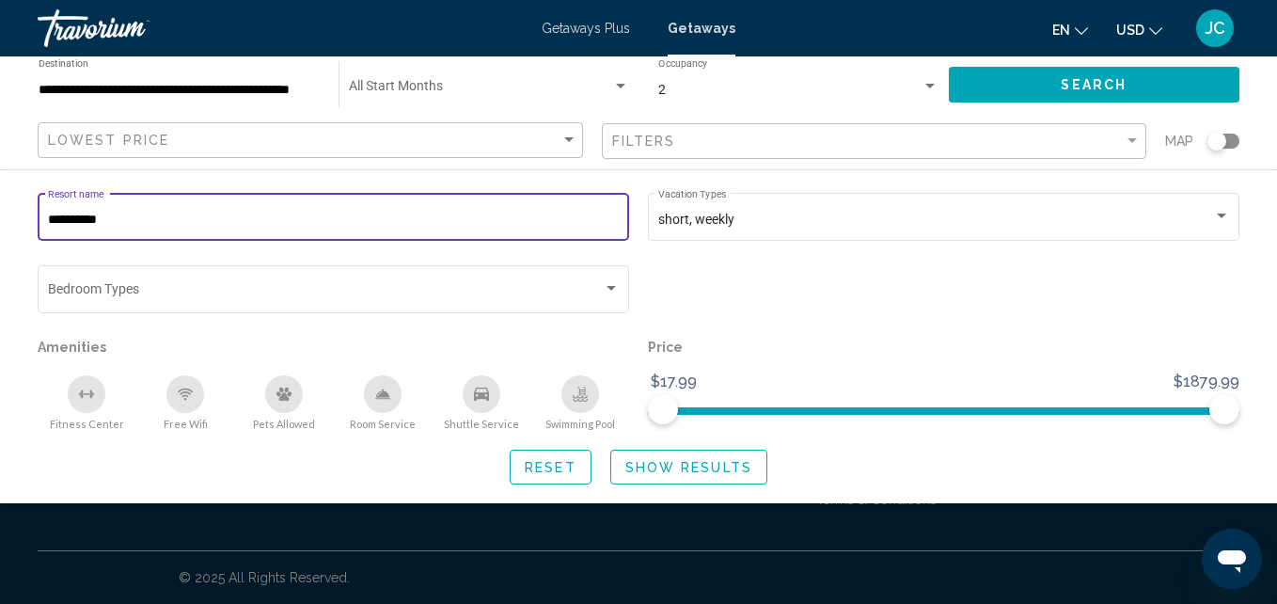
drag, startPoint x: 5, startPoint y: 198, endPoint x: 0, endPoint y: 210, distance: 12.2
click at [0, 210] on html "**********" at bounding box center [638, 302] width 1277 height 604
click at [79, 231] on div "Resort name" at bounding box center [334, 215] width 572 height 52
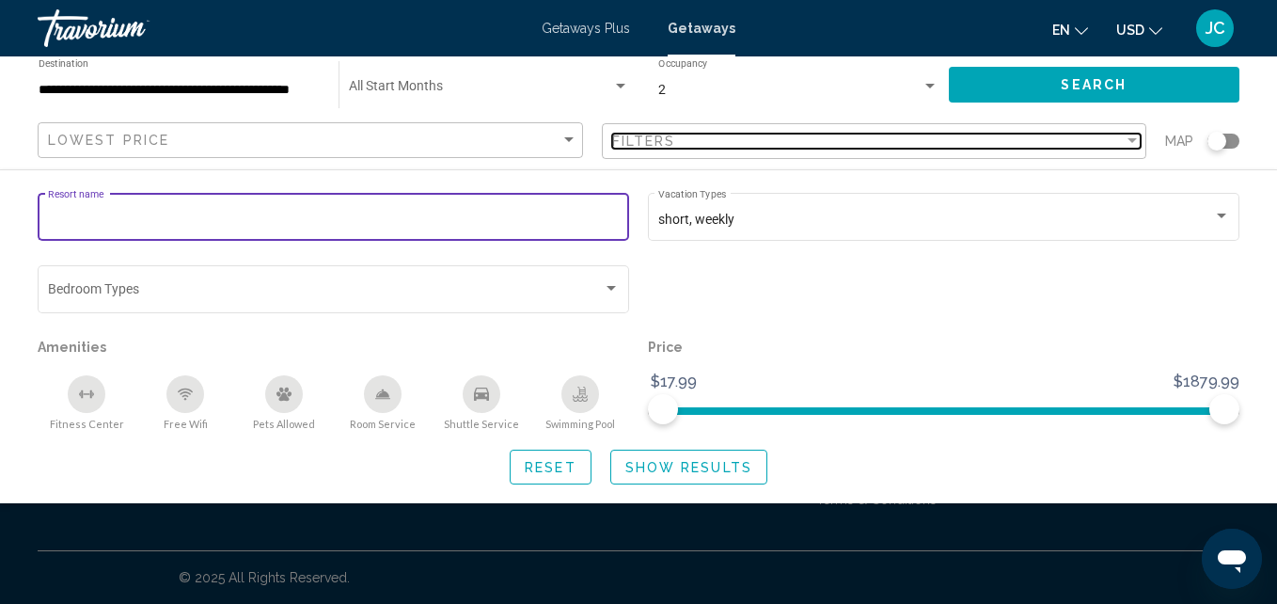
click at [1130, 141] on div "Filter" at bounding box center [1132, 140] width 9 height 5
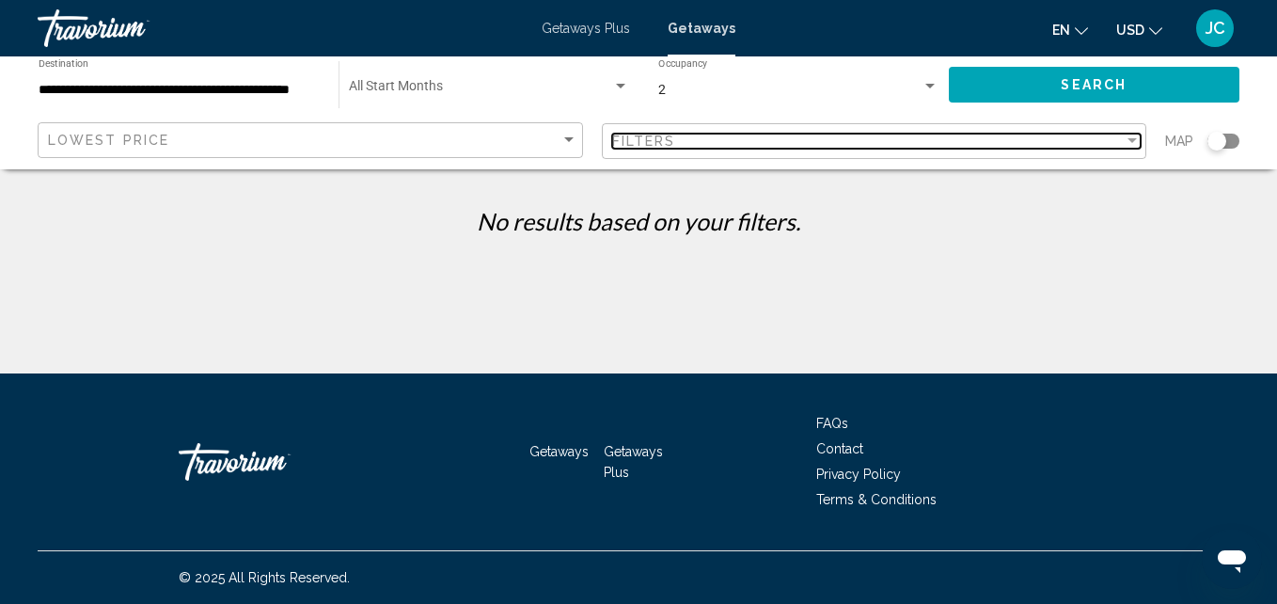
click at [1130, 141] on div "Filter" at bounding box center [1132, 140] width 9 height 5
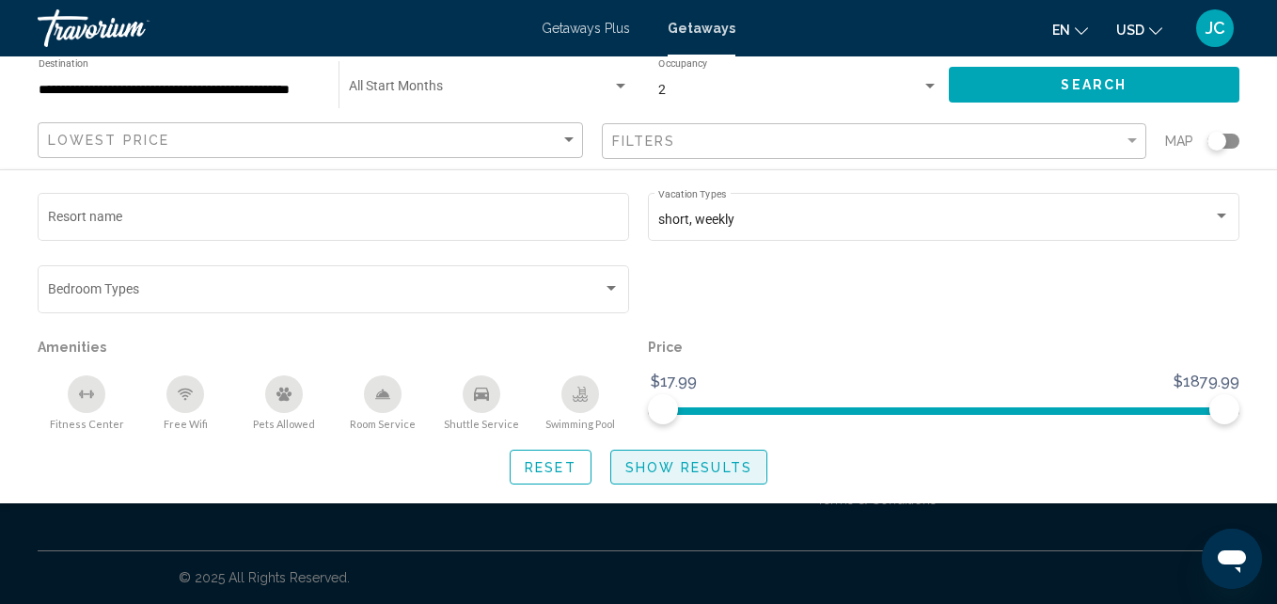
click at [670, 465] on span "Show Results" at bounding box center [689, 467] width 127 height 15
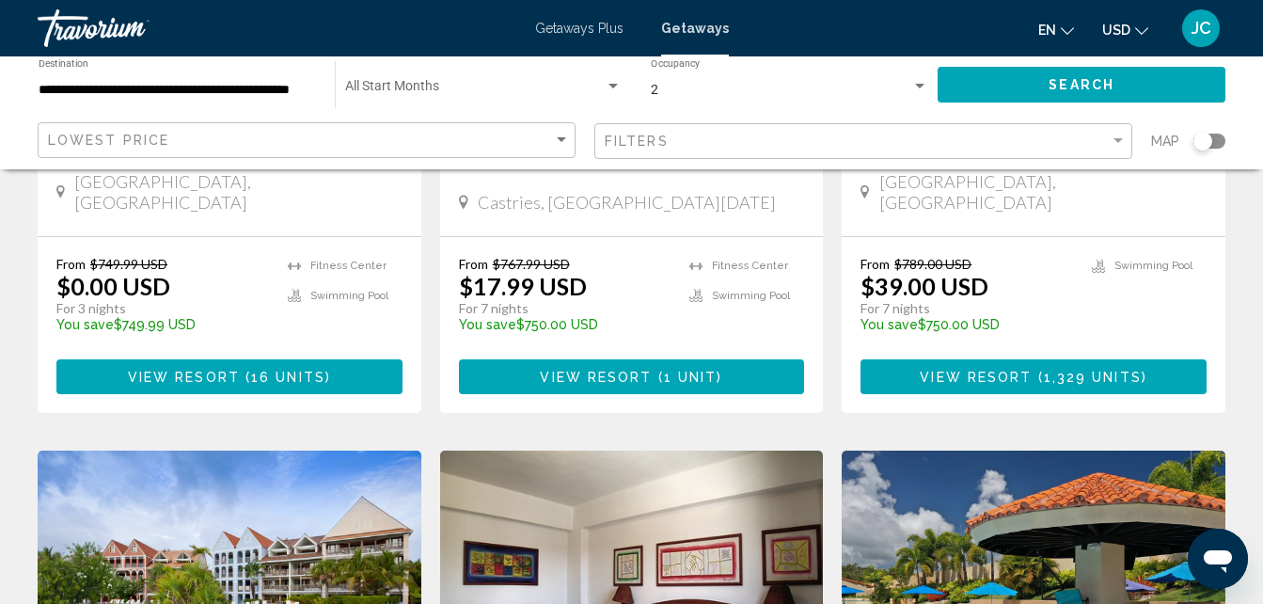
scroll to position [1889, 0]
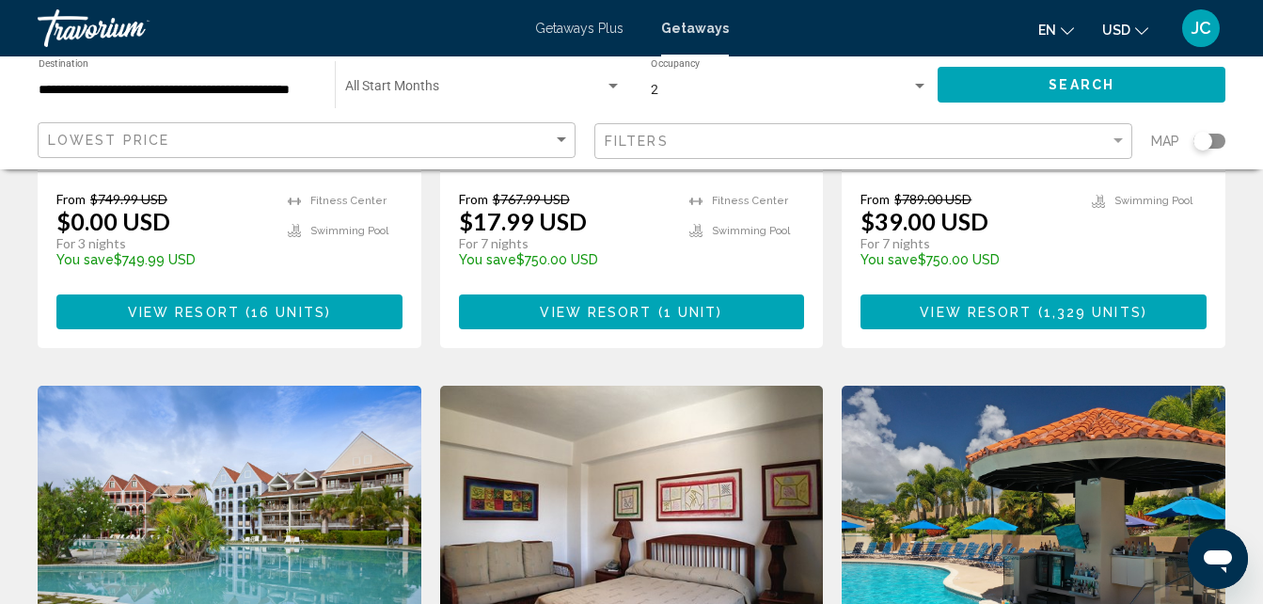
click at [1198, 405] on img "Main content" at bounding box center [1034, 536] width 384 height 301
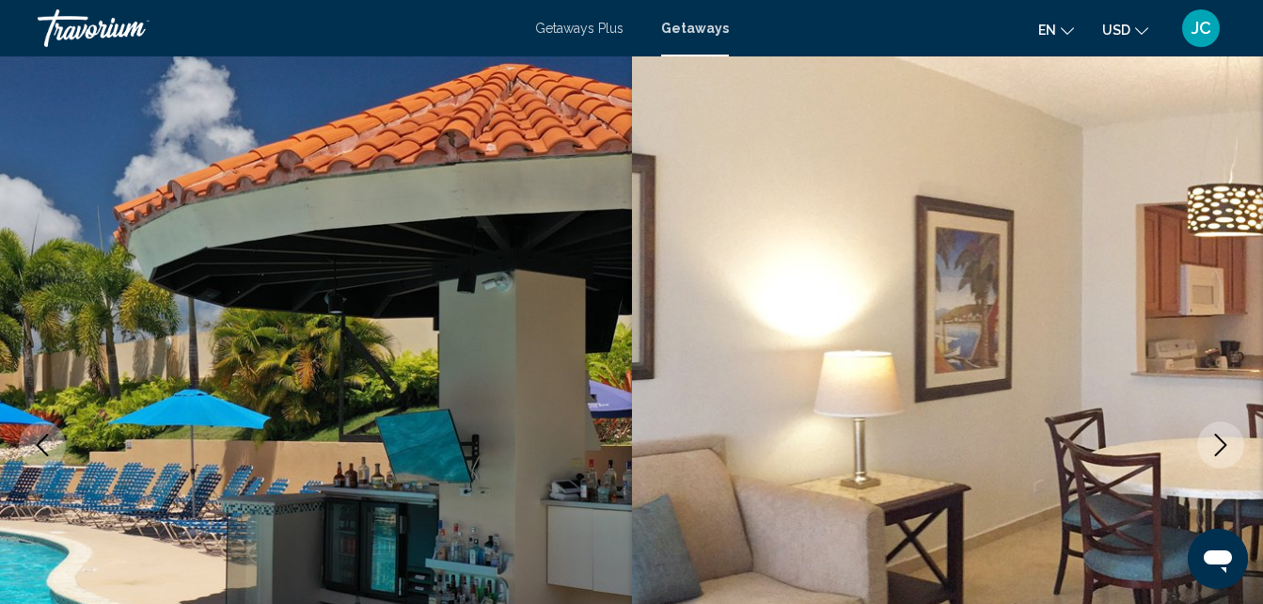
scroll to position [48, 0]
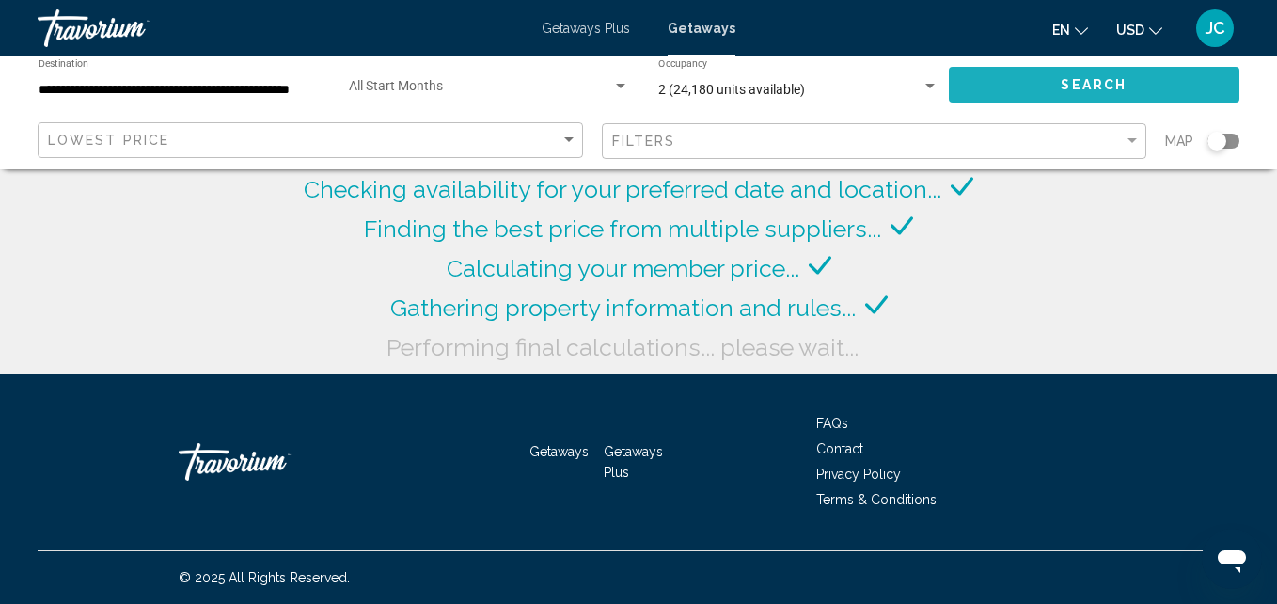
click at [1057, 75] on button "Search" at bounding box center [1095, 84] width 292 height 35
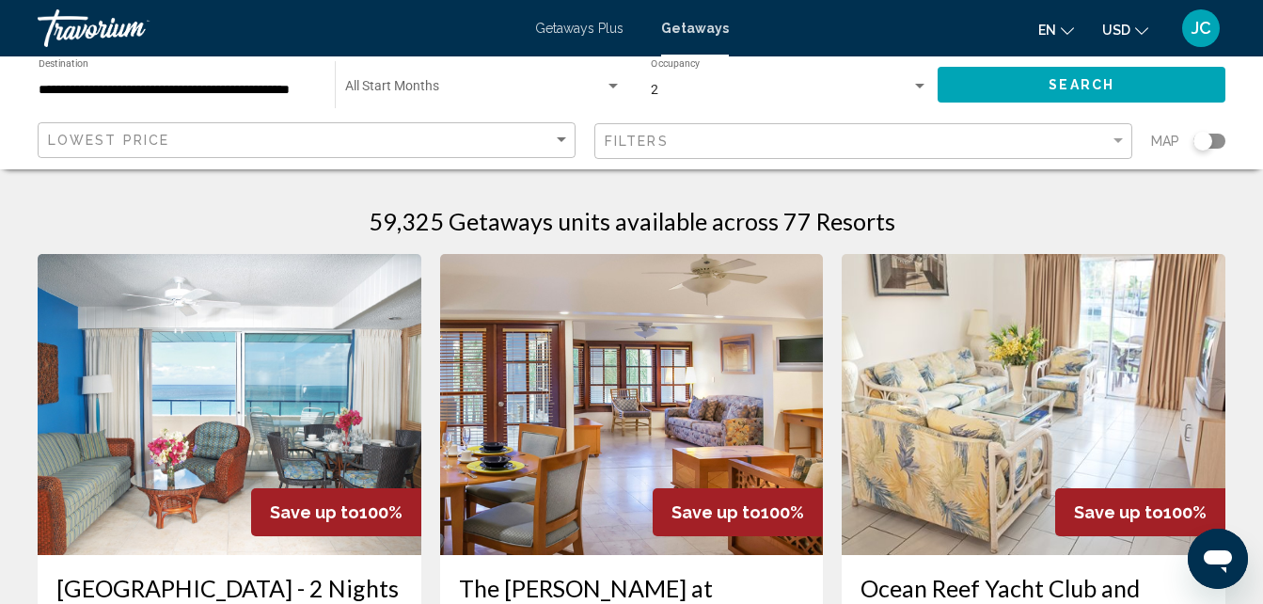
click at [1217, 137] on div "Search widget" at bounding box center [1210, 141] width 32 height 15
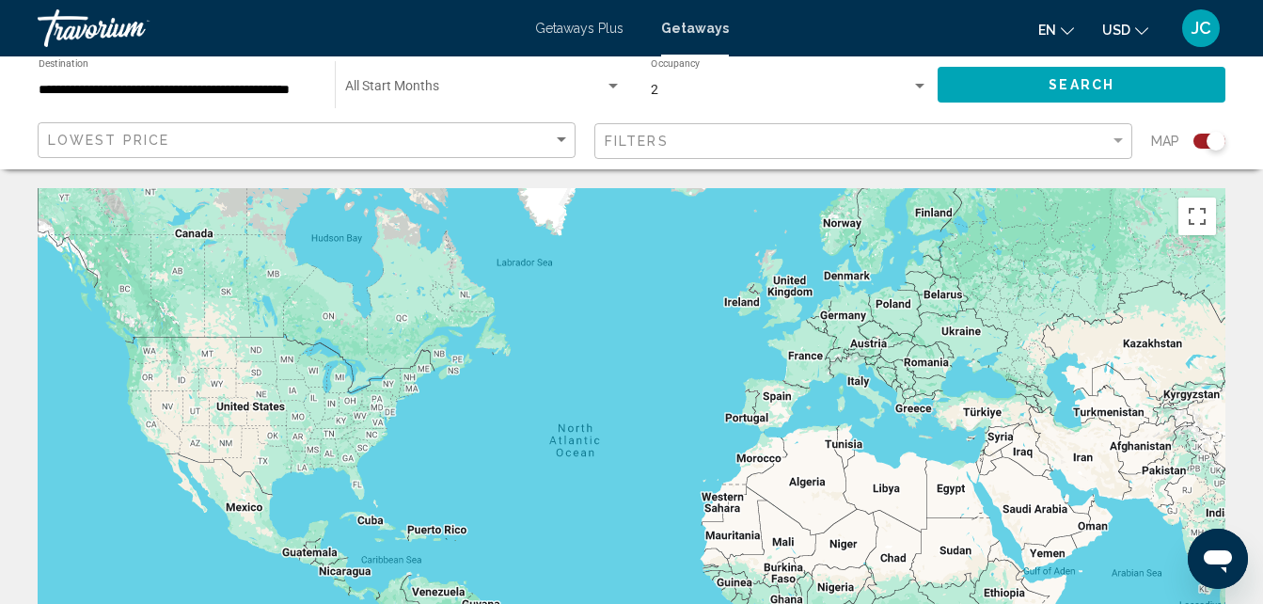
click at [442, 533] on div "Main content" at bounding box center [632, 470] width 1188 height 564
click at [1200, 141] on div "Search widget" at bounding box center [1210, 141] width 32 height 15
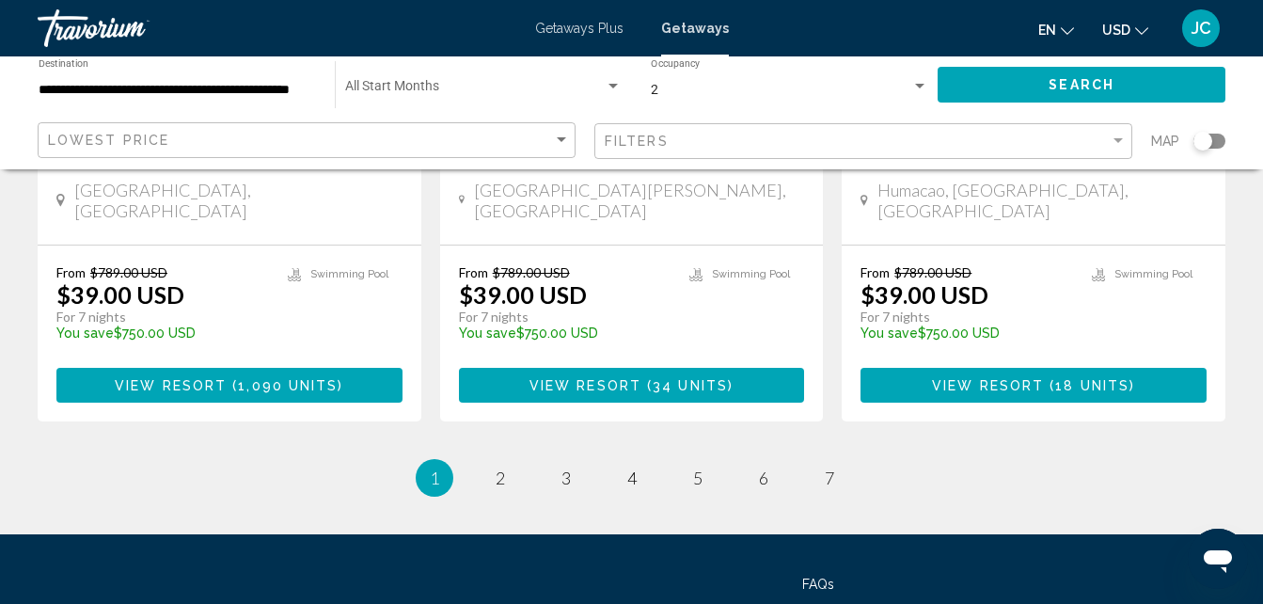
scroll to position [2576, 0]
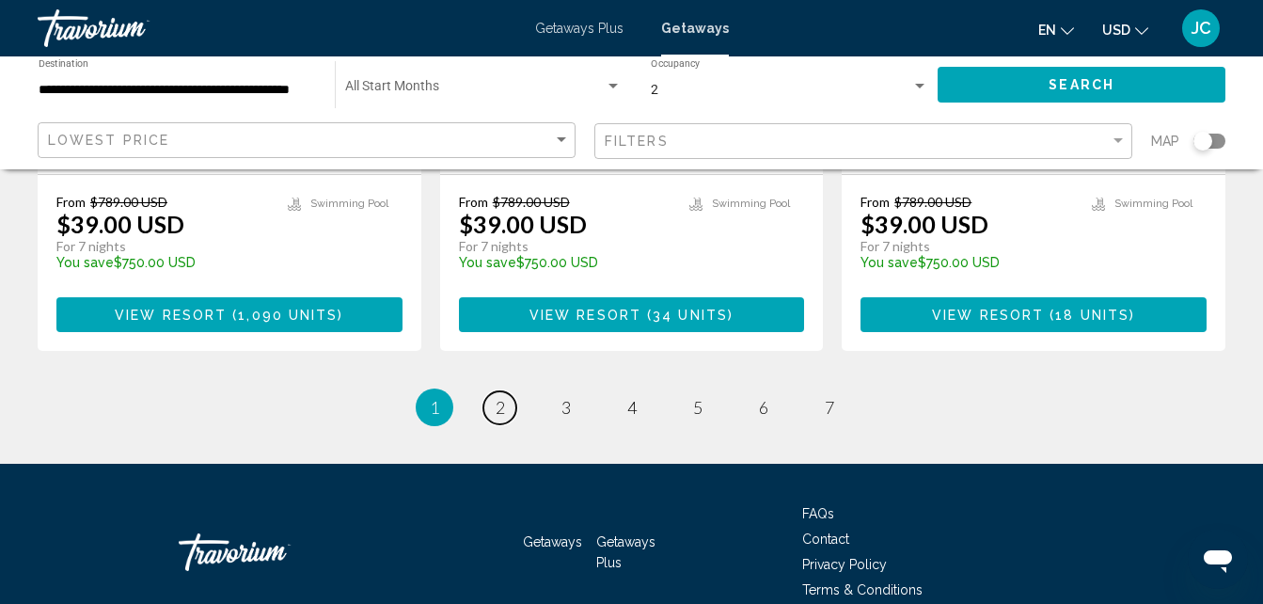
drag, startPoint x: 503, startPoint y: 366, endPoint x: 541, endPoint y: 365, distance: 37.6
click at [504, 397] on span "2" at bounding box center [500, 407] width 9 height 21
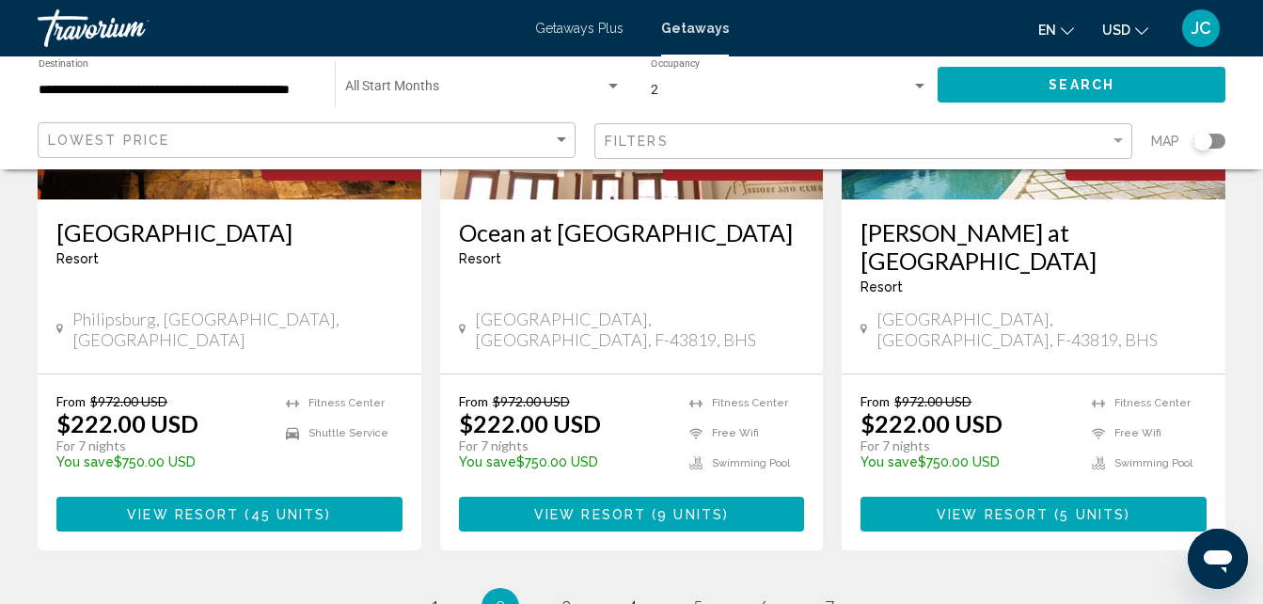
scroll to position [2386, 0]
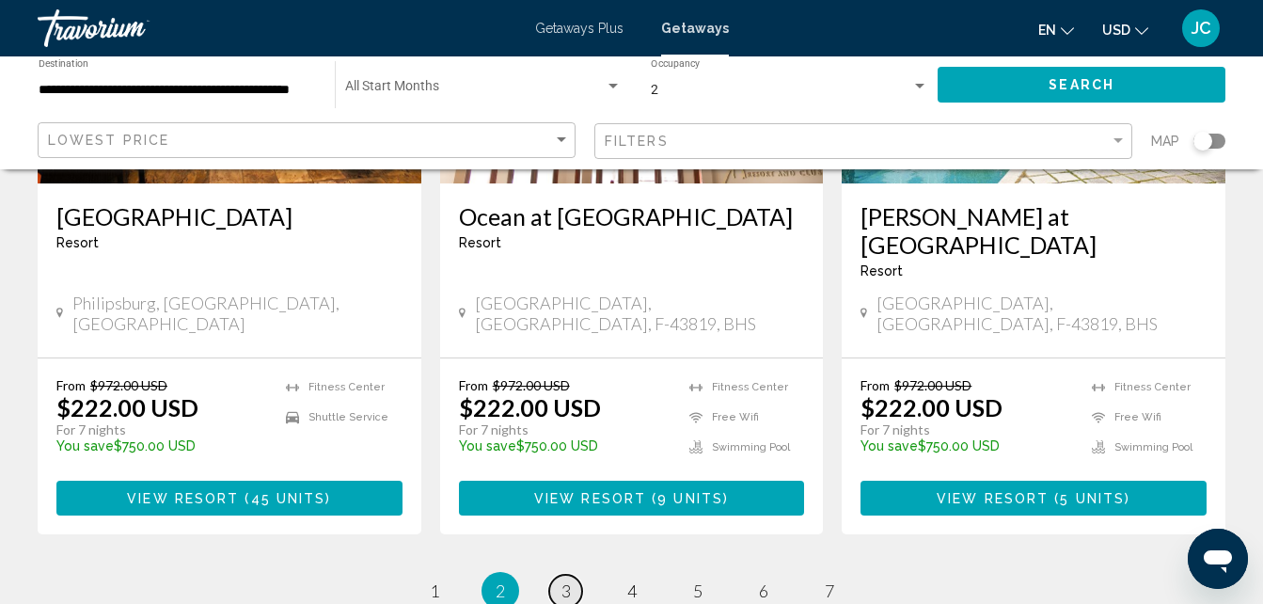
click at [564, 580] on span "3" at bounding box center [566, 590] width 9 height 21
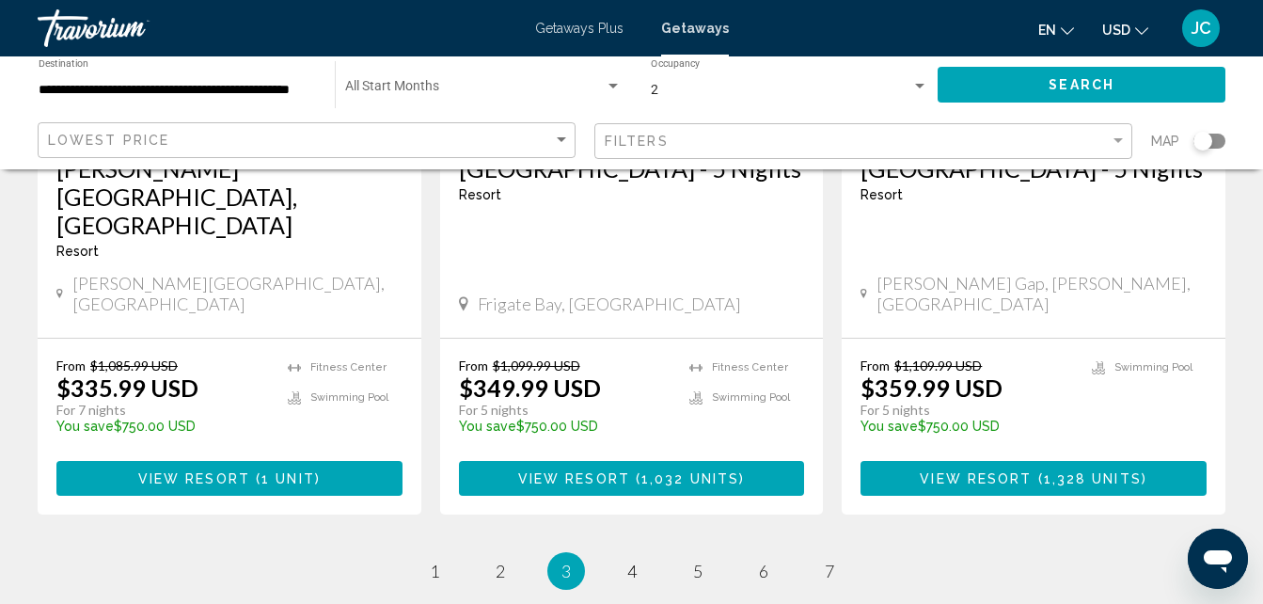
scroll to position [2544, 0]
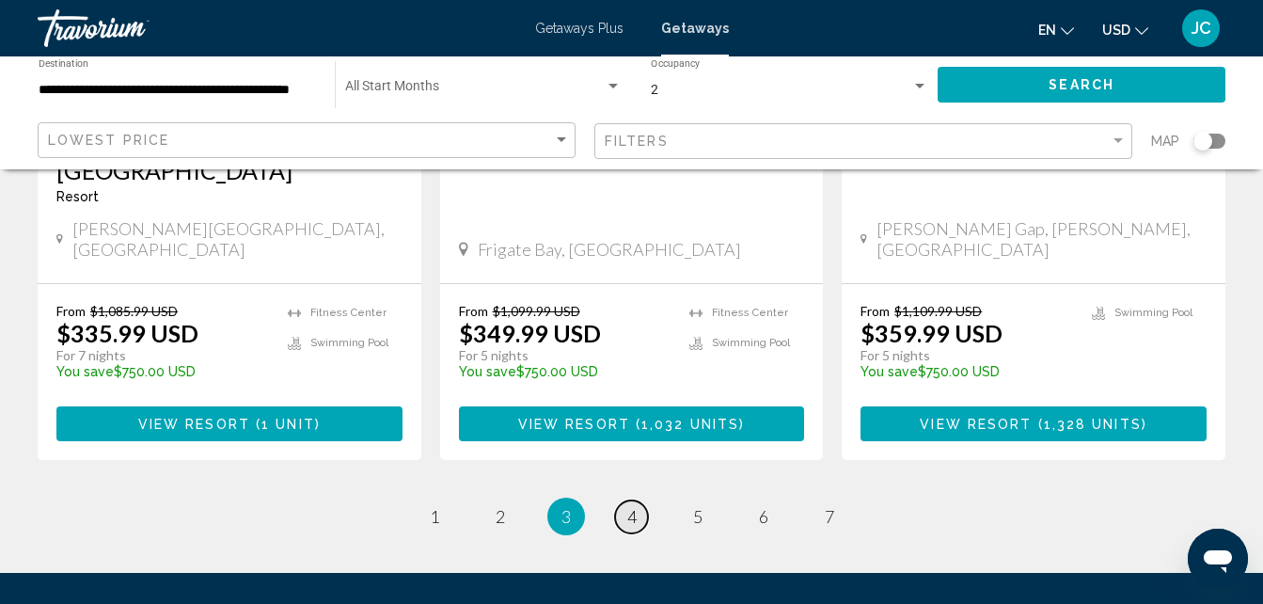
click at [625, 500] on link "page 4" at bounding box center [631, 516] width 33 height 33
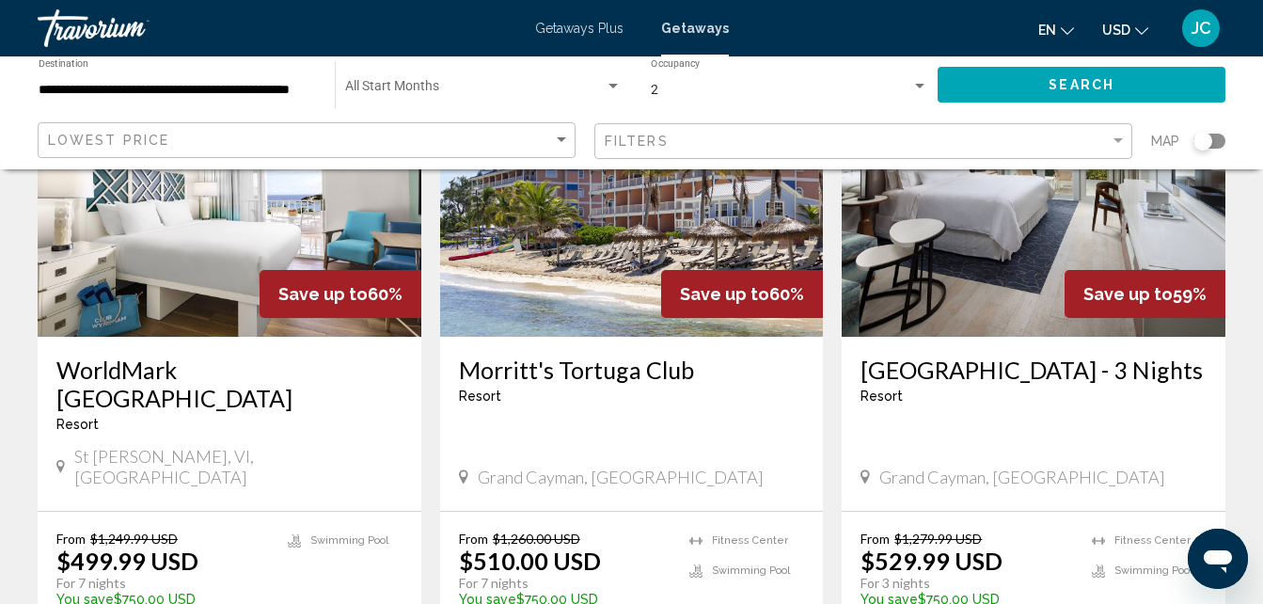
scroll to position [2519, 0]
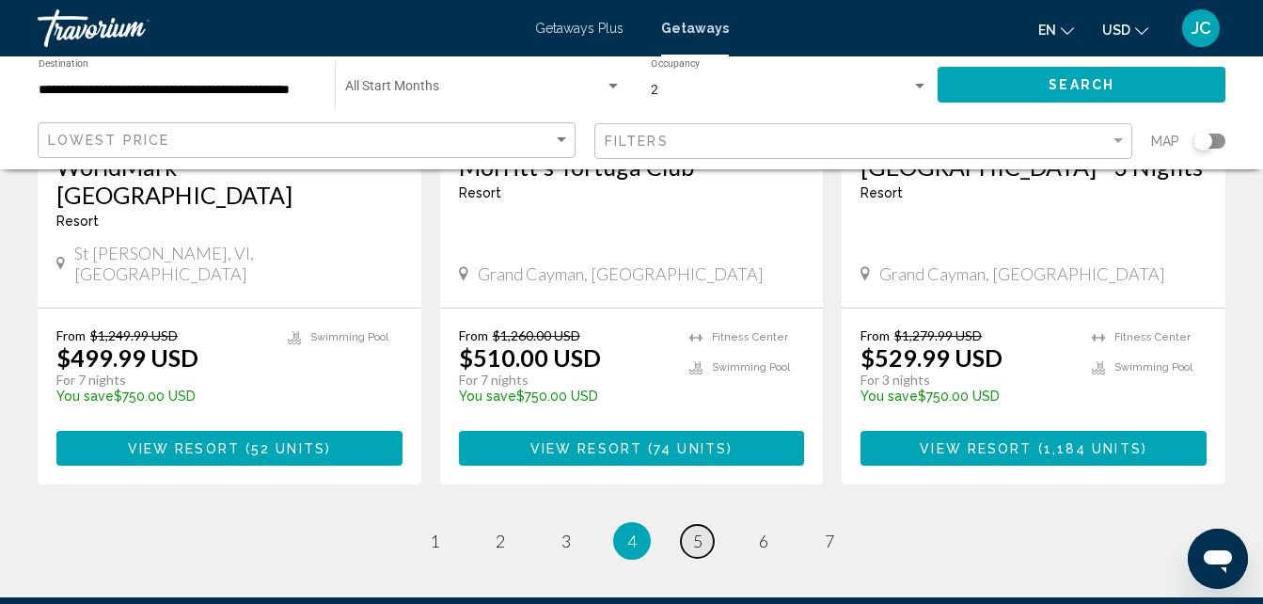
click at [706, 525] on link "page 5" at bounding box center [697, 541] width 33 height 33
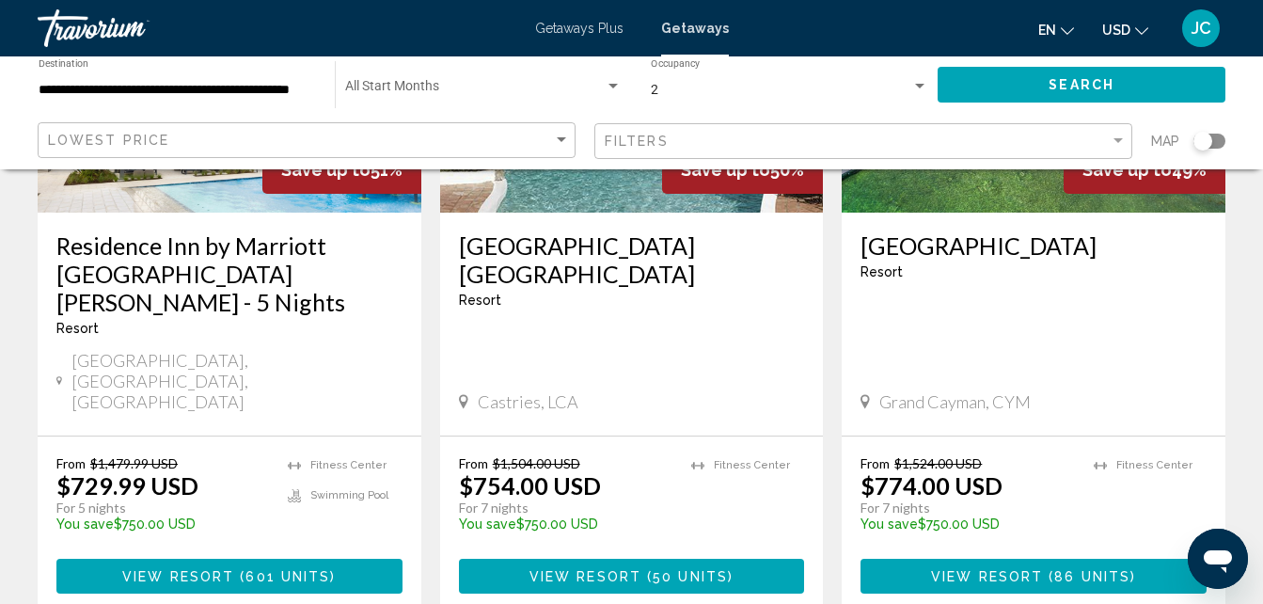
scroll to position [2497, 0]
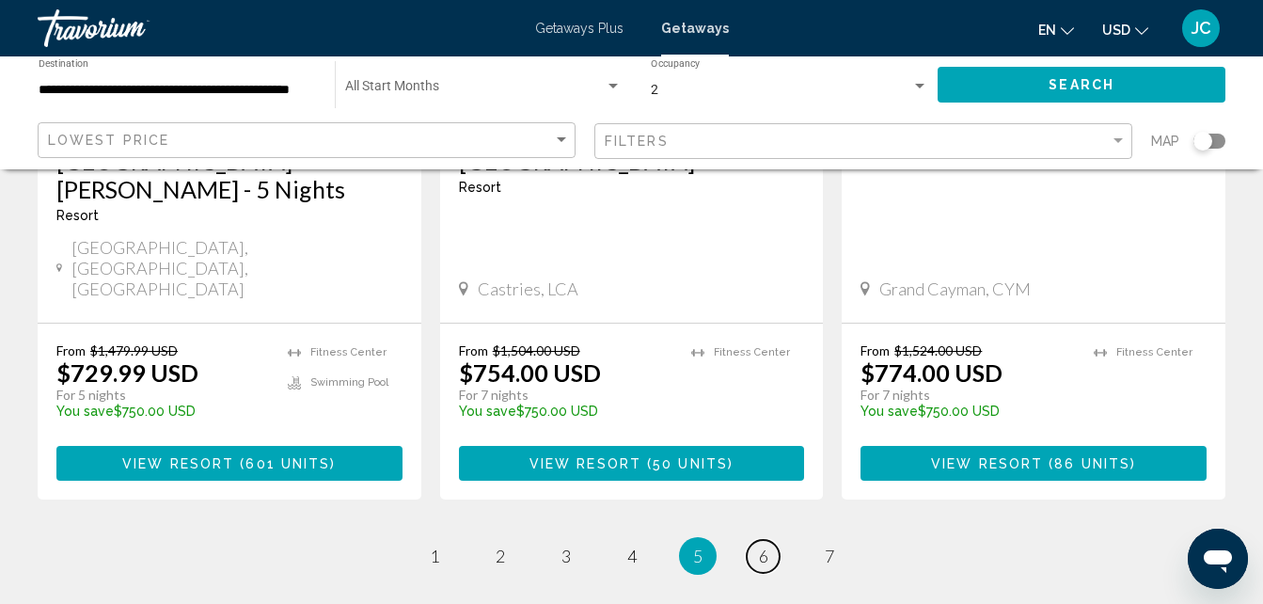
click at [762, 546] on span "6" at bounding box center [763, 556] width 9 height 21
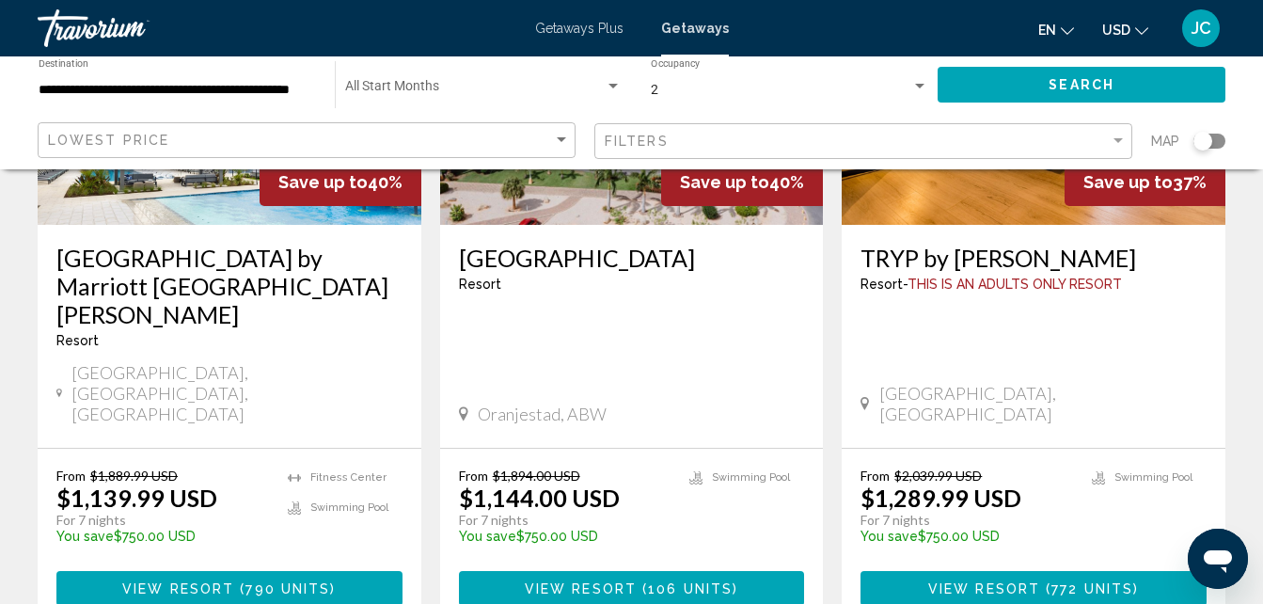
scroll to position [2464, 0]
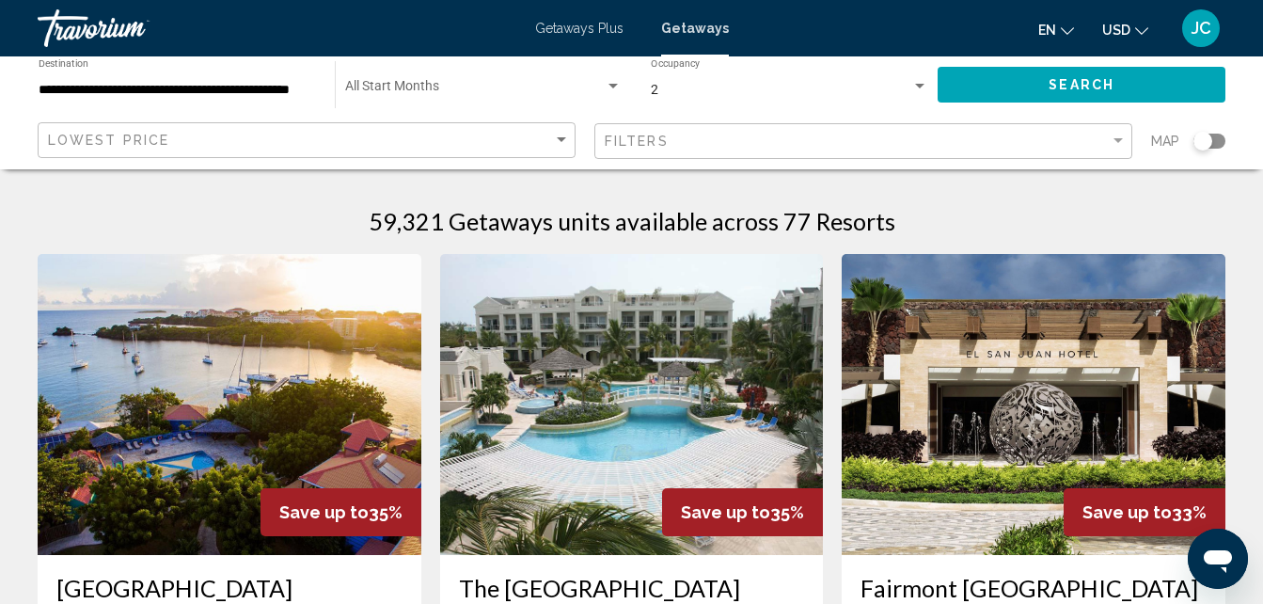
scroll to position [176, 0]
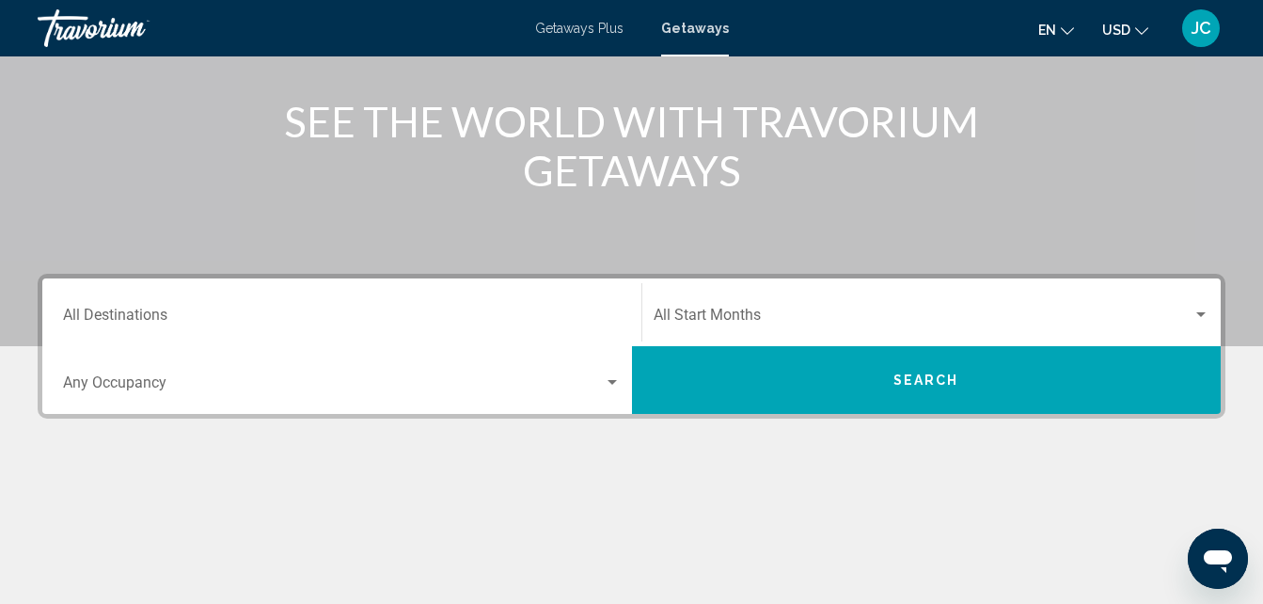
scroll to position [216, 0]
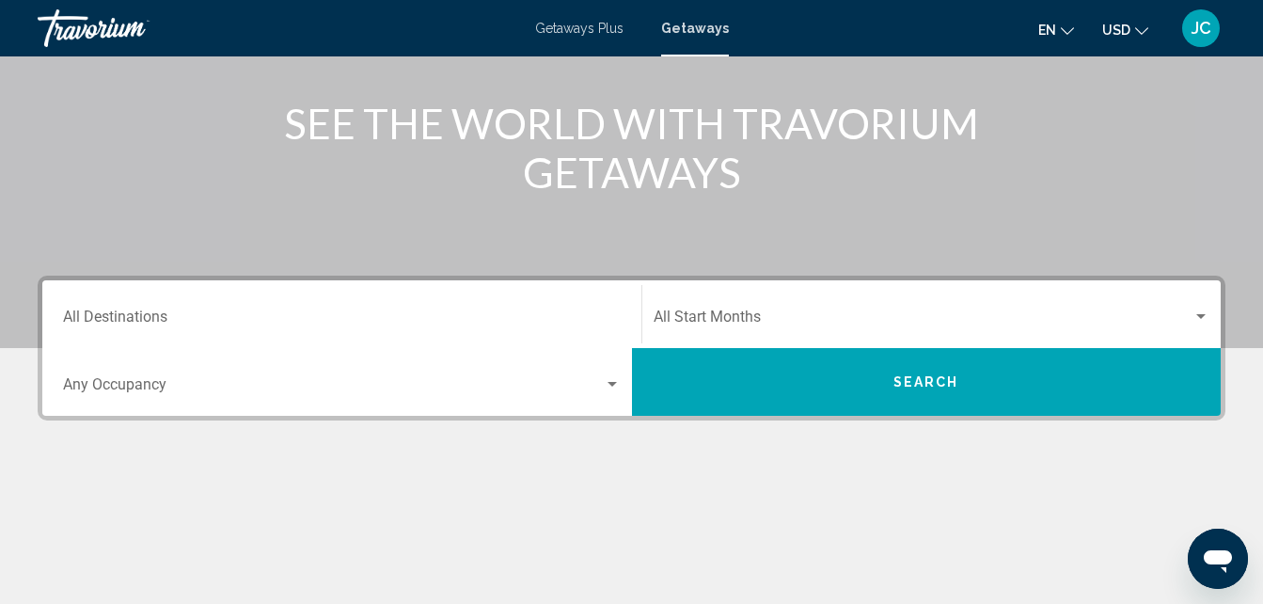
click at [272, 297] on div "Destination All Destinations" at bounding box center [342, 314] width 558 height 59
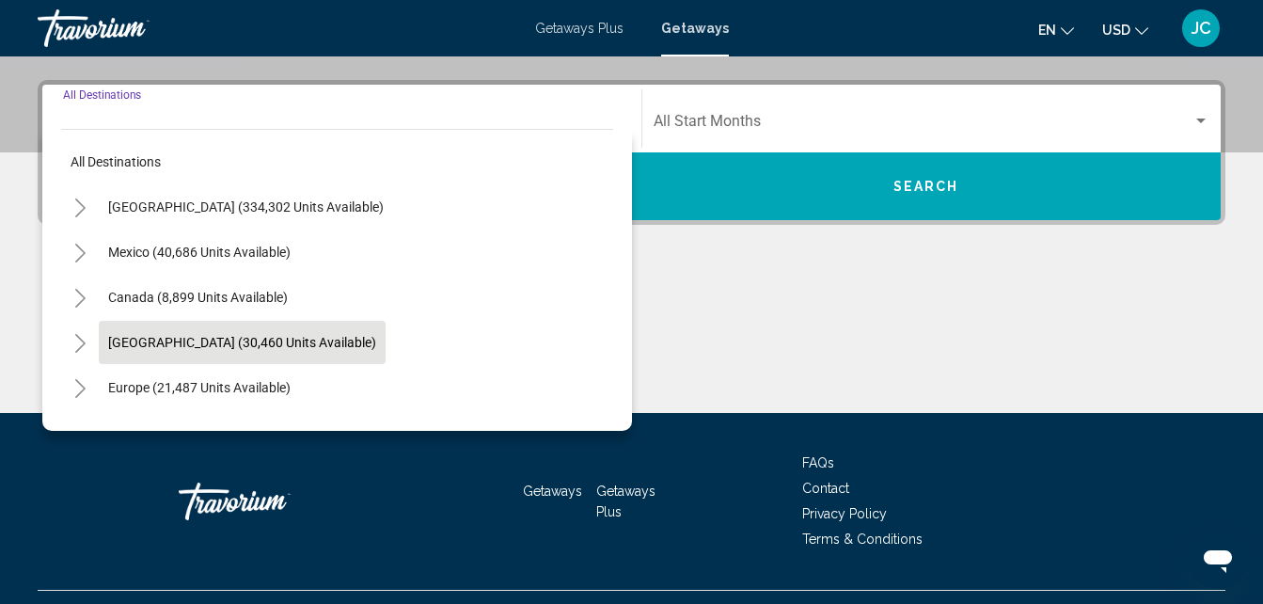
scroll to position [431, 0]
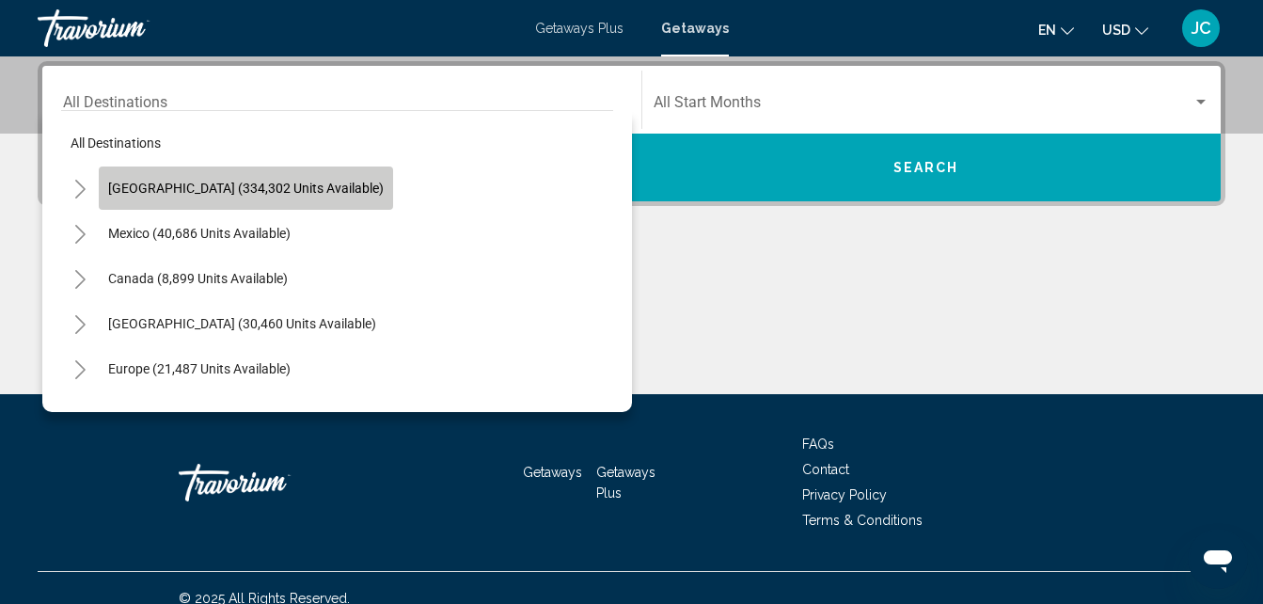
click at [276, 182] on span "[GEOGRAPHIC_DATA] (334,302 units available)" at bounding box center [246, 188] width 276 height 15
type input "**********"
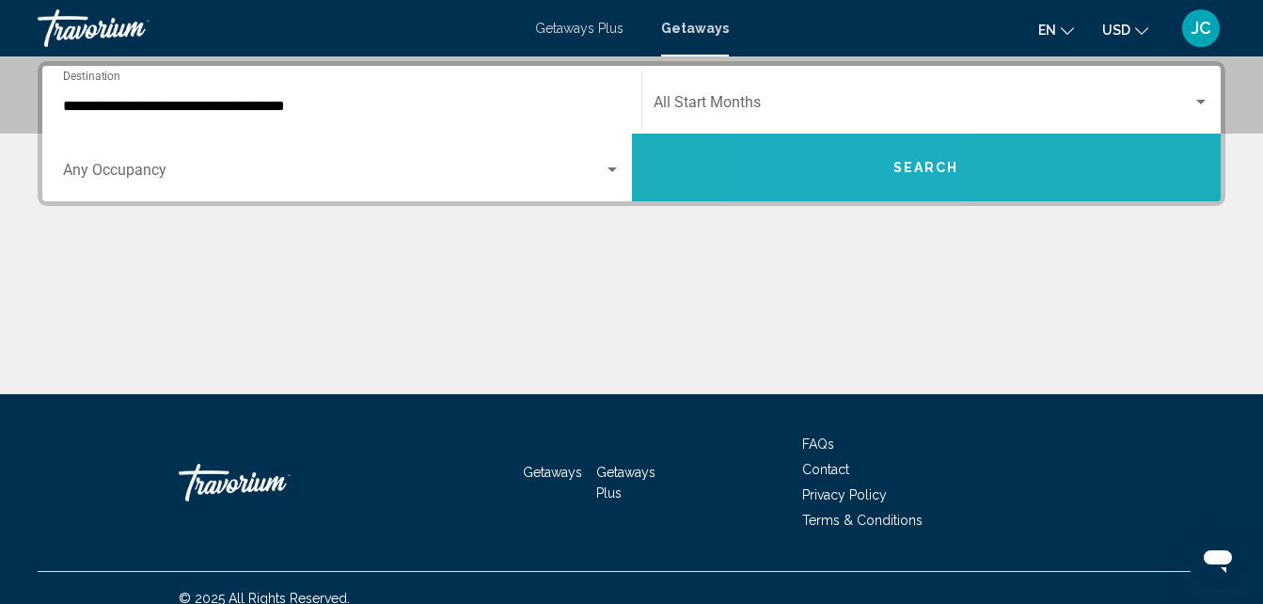
click at [856, 165] on button "Search" at bounding box center [927, 168] width 590 height 68
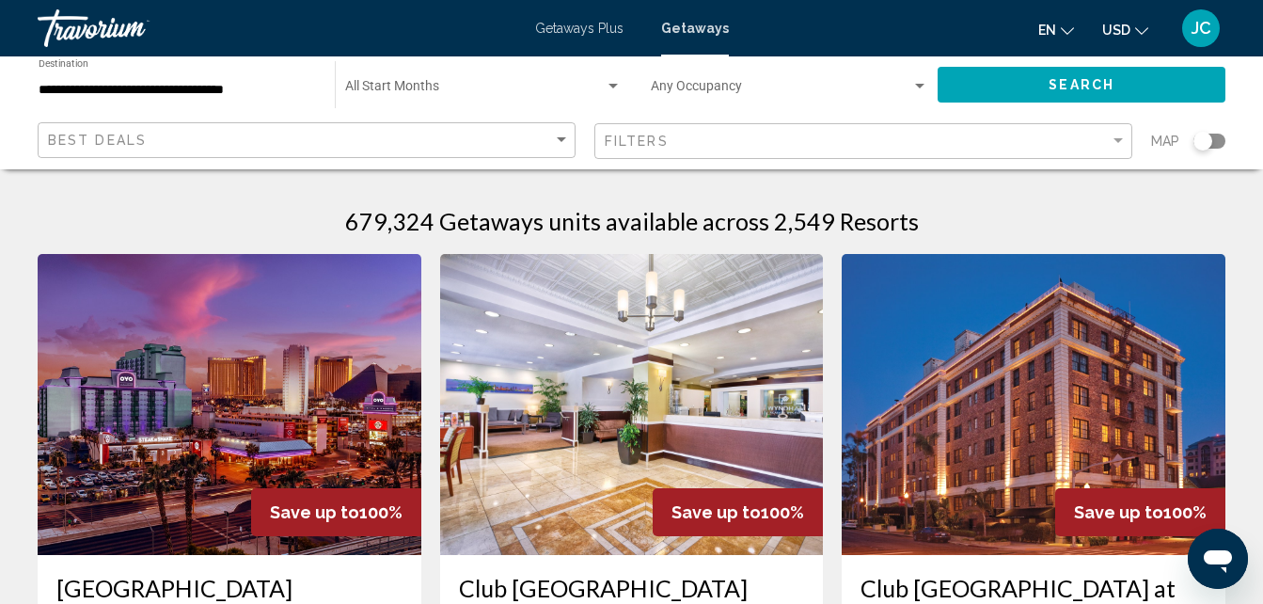
click at [1216, 166] on app-map-search-filters "Best Deals Filters Map" at bounding box center [632, 141] width 1226 height 56
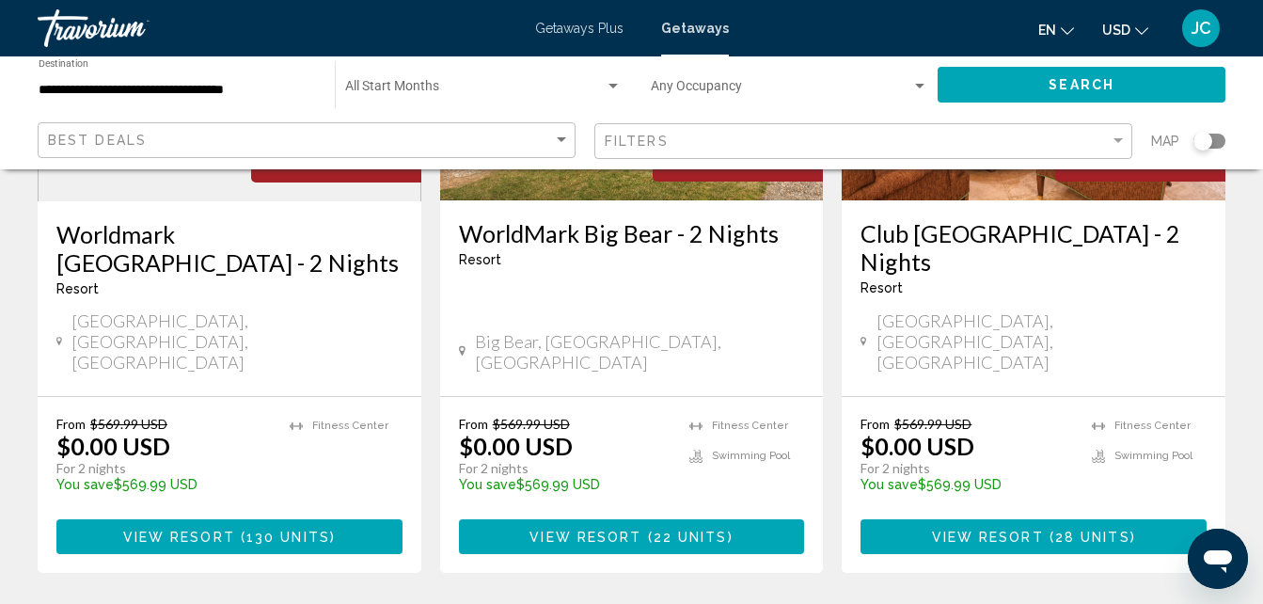
scroll to position [2520, 0]
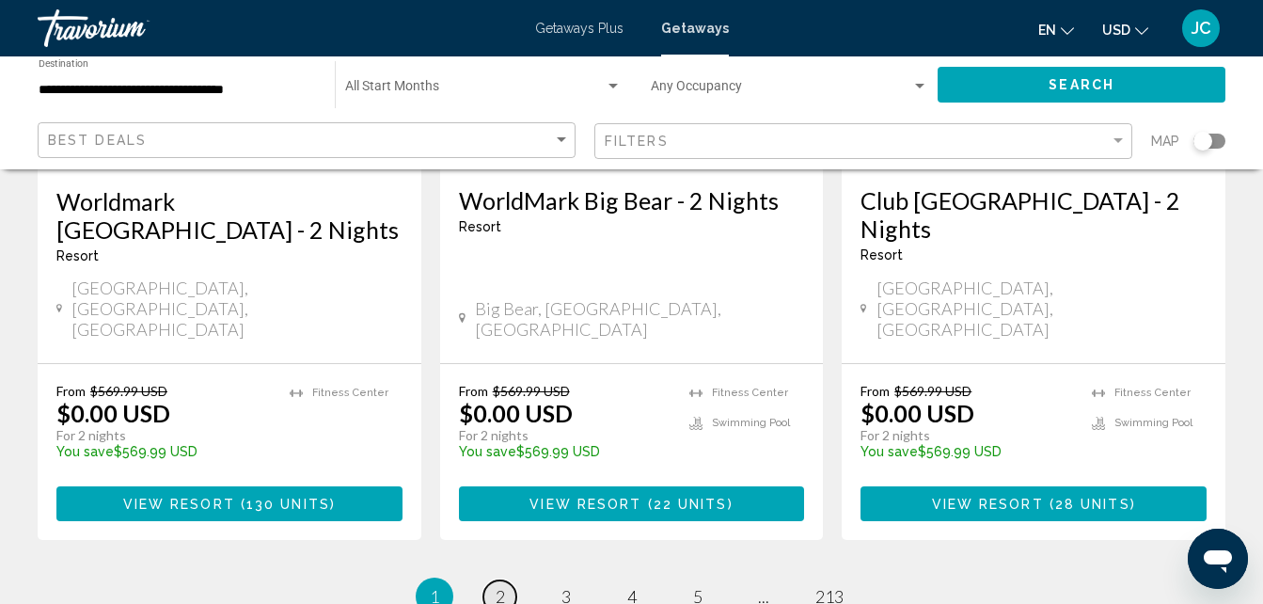
click at [498, 586] on span "2" at bounding box center [500, 596] width 9 height 21
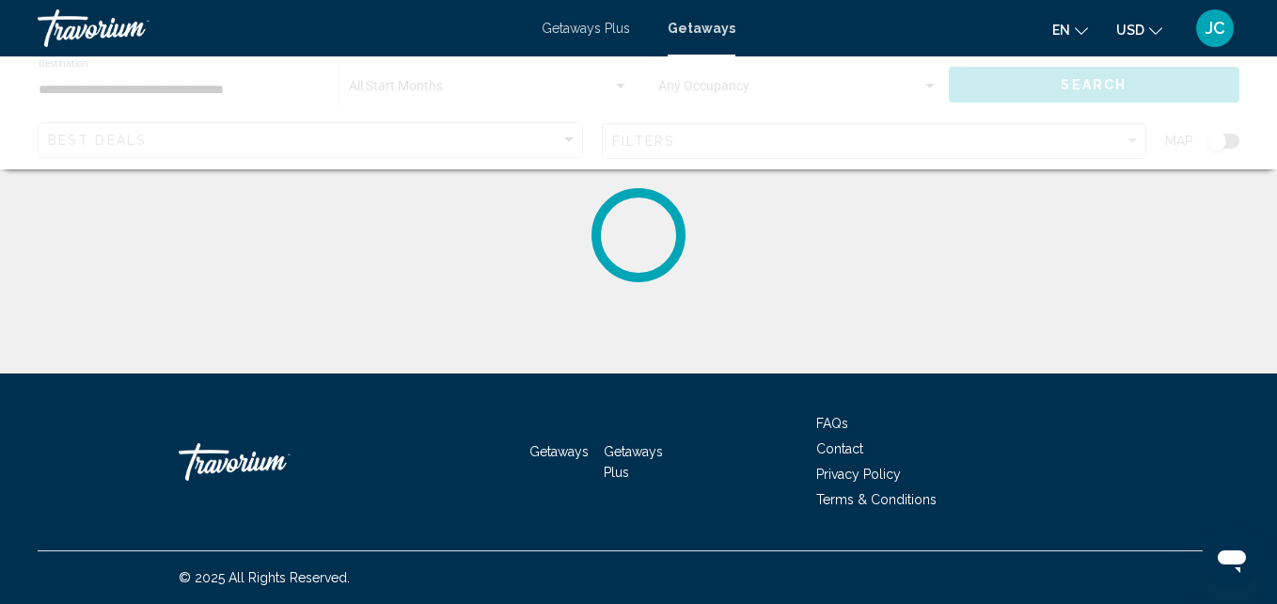
click at [498, 436] on div "Getaways Getaways Plus FAQs Contact Privacy Policy Terms & Conditions" at bounding box center [639, 461] width 1202 height 177
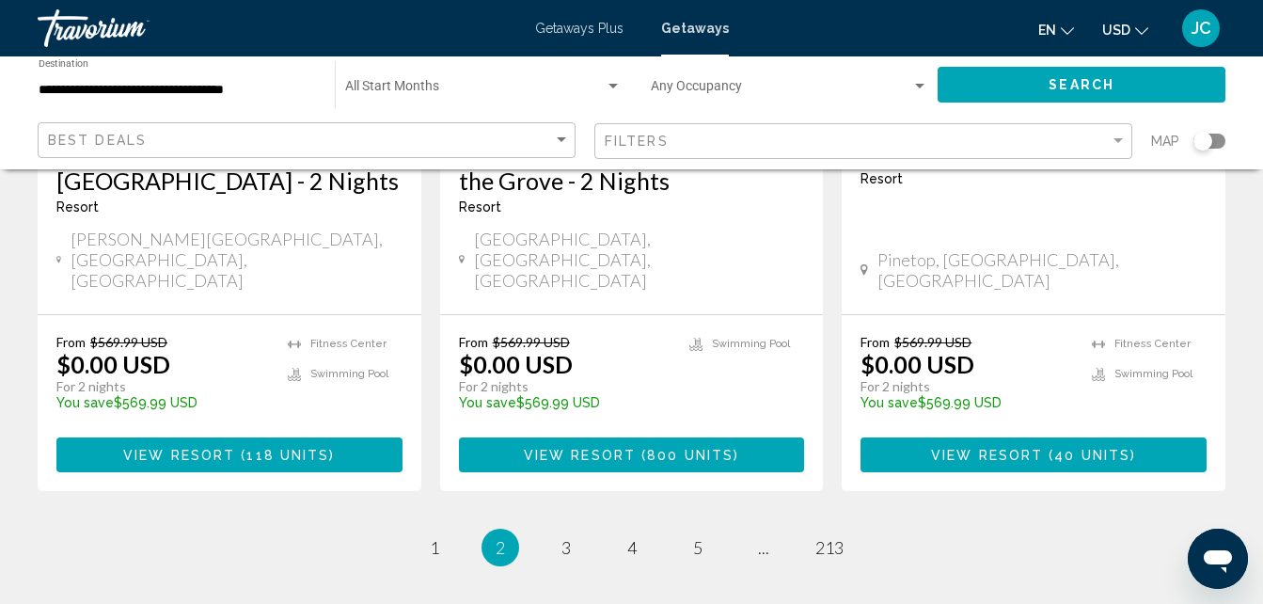
scroll to position [2611, 0]
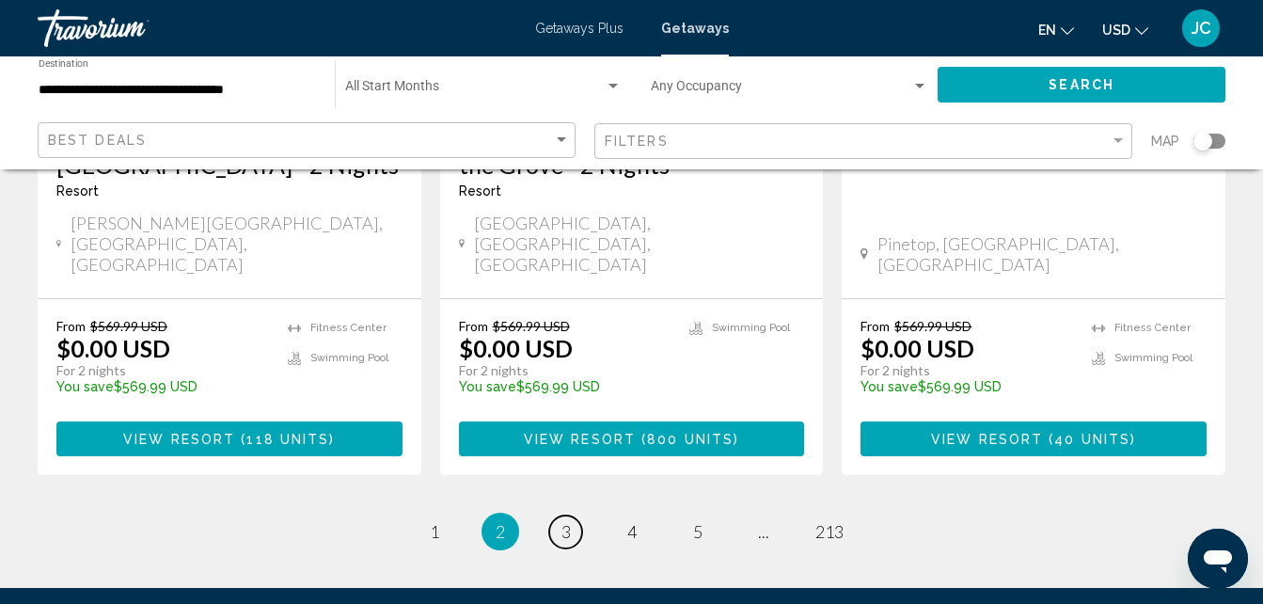
click at [557, 516] on link "page 3" at bounding box center [565, 532] width 33 height 33
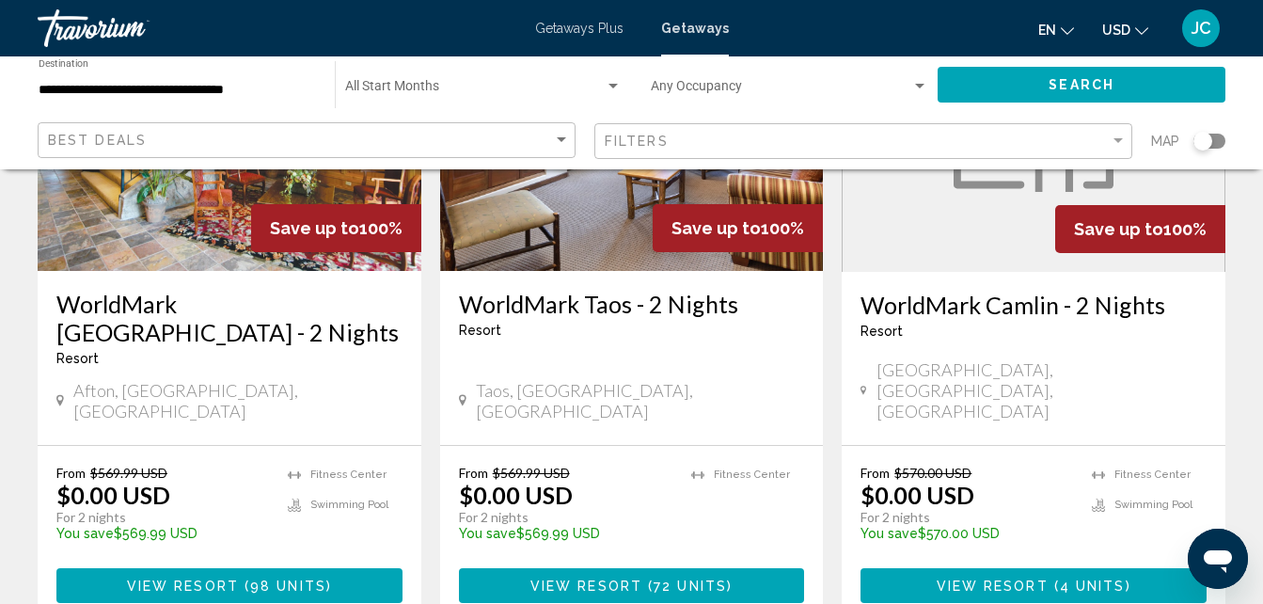
scroll to position [2477, 0]
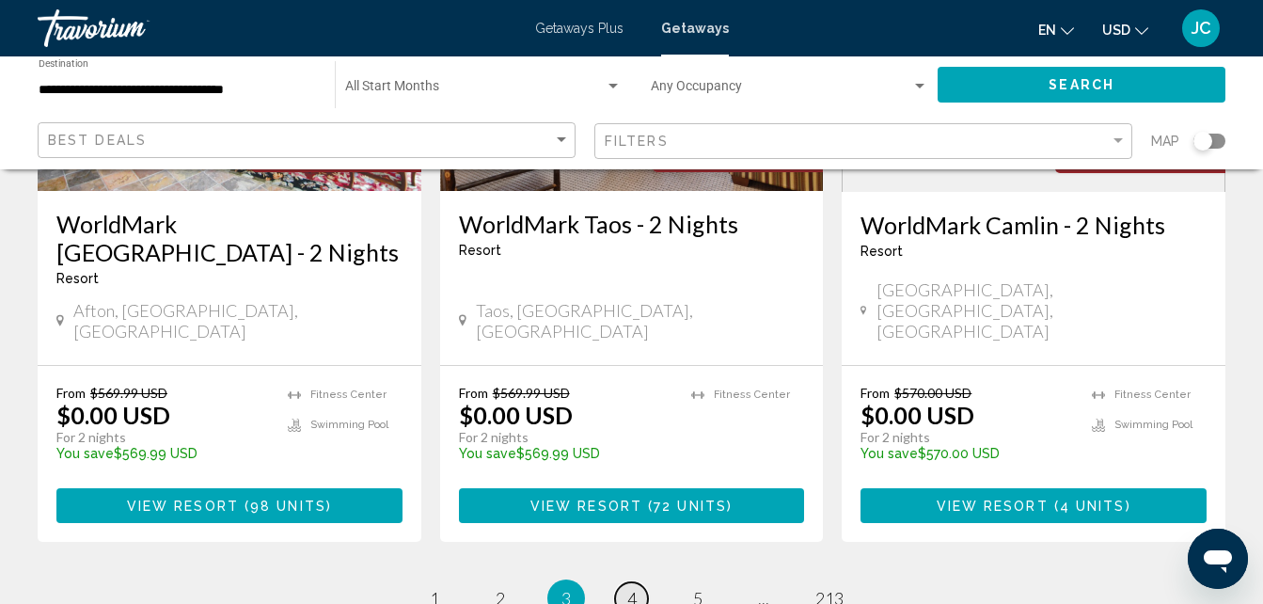
click at [633, 588] on span "4" at bounding box center [631, 598] width 9 height 21
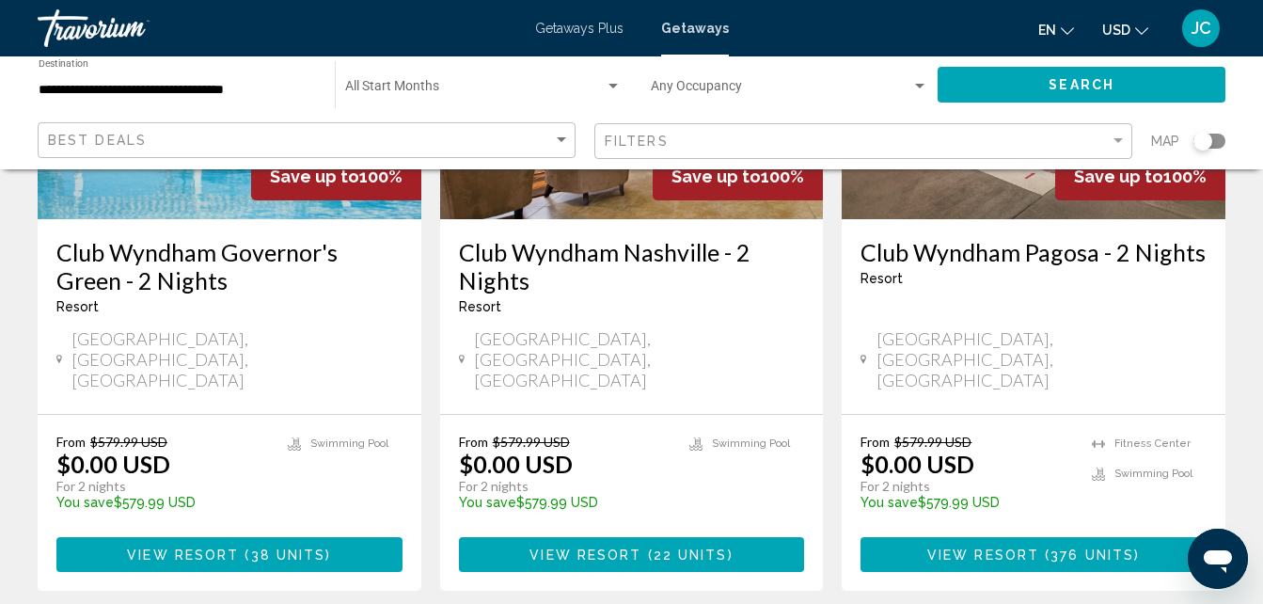
scroll to position [2541, 0]
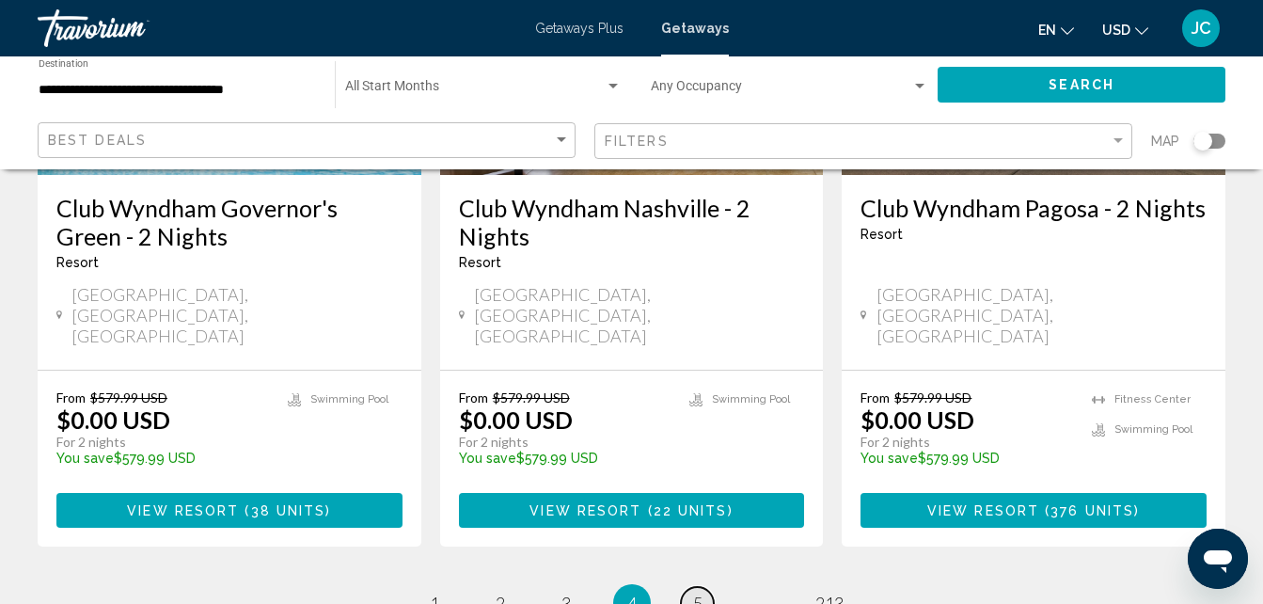
click at [700, 593] on span "5" at bounding box center [697, 603] width 9 height 21
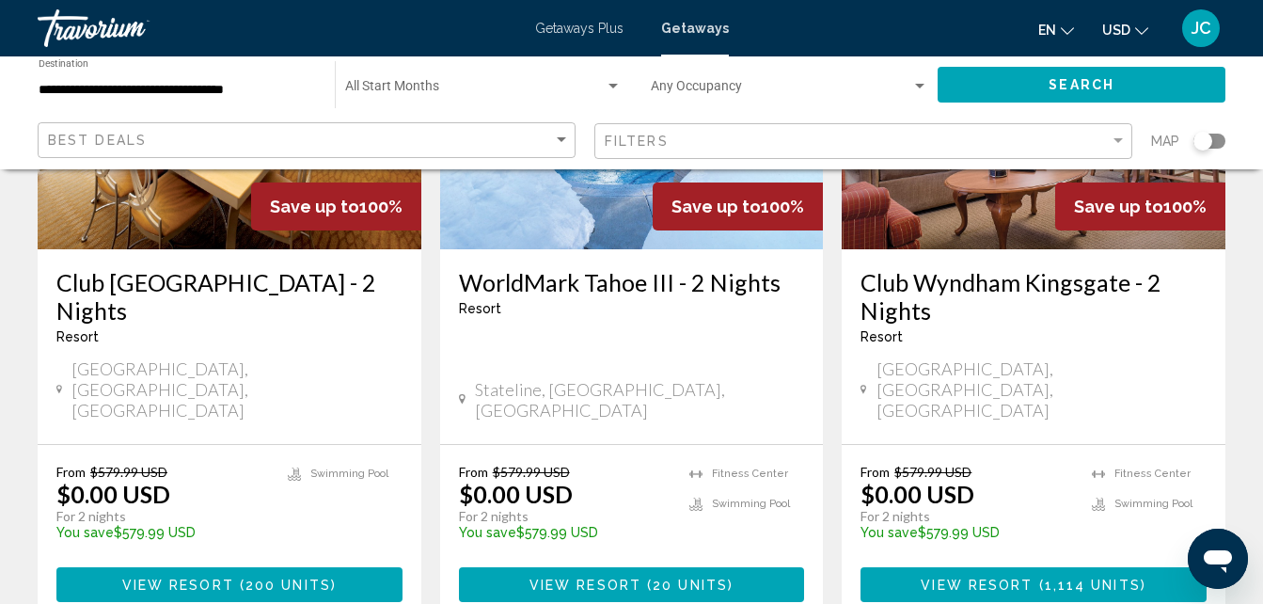
scroll to position [2502, 0]
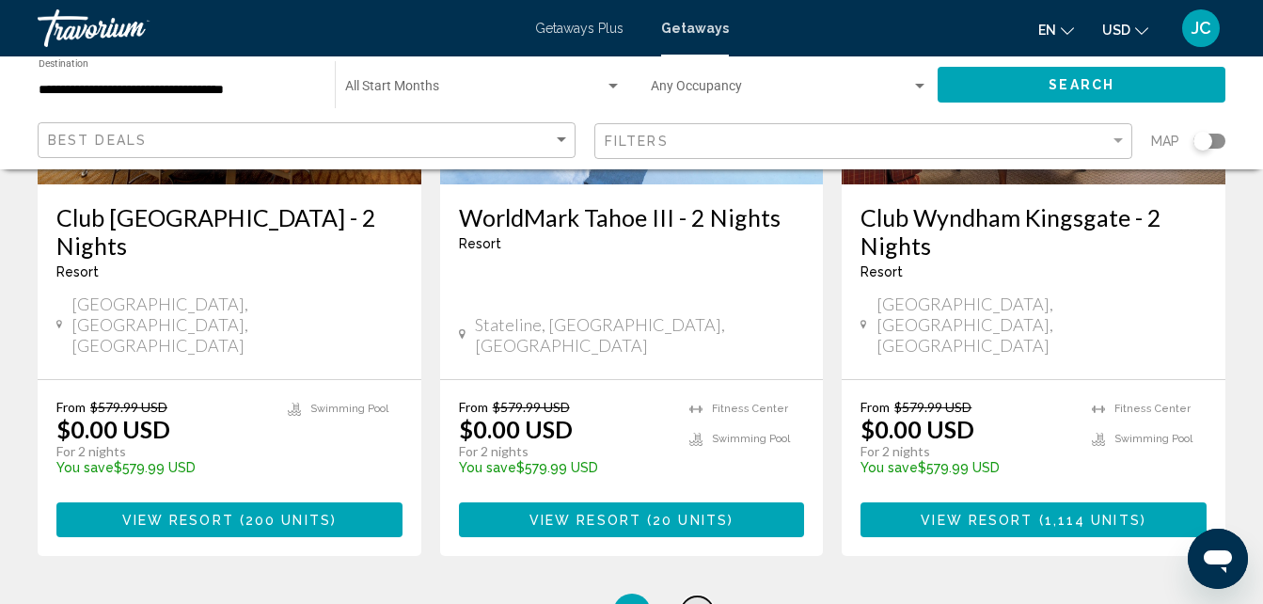
click at [695, 602] on span "6" at bounding box center [697, 612] width 9 height 21
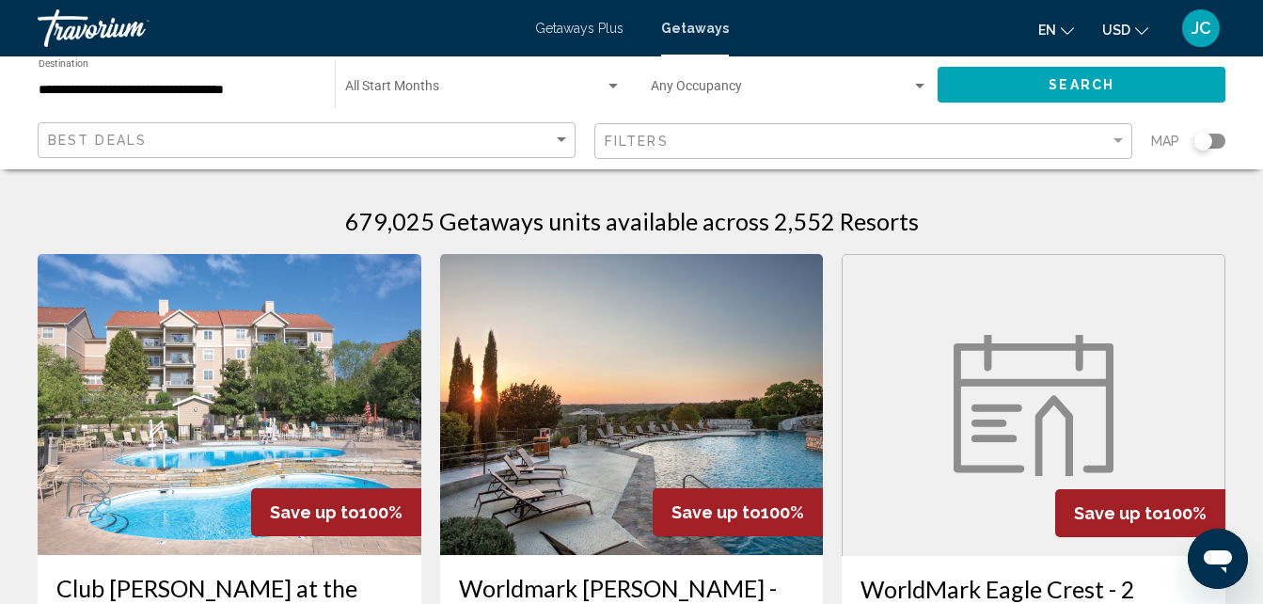
drag, startPoint x: 1125, startPoint y: 259, endPoint x: 1277, endPoint y: 298, distance: 156.5
click at [1125, 259] on figure "Main content" at bounding box center [1034, 405] width 382 height 301
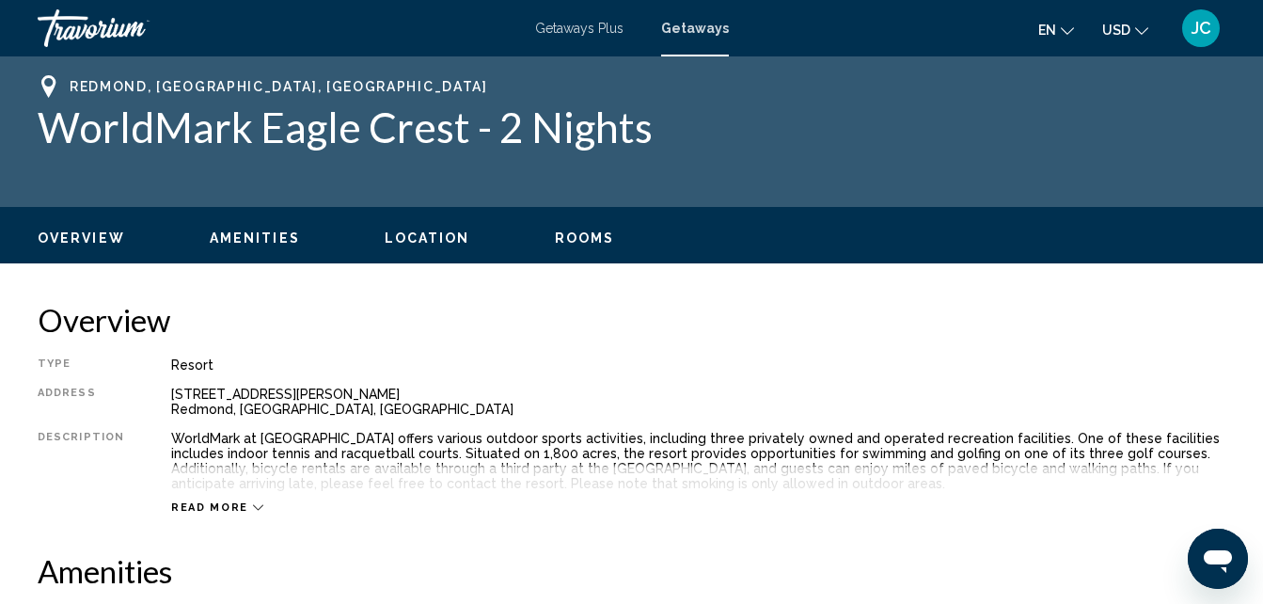
click at [1062, 89] on div "Redmond, [GEOGRAPHIC_DATA], [GEOGRAPHIC_DATA]" at bounding box center [632, 86] width 1188 height 23
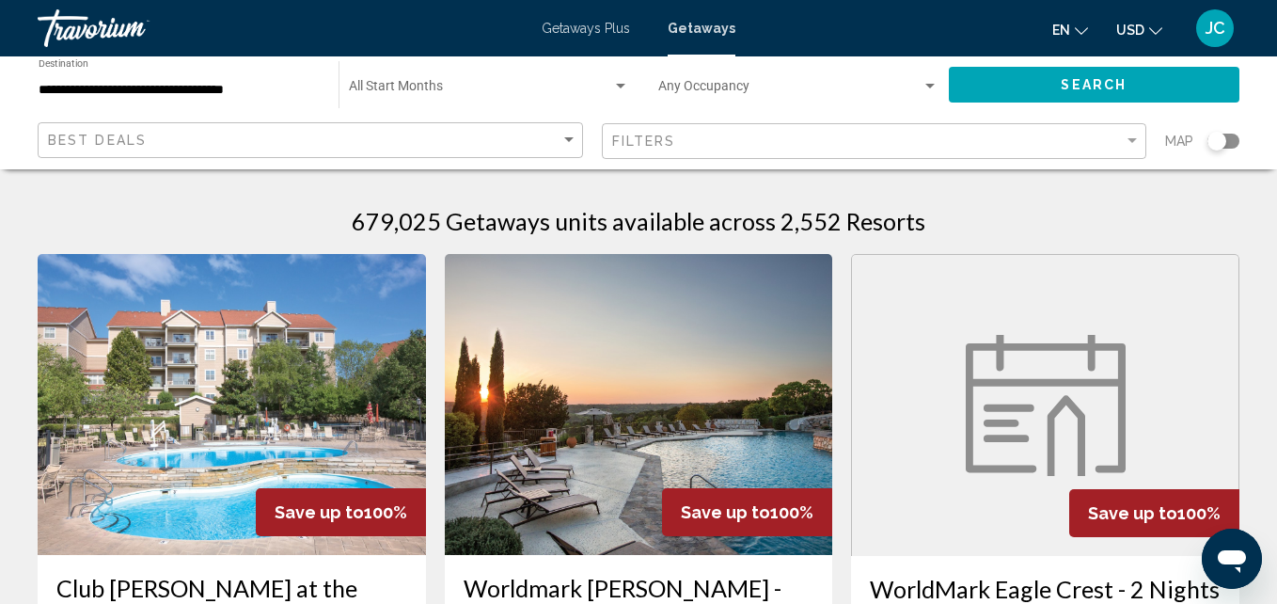
drag, startPoint x: 1273, startPoint y: 146, endPoint x: 1269, endPoint y: 206, distance: 60.3
click at [1269, 206] on html "**********" at bounding box center [638, 302] width 1277 height 604
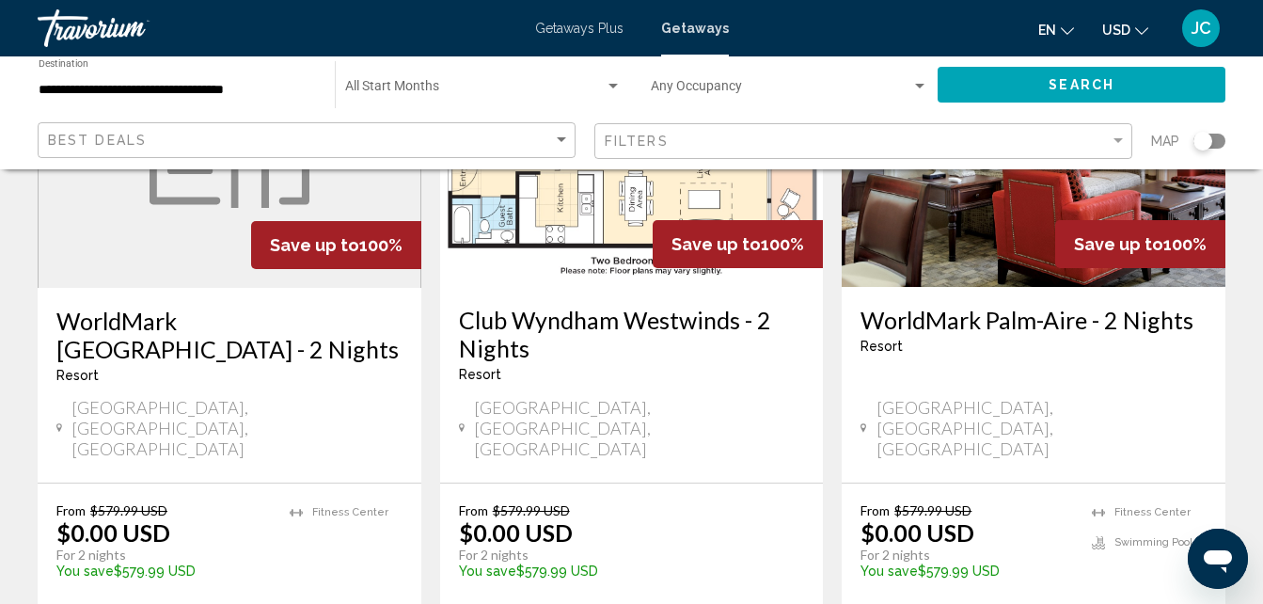
scroll to position [2634, 0]
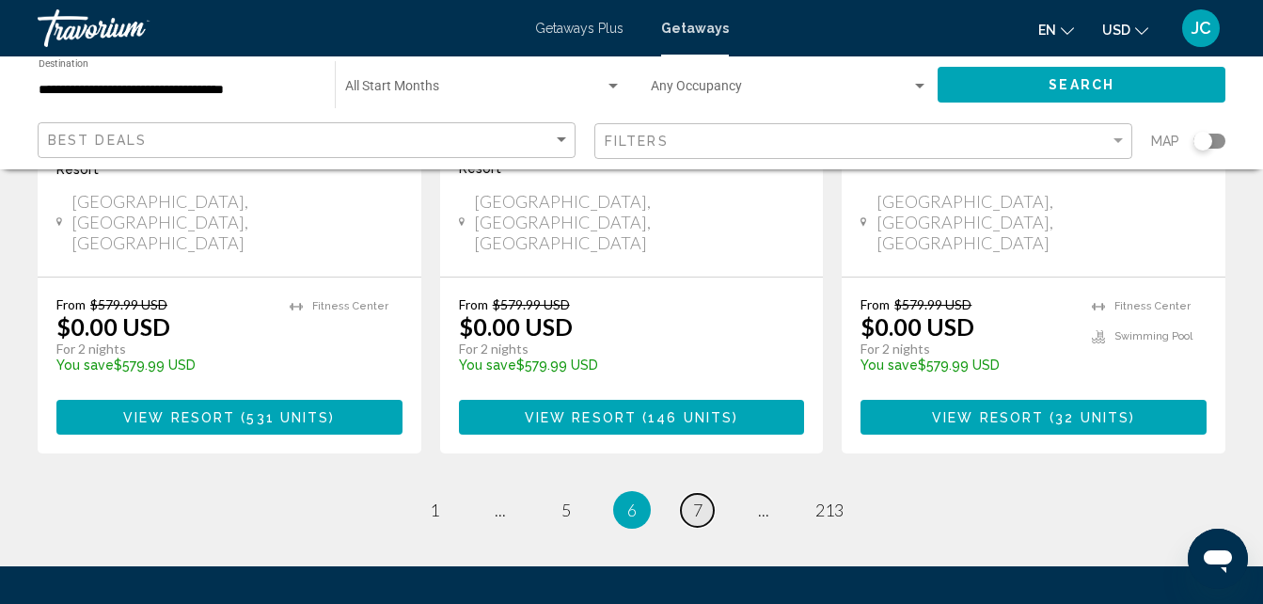
click at [693, 500] on span "7" at bounding box center [697, 510] width 9 height 21
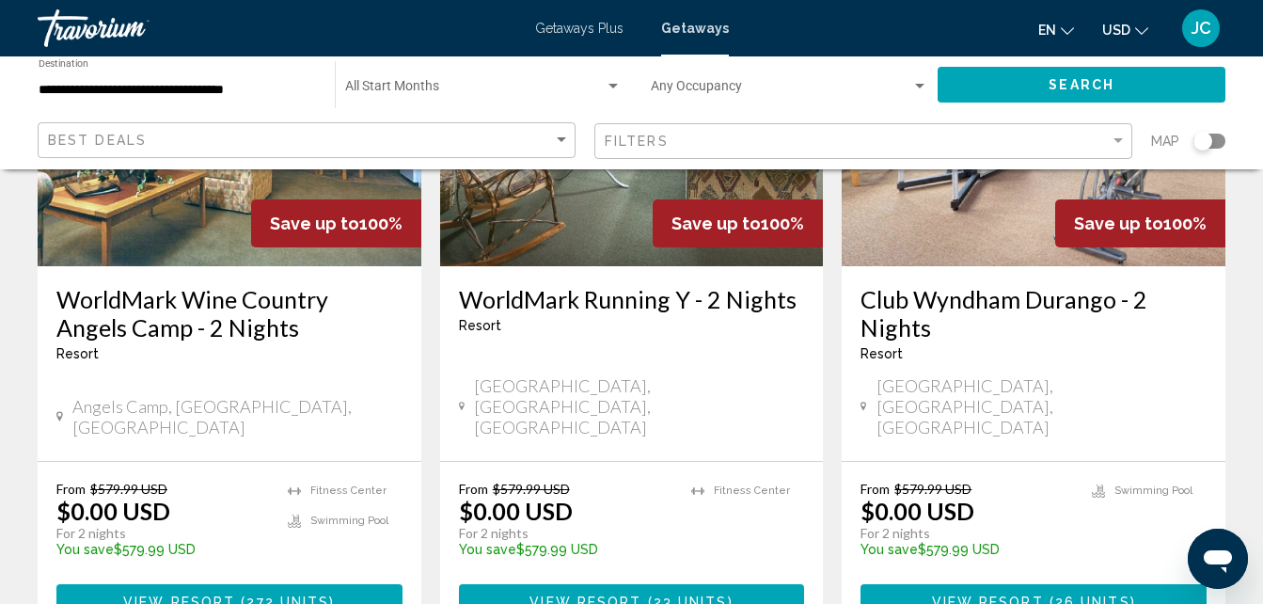
scroll to position [2477, 0]
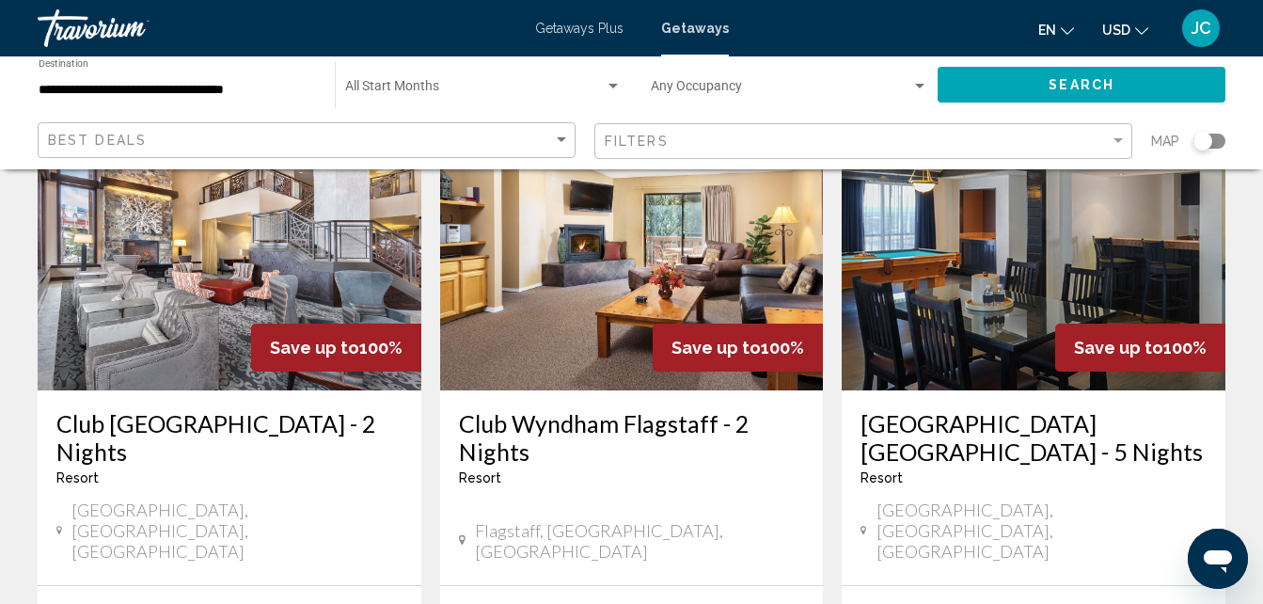
scroll to position [1582, 0]
